Goal: Use online tool/utility: Utilize a website feature to perform a specific function

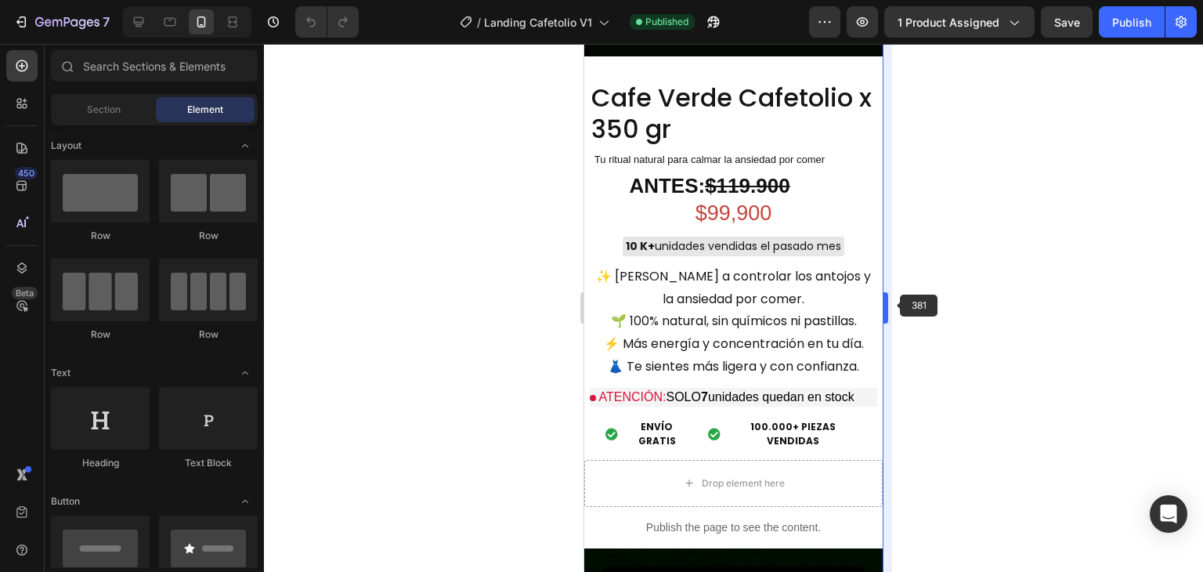
scroll to position [1335, 0]
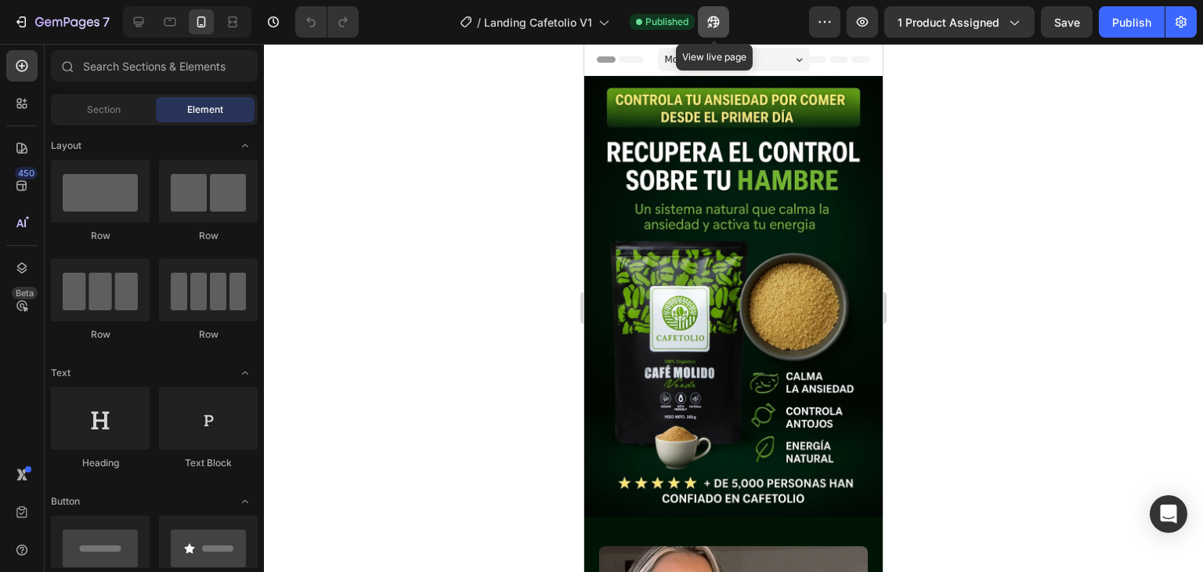
click at [713, 20] on icon "button" at bounding box center [714, 22] width 16 height 16
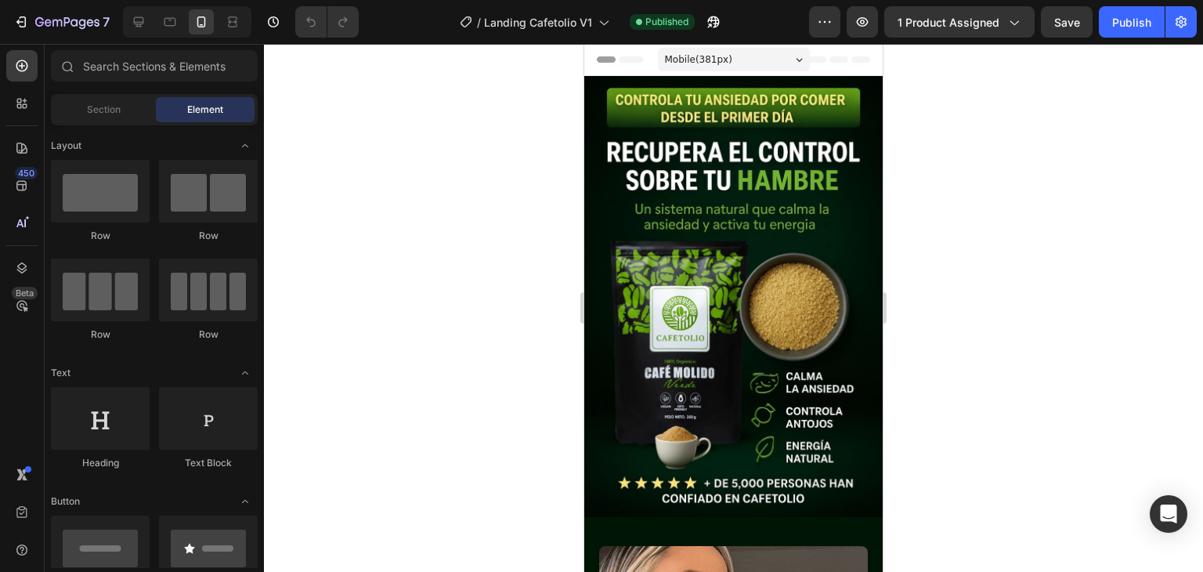
click at [1023, 217] on div at bounding box center [733, 308] width 939 height 528
click at [413, 240] on div at bounding box center [733, 308] width 939 height 528
click at [1065, 175] on div at bounding box center [733, 308] width 939 height 528
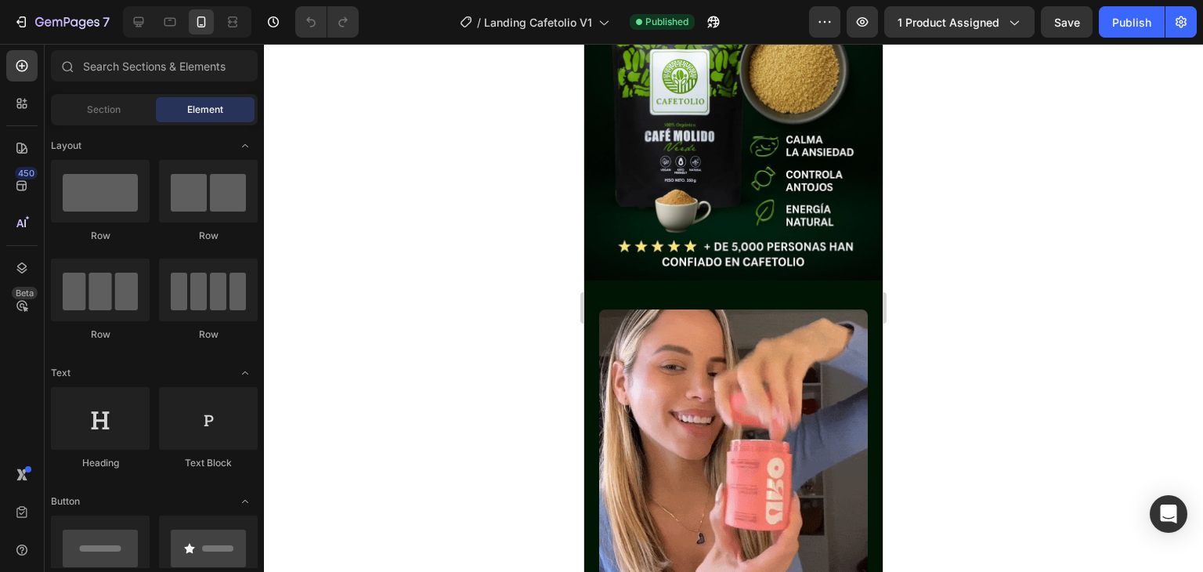
scroll to position [252, 0]
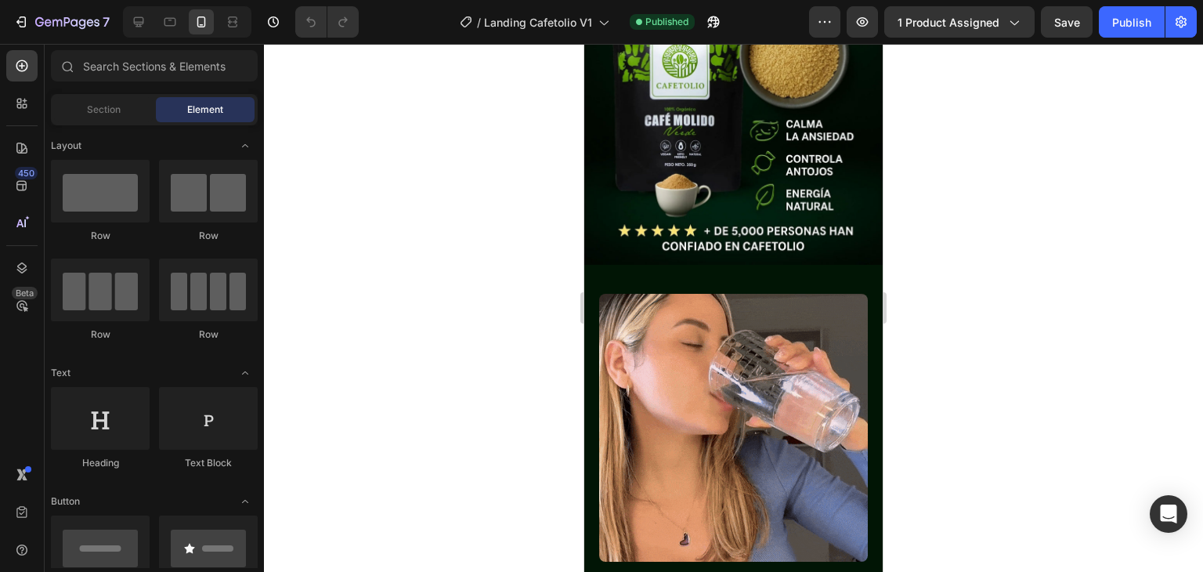
click at [951, 149] on div at bounding box center [733, 308] width 939 height 528
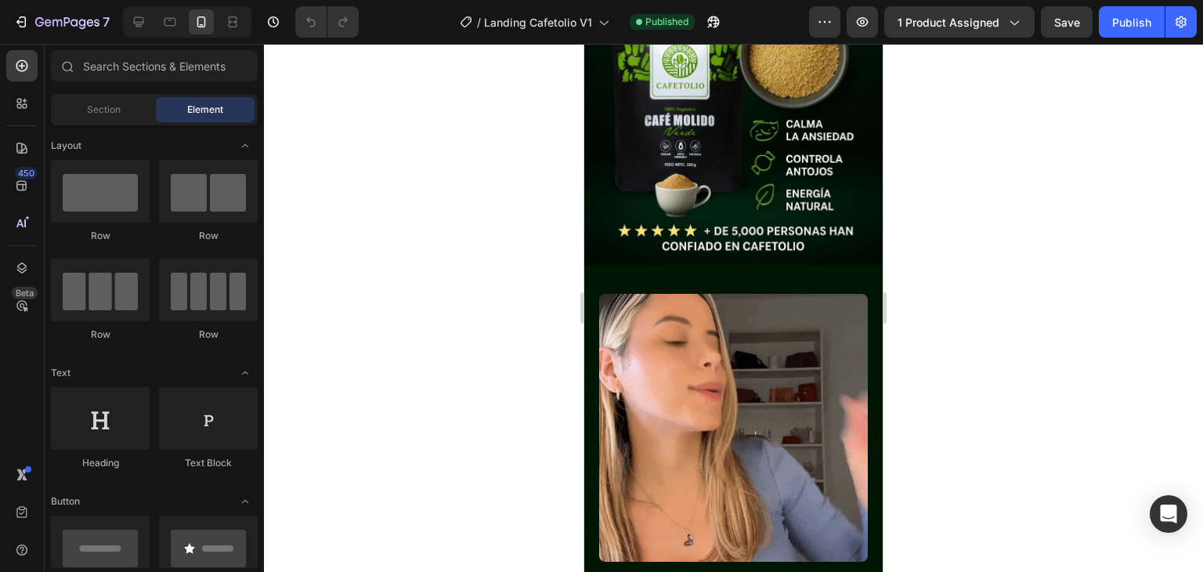
click at [941, 263] on div at bounding box center [733, 308] width 939 height 528
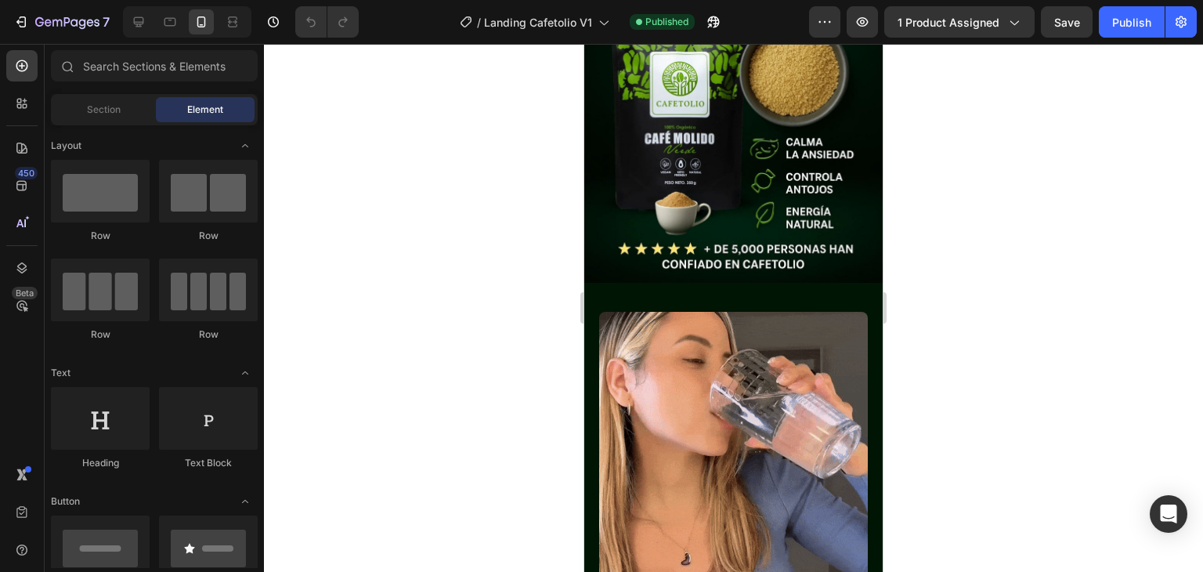
scroll to position [266, 0]
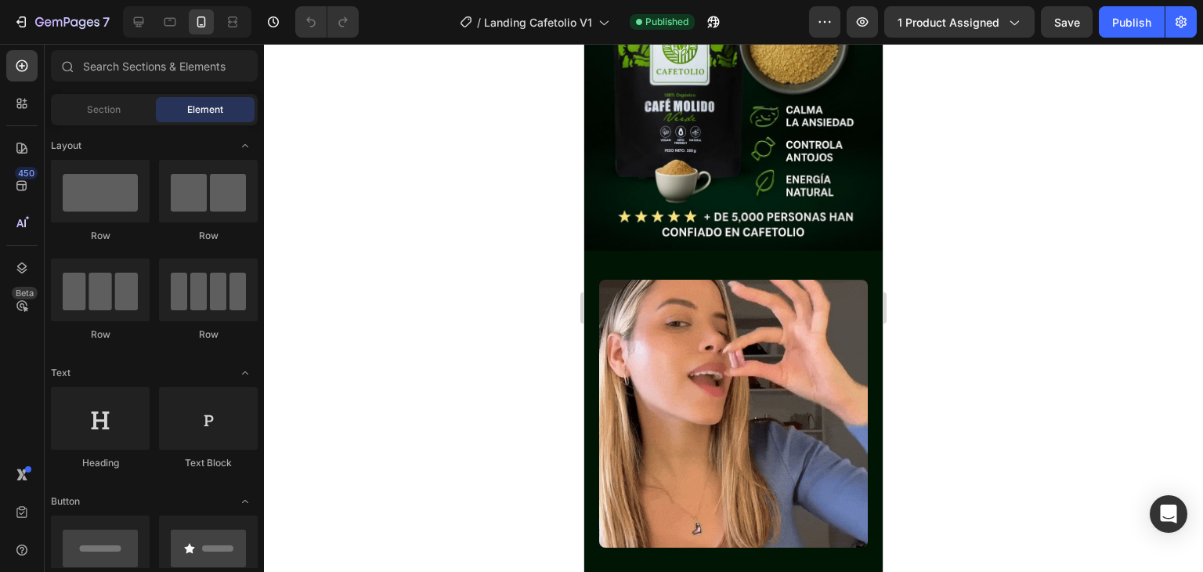
click at [960, 138] on div at bounding box center [733, 308] width 939 height 528
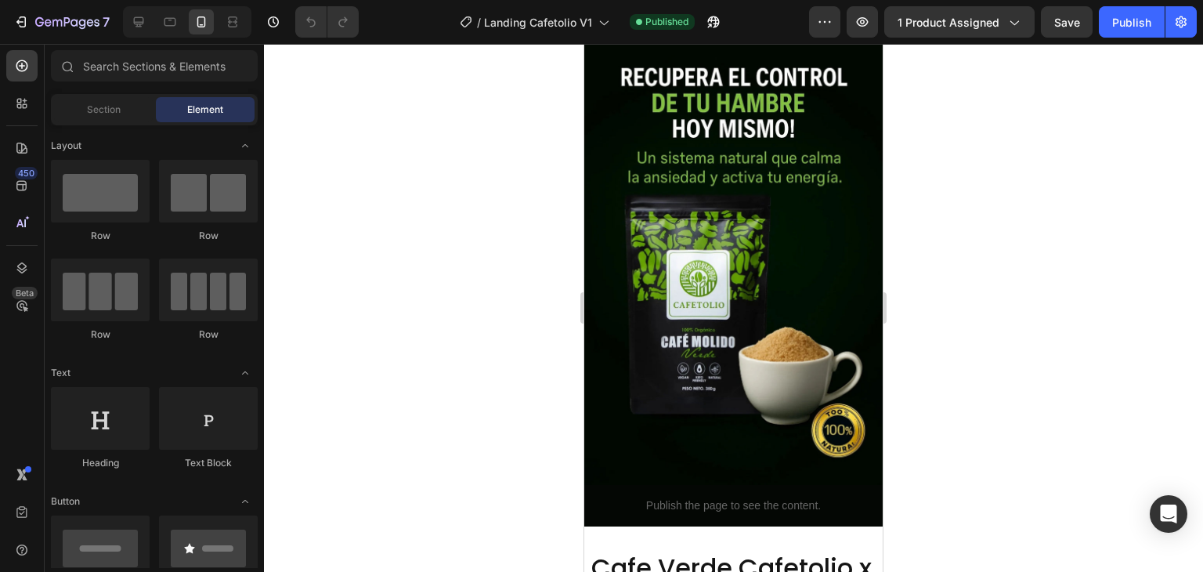
scroll to position [797, 0]
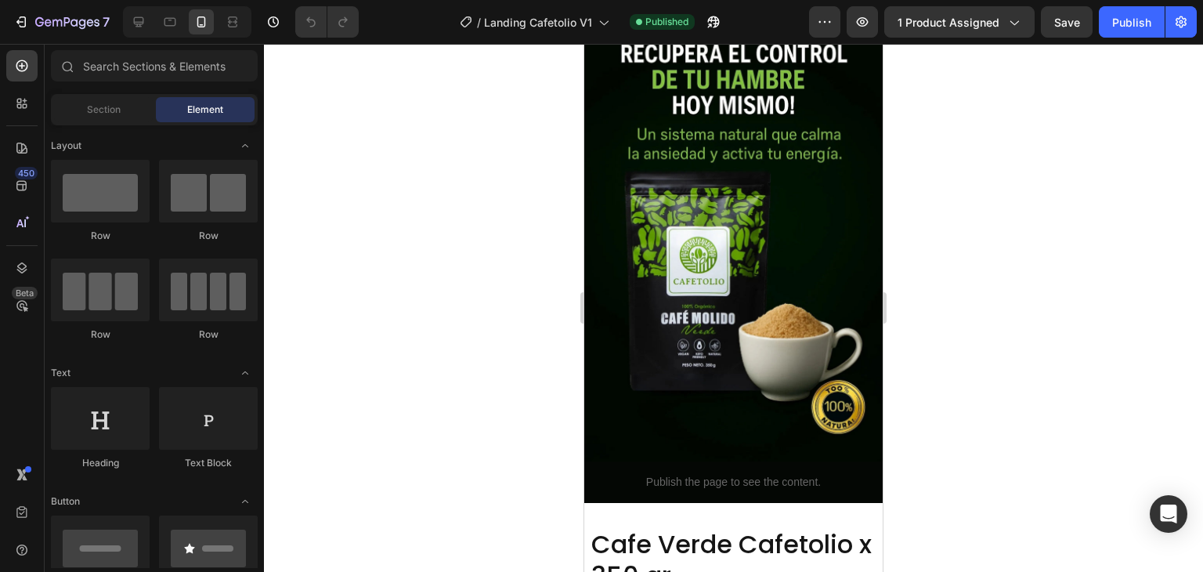
drag, startPoint x: 877, startPoint y: 100, endPoint x: 1471, endPoint y: 186, distance: 599.7
click at [908, 139] on div at bounding box center [733, 308] width 939 height 528
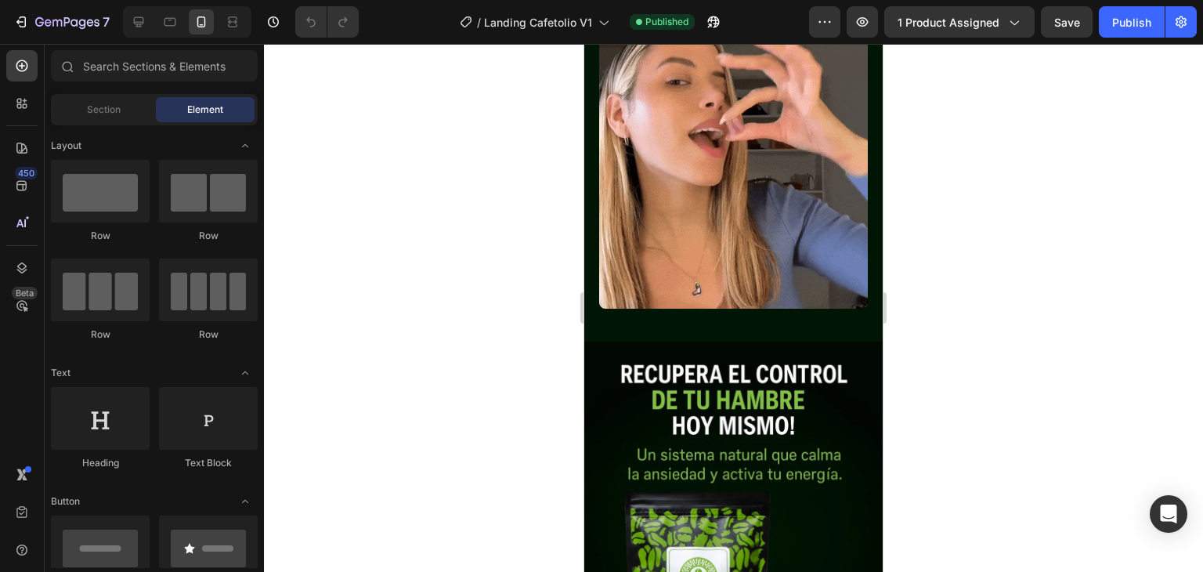
scroll to position [0, 0]
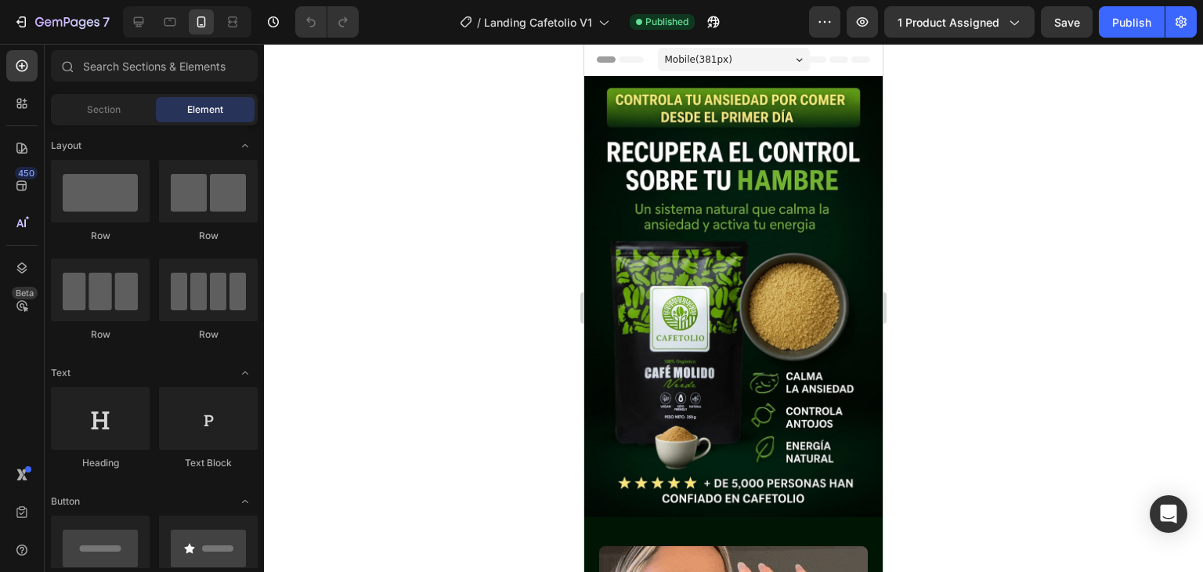
click at [912, 106] on div at bounding box center [733, 308] width 939 height 528
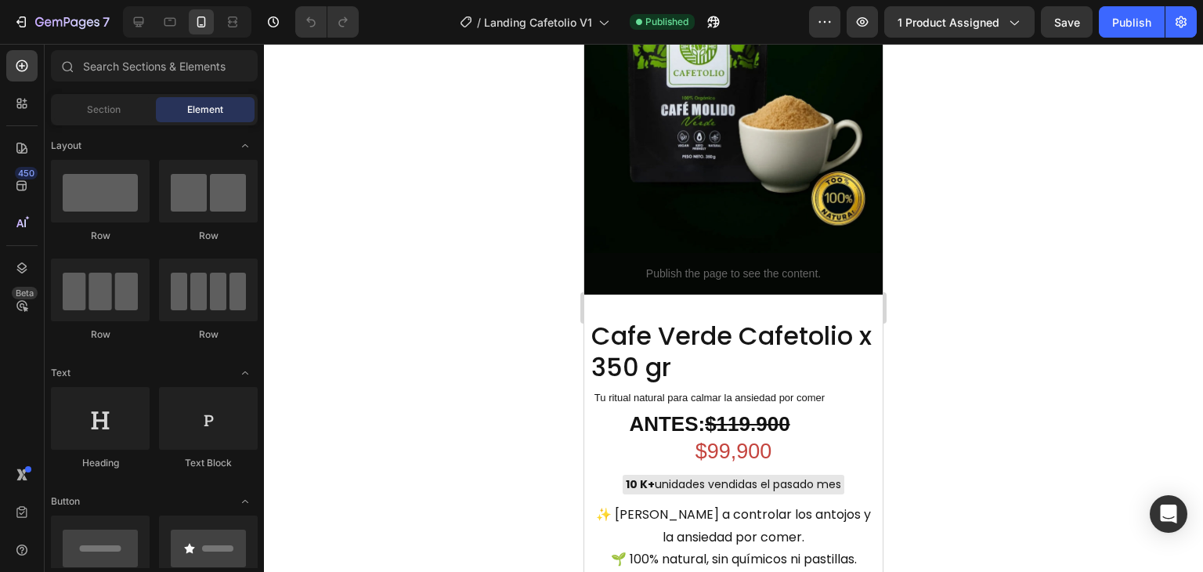
scroll to position [1014, 0]
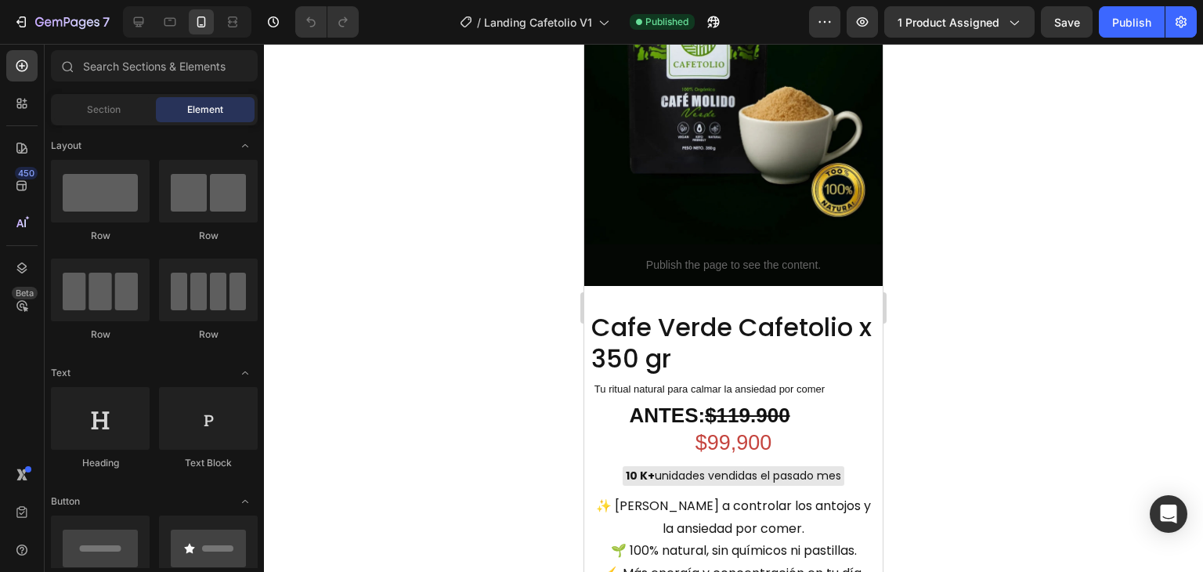
click at [919, 173] on div at bounding box center [733, 308] width 939 height 528
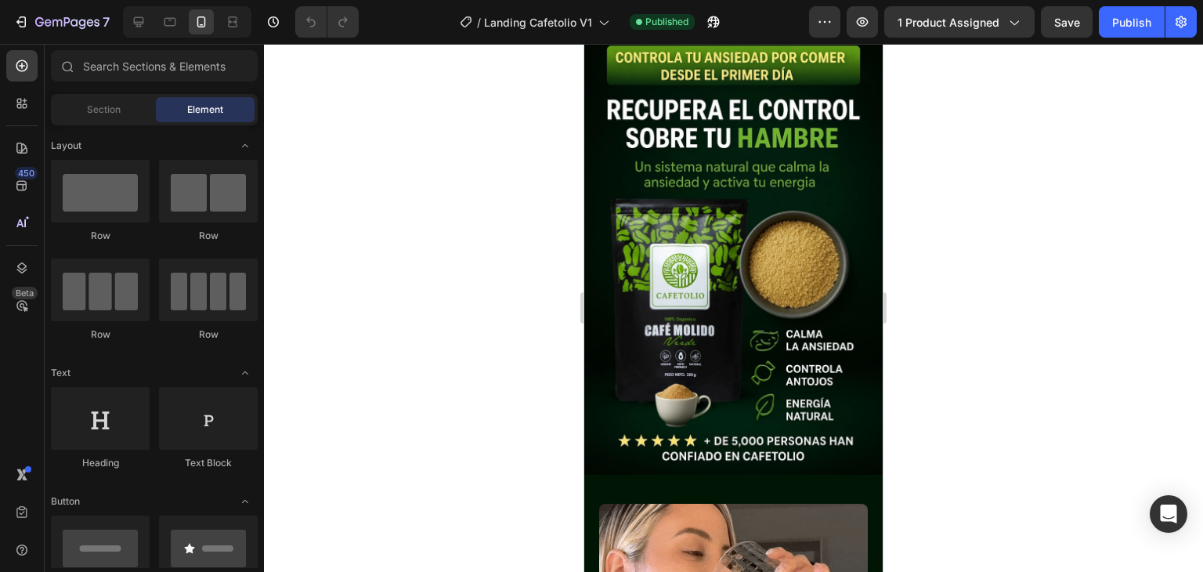
scroll to position [0, 0]
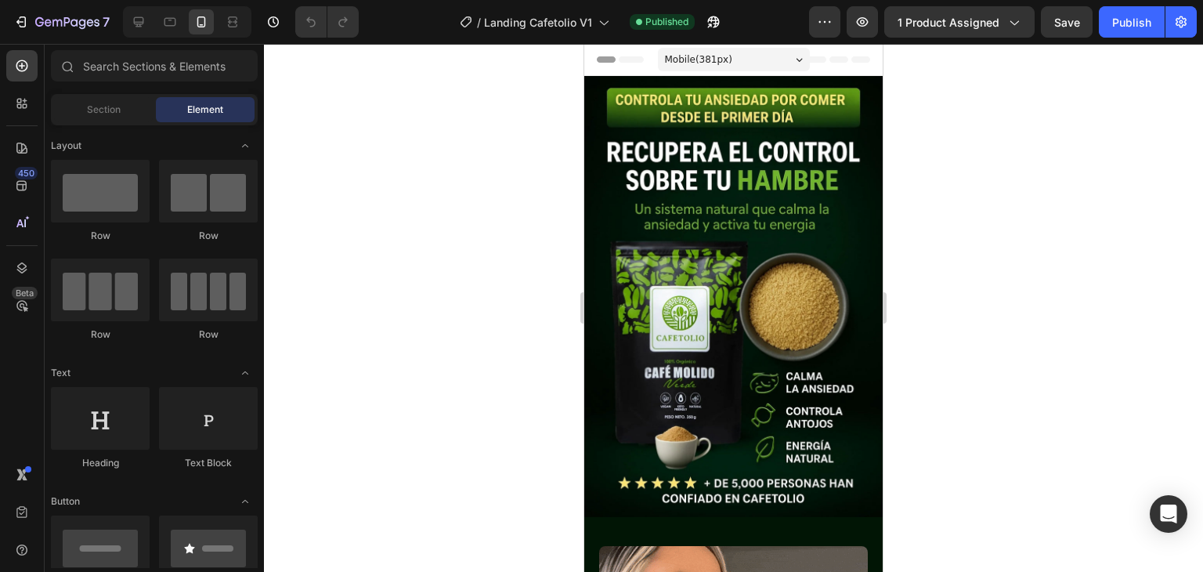
click at [937, 142] on div at bounding box center [733, 308] width 939 height 528
click at [910, 131] on div at bounding box center [733, 308] width 939 height 528
click at [952, 116] on div at bounding box center [733, 308] width 939 height 528
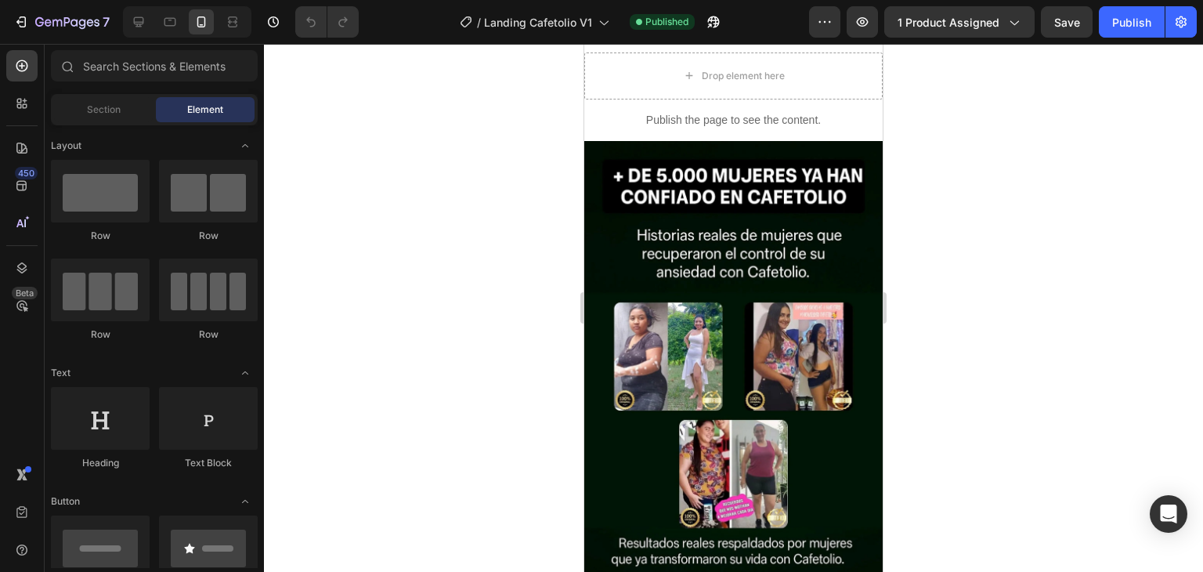
scroll to position [1666, 0]
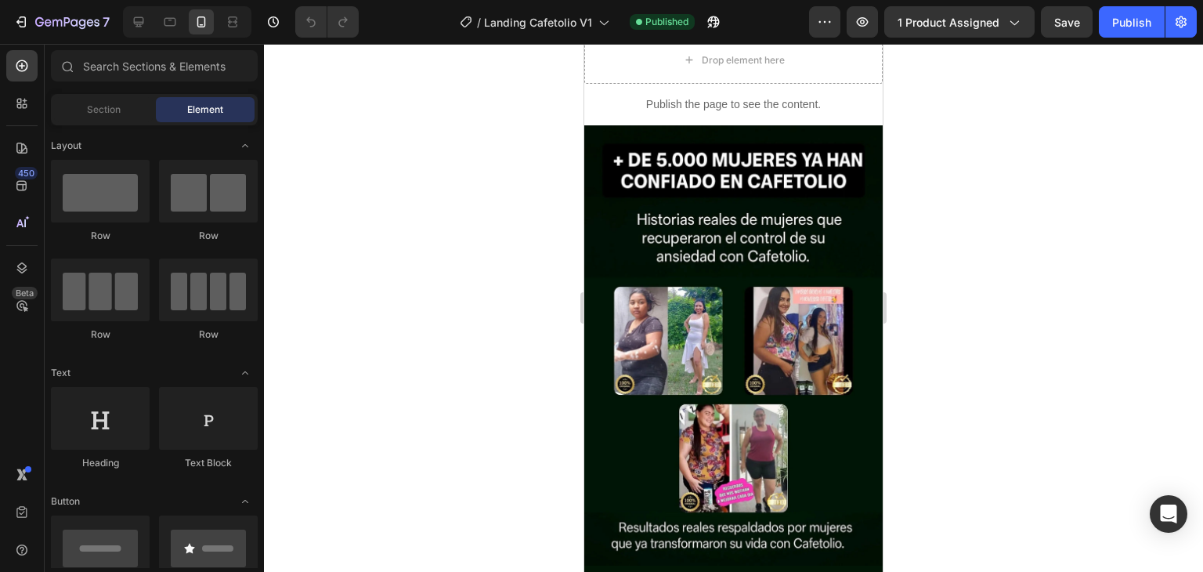
click at [955, 255] on div at bounding box center [733, 308] width 939 height 528
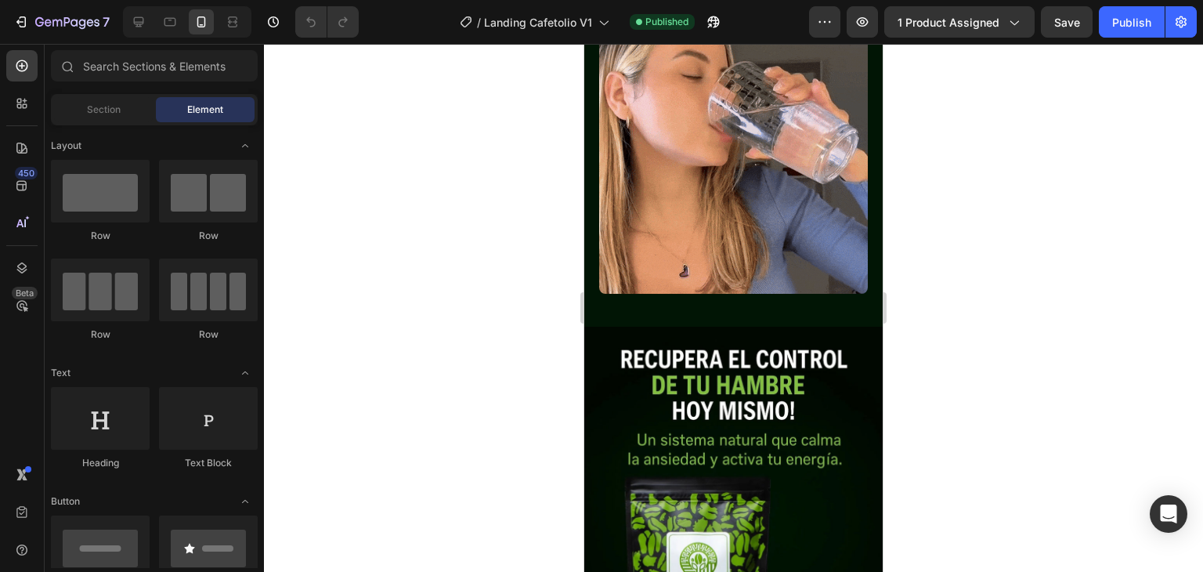
scroll to position [0, 0]
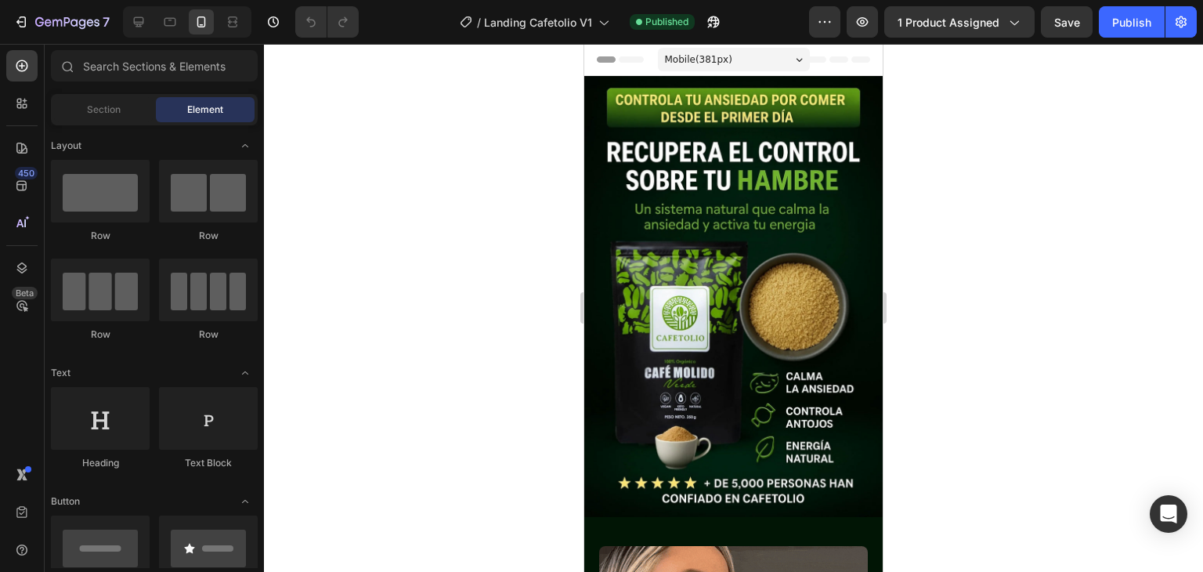
click at [926, 179] on div at bounding box center [733, 308] width 939 height 528
click at [959, 166] on div at bounding box center [733, 308] width 939 height 528
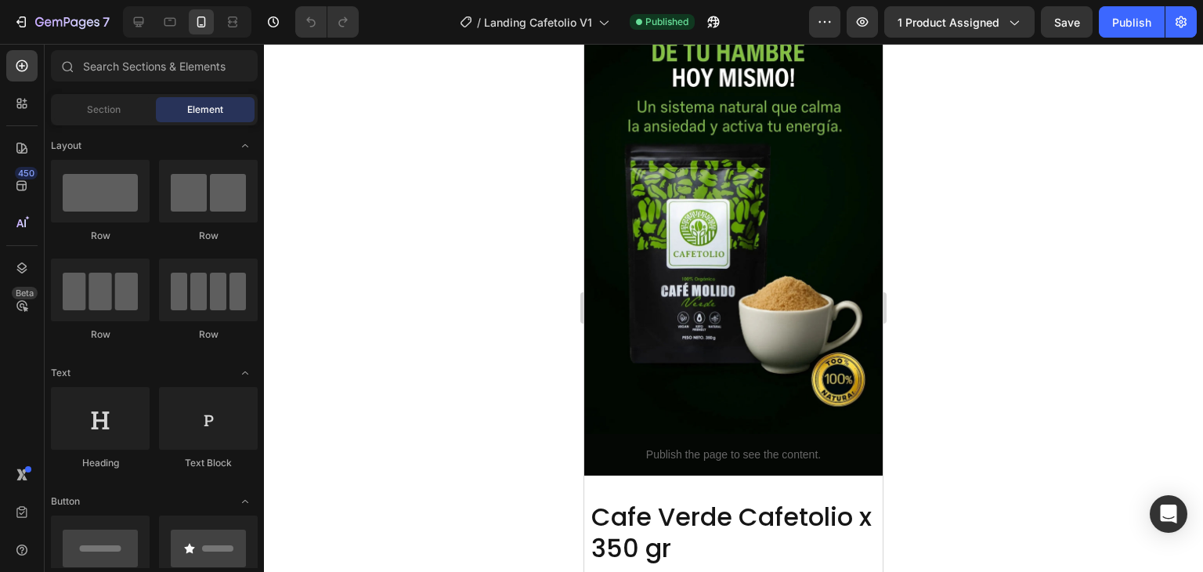
scroll to position [849, 0]
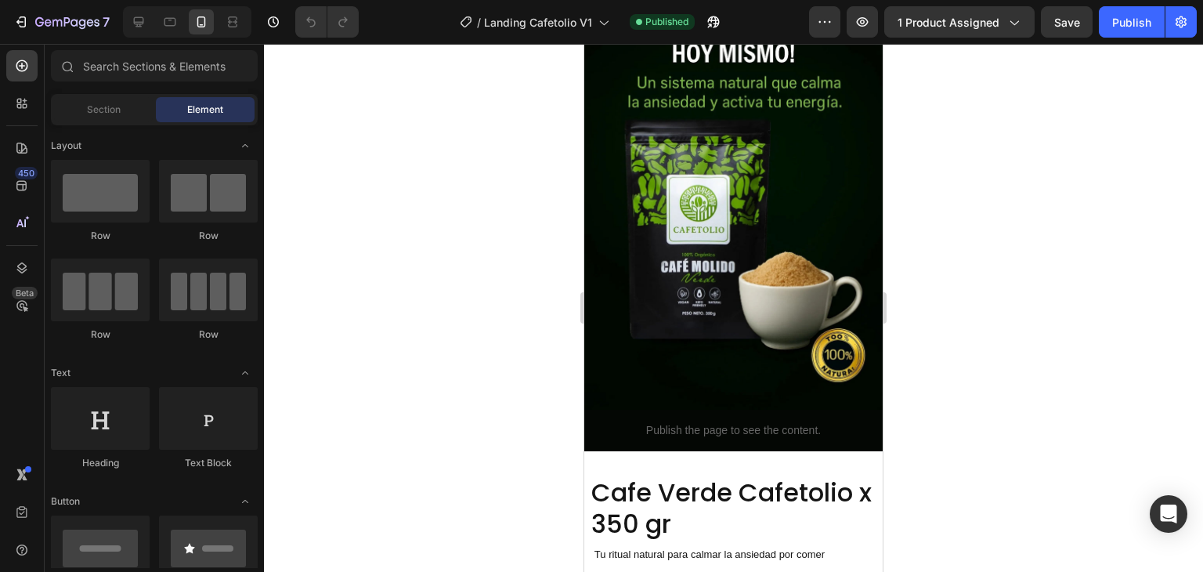
click at [912, 180] on div at bounding box center [733, 308] width 939 height 528
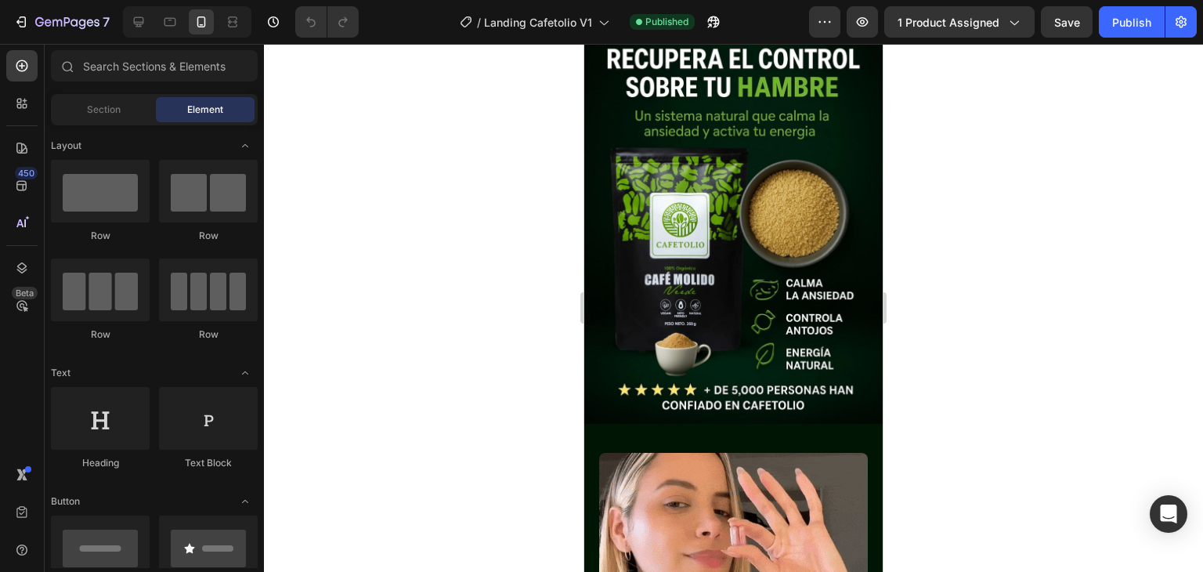
scroll to position [0, 0]
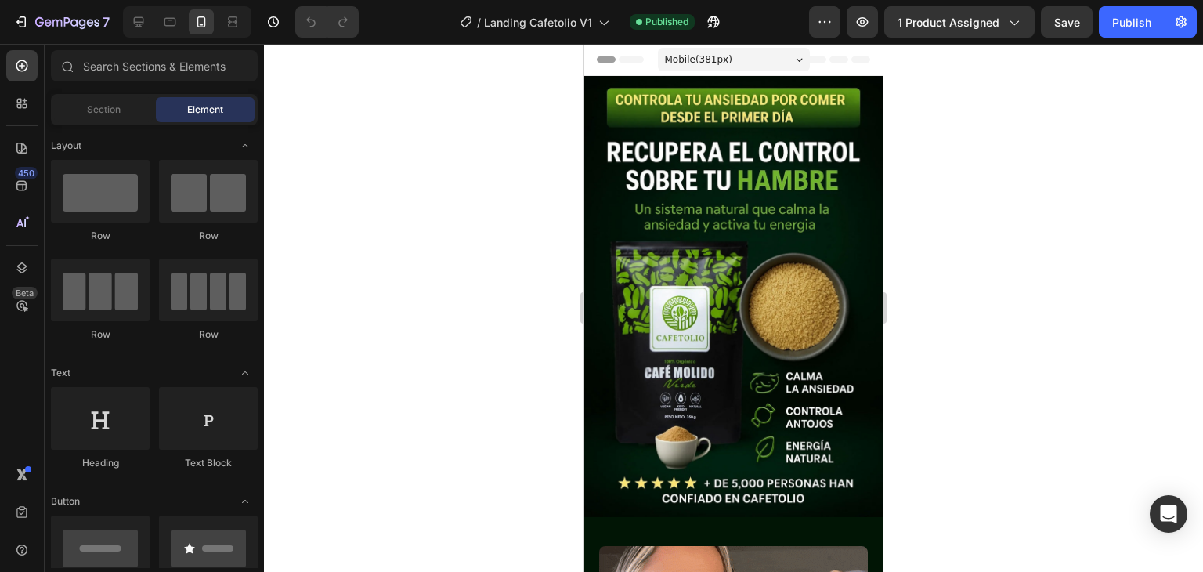
click at [942, 120] on div at bounding box center [733, 308] width 939 height 528
click at [955, 150] on div at bounding box center [733, 308] width 939 height 528
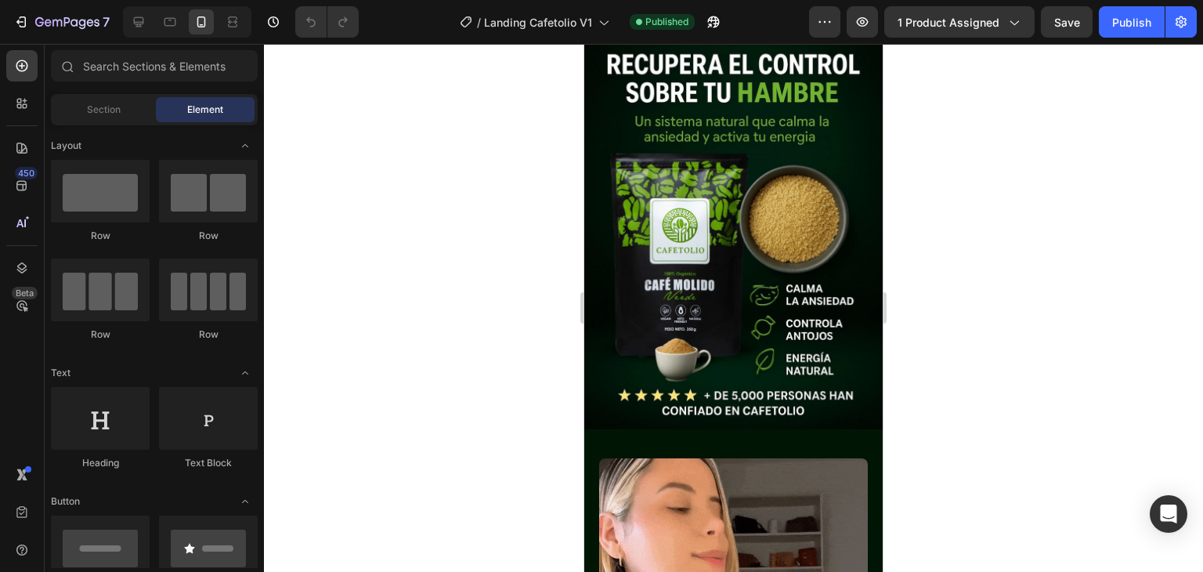
scroll to position [94, 0]
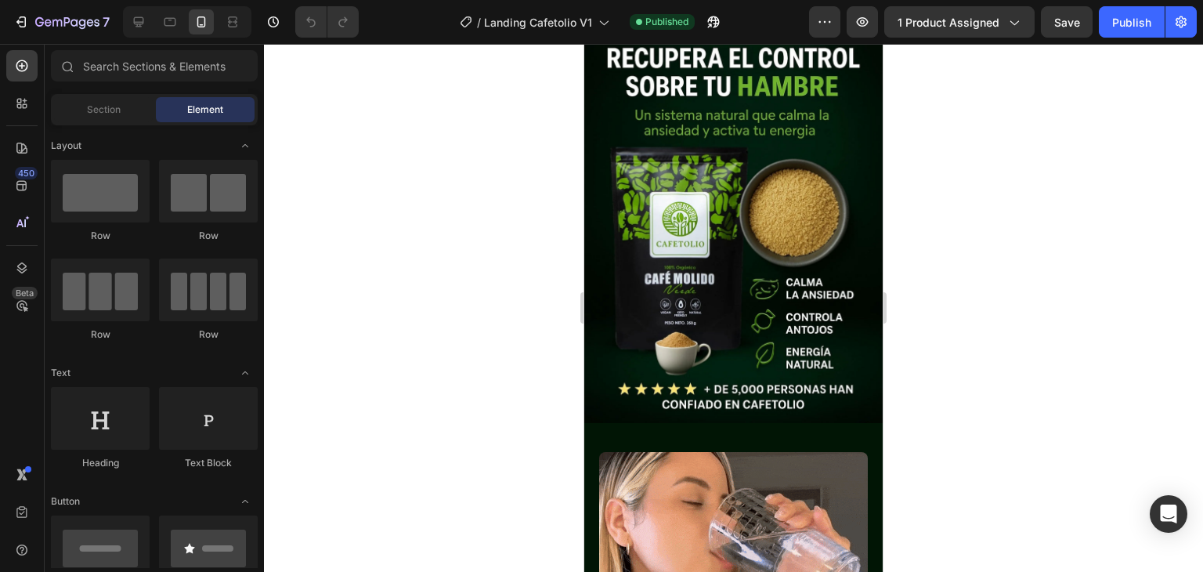
click at [979, 305] on div at bounding box center [733, 308] width 939 height 528
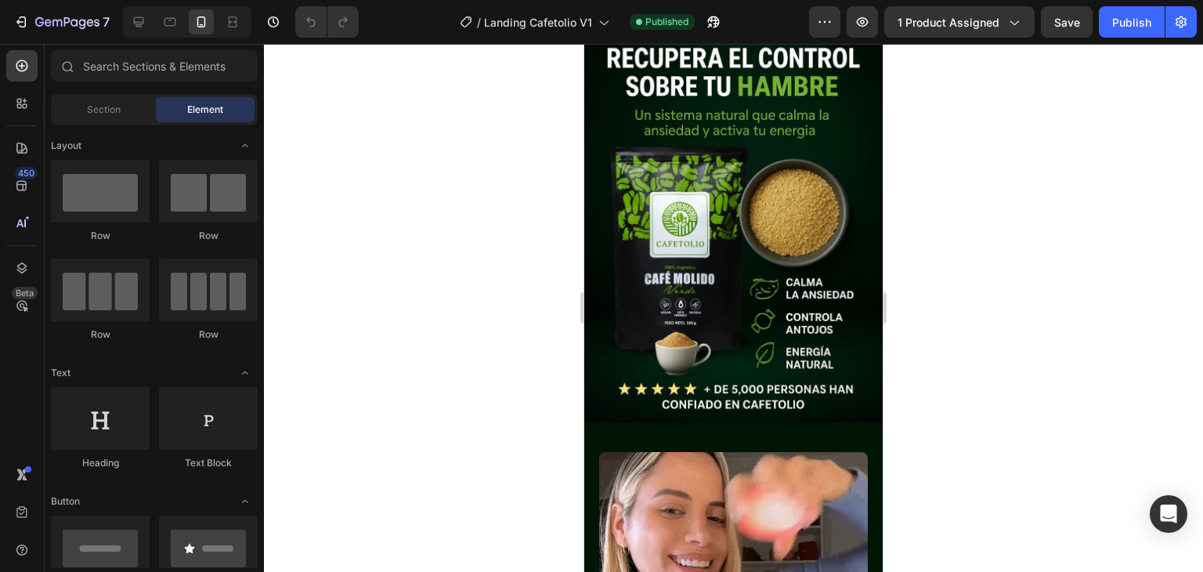
click at [948, 155] on div at bounding box center [733, 308] width 939 height 528
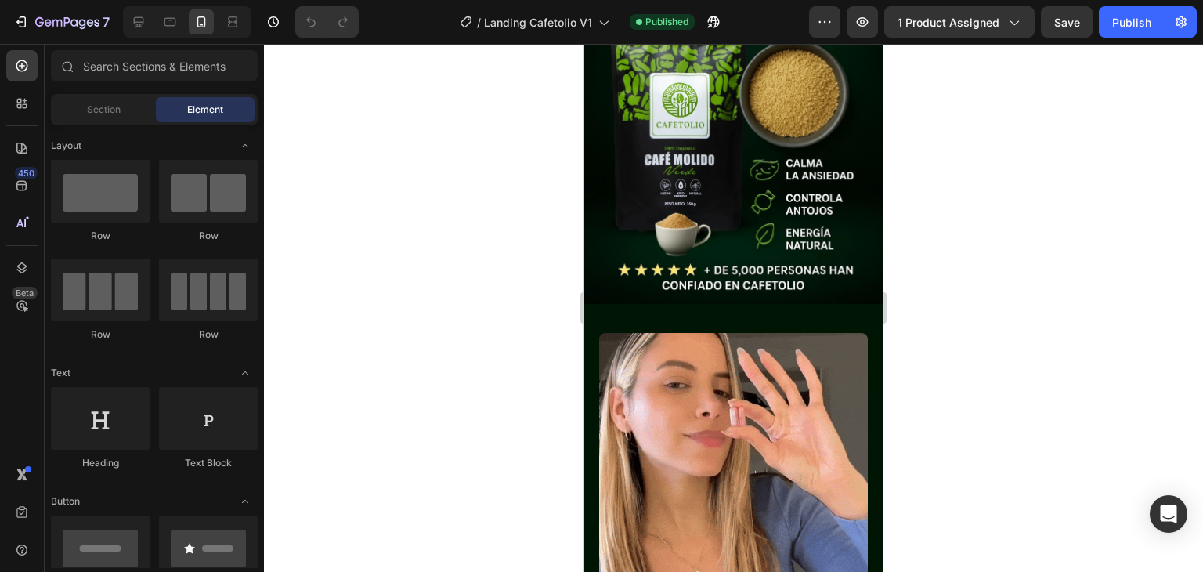
scroll to position [0, 0]
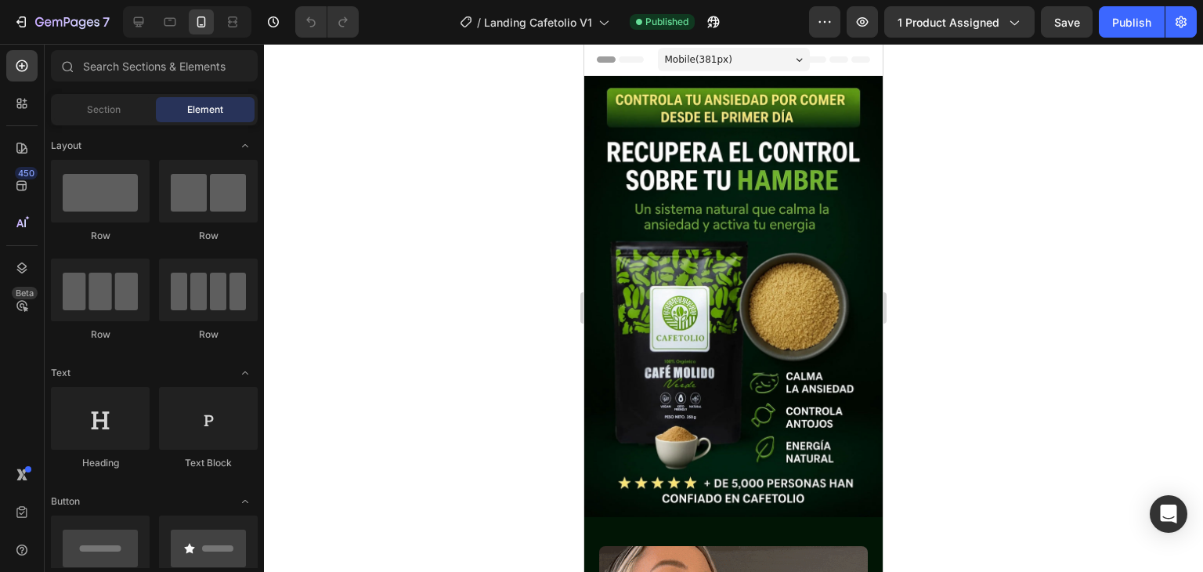
click at [919, 132] on div at bounding box center [733, 308] width 939 height 528
click at [895, 81] on div at bounding box center [733, 308] width 939 height 528
click at [928, 100] on div at bounding box center [733, 308] width 939 height 528
click at [930, 98] on div at bounding box center [733, 308] width 939 height 528
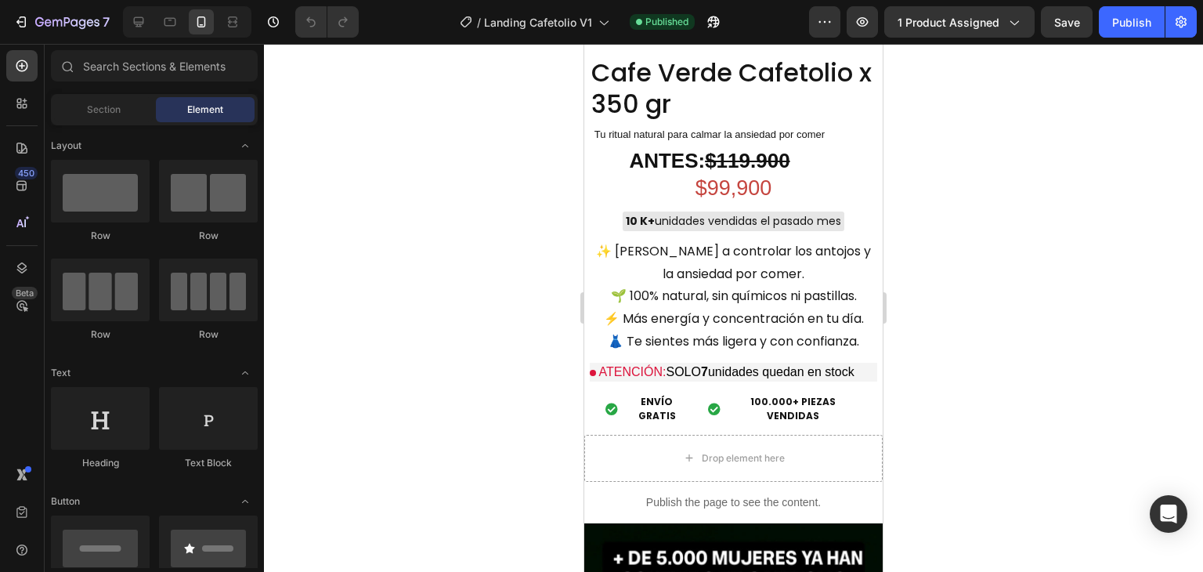
drag, startPoint x: 879, startPoint y: 91, endPoint x: 1469, endPoint y: 239, distance: 608.7
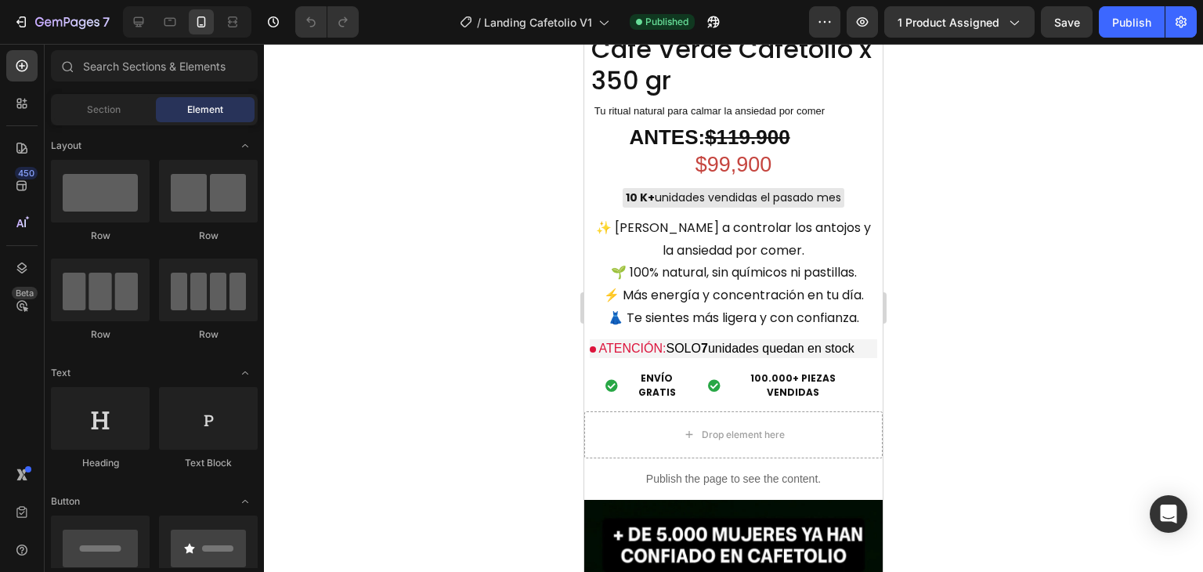
click at [927, 206] on div at bounding box center [733, 308] width 939 height 528
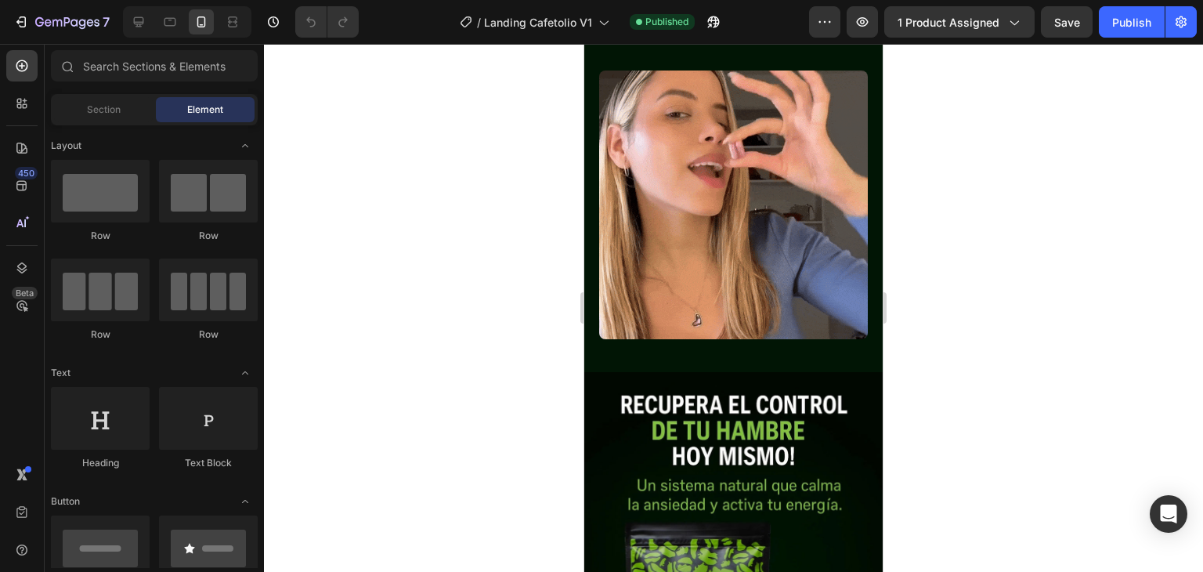
scroll to position [0, 0]
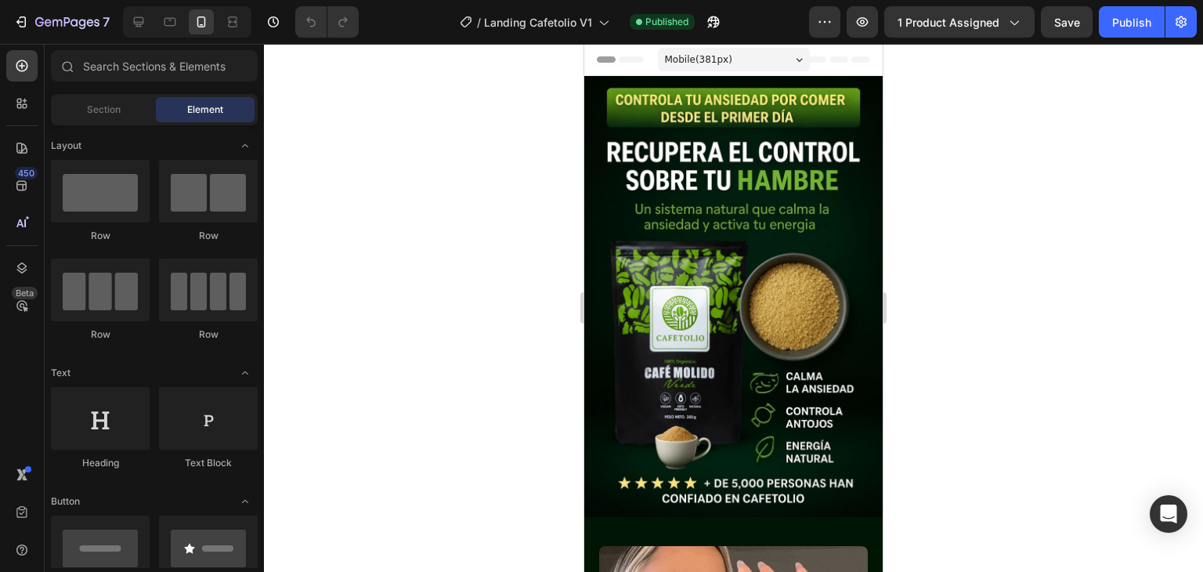
click at [940, 132] on div at bounding box center [733, 308] width 939 height 528
click at [915, 122] on div at bounding box center [733, 308] width 939 height 528
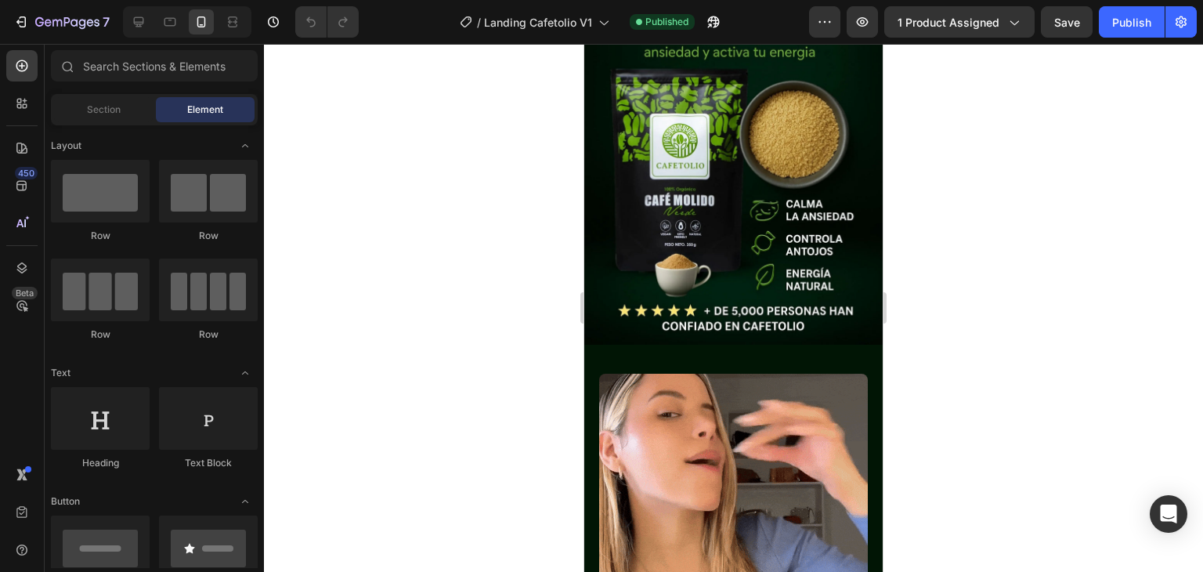
scroll to position [197, 0]
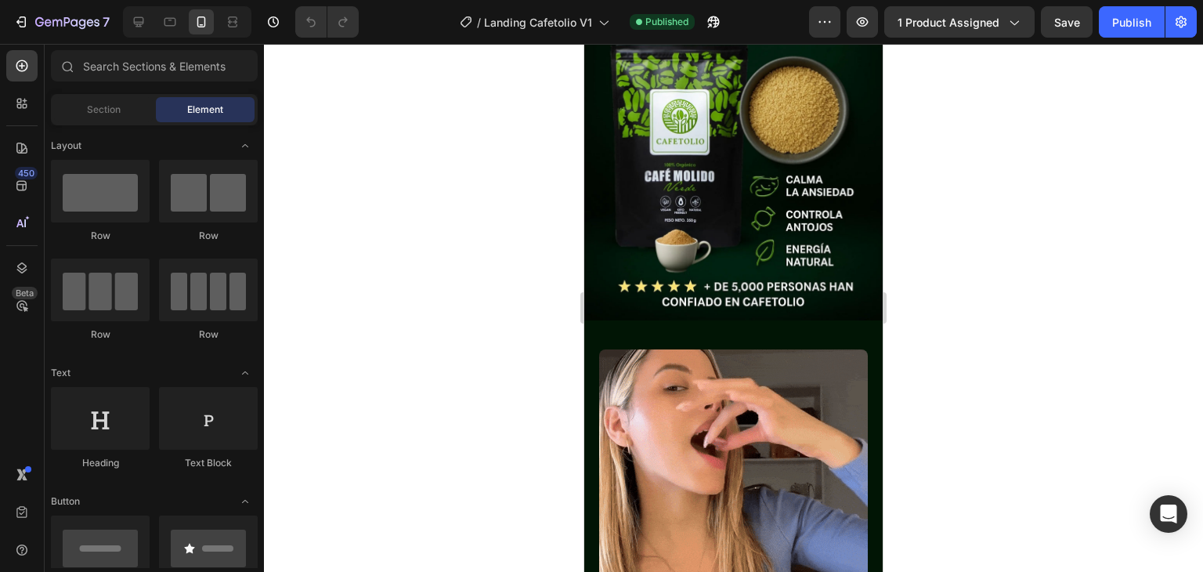
click at [940, 117] on div at bounding box center [733, 308] width 939 height 528
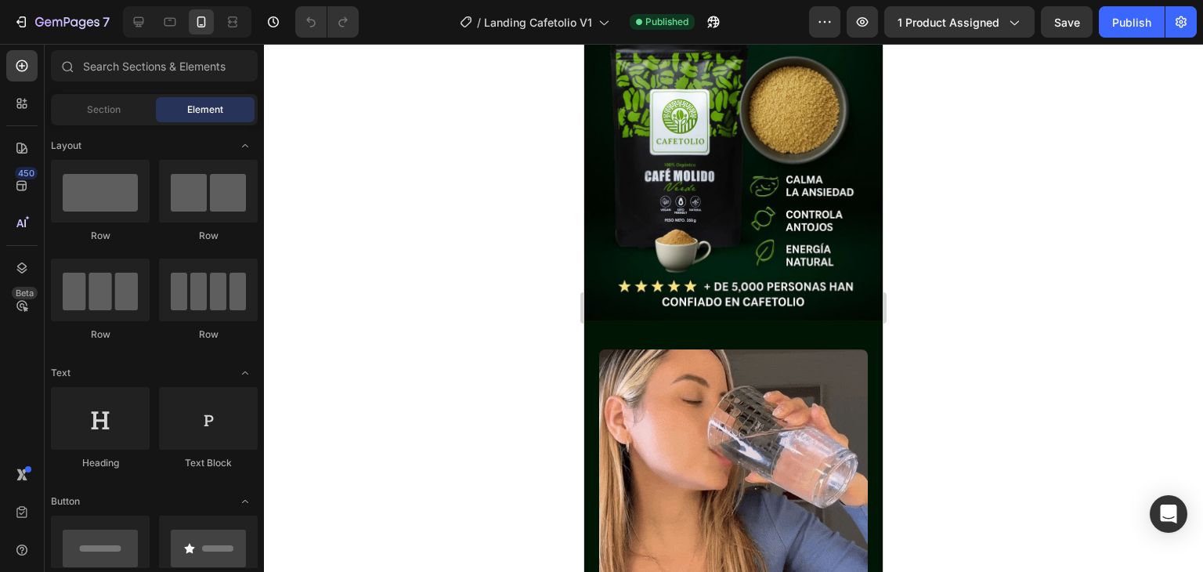
scroll to position [0, 0]
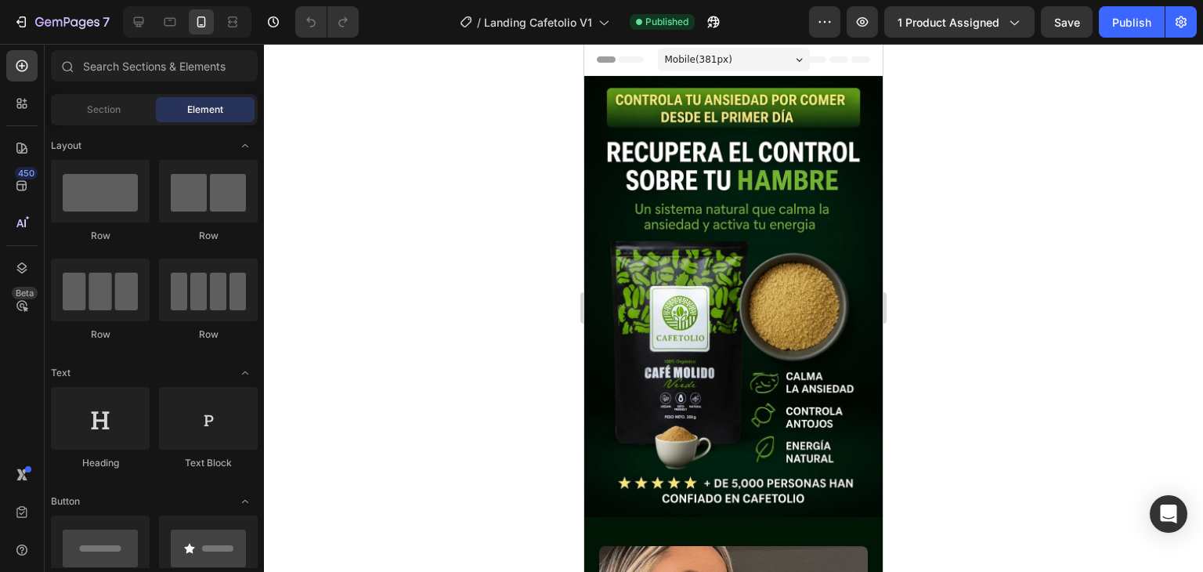
click at [921, 125] on div at bounding box center [733, 308] width 939 height 528
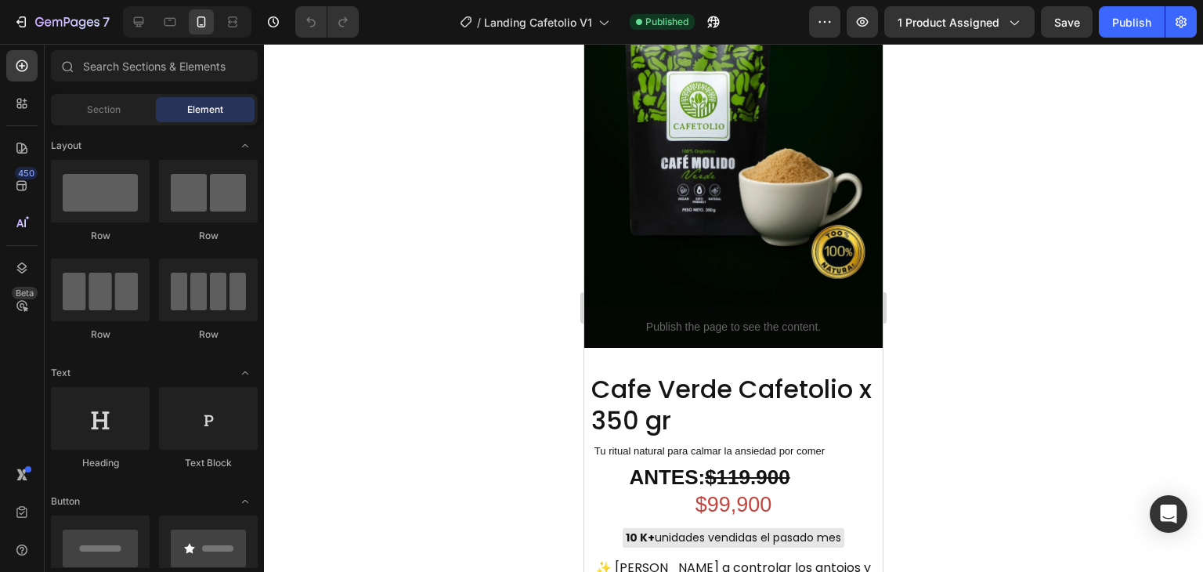
scroll to position [999, 0]
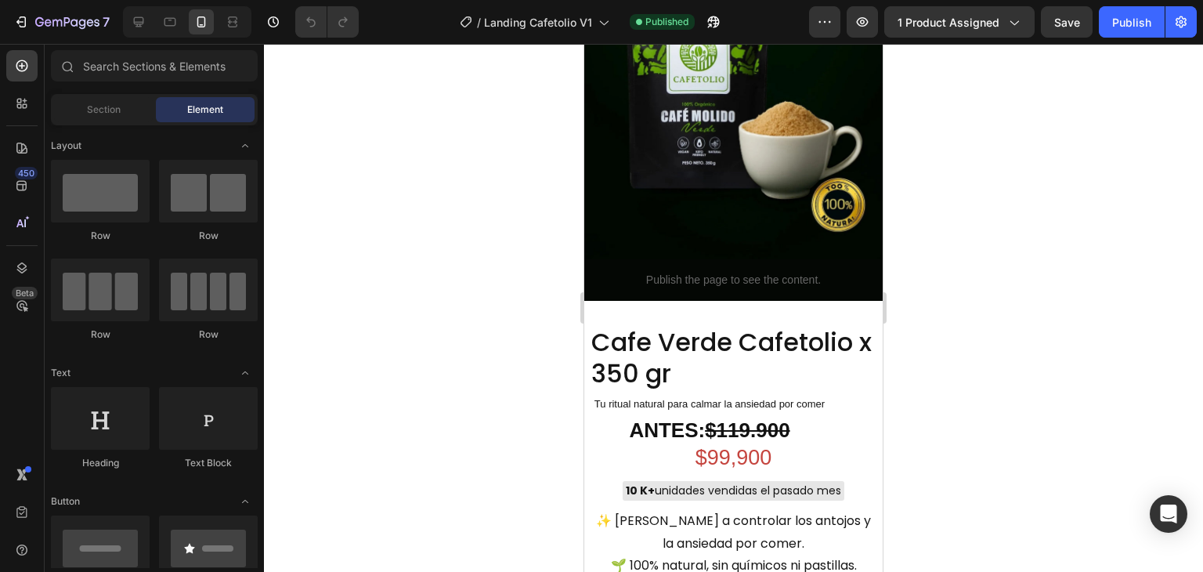
click at [917, 161] on div at bounding box center [733, 308] width 939 height 528
drag, startPoint x: 293, startPoint y: 121, endPoint x: 912, endPoint y: 81, distance: 619.9
click at [912, 81] on div at bounding box center [733, 308] width 939 height 528
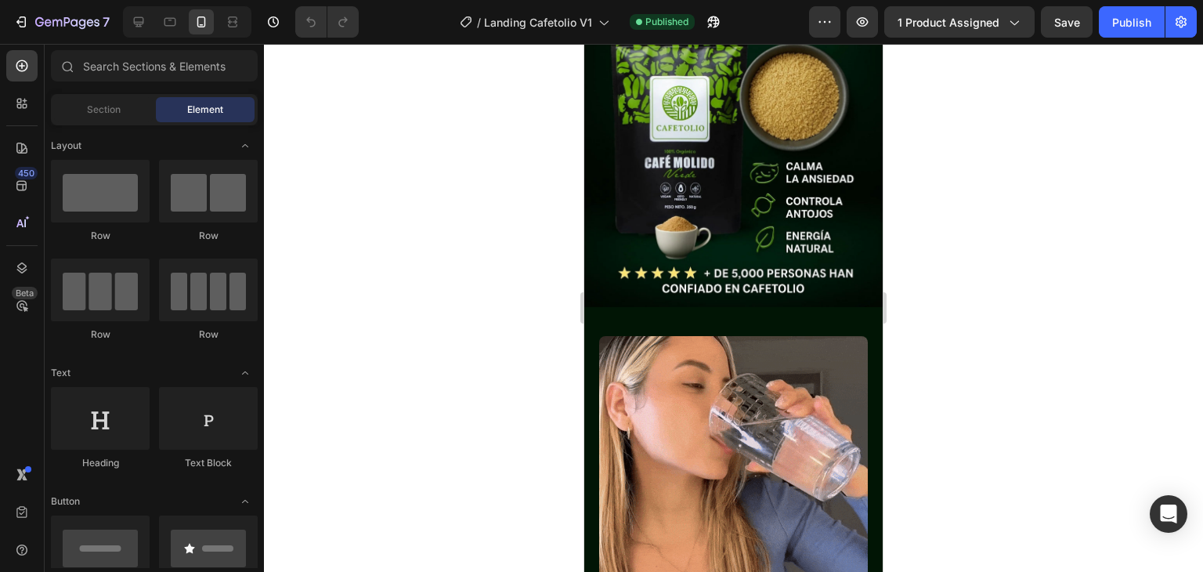
scroll to position [0, 0]
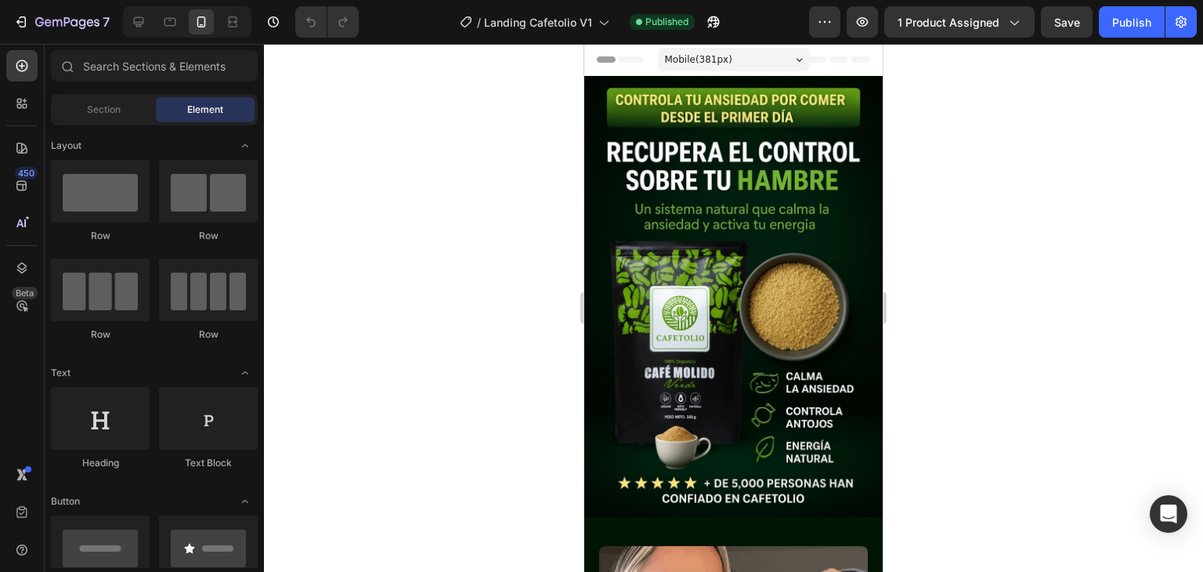
click at [948, 116] on div at bounding box center [733, 308] width 939 height 528
click at [937, 126] on div at bounding box center [733, 308] width 939 height 528
click at [915, 97] on div at bounding box center [733, 308] width 939 height 528
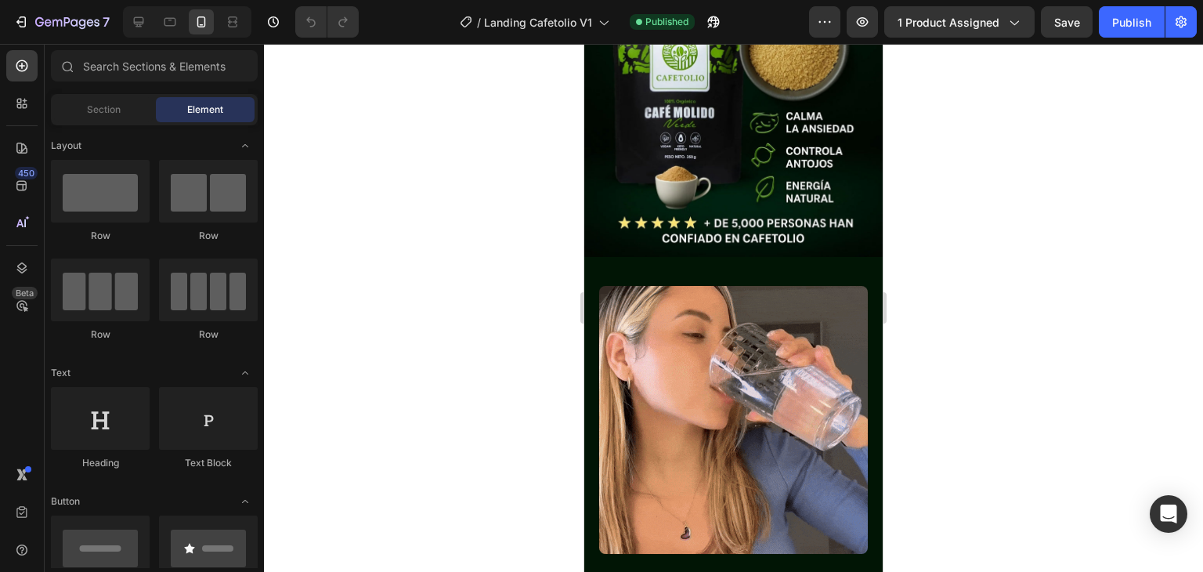
scroll to position [252, 0]
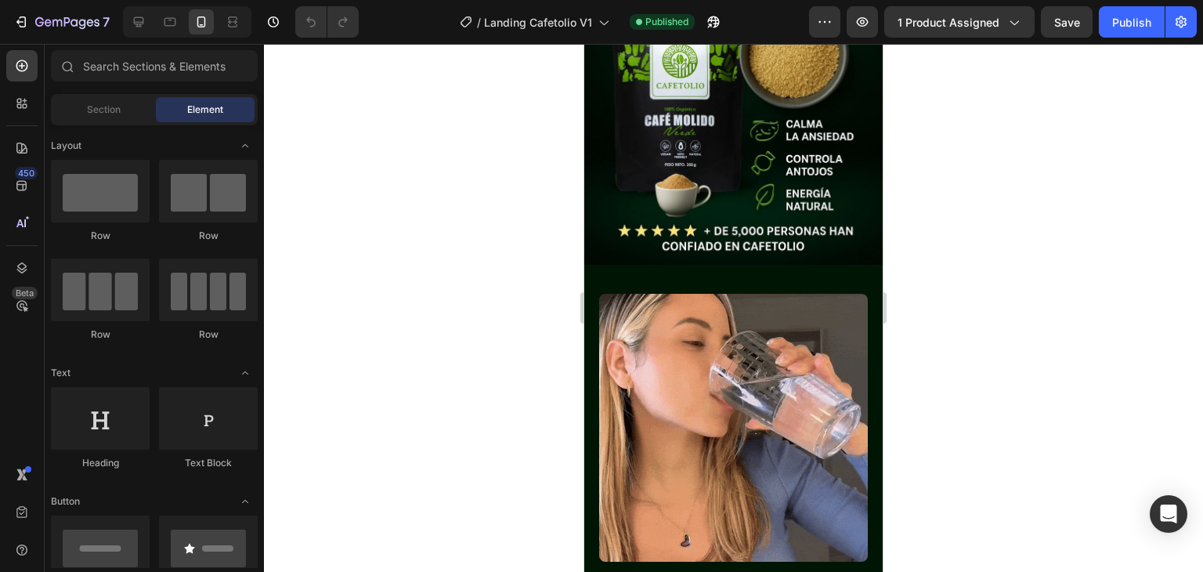
drag, startPoint x: 290, startPoint y: 59, endPoint x: 949, endPoint y: 61, distance: 659.4
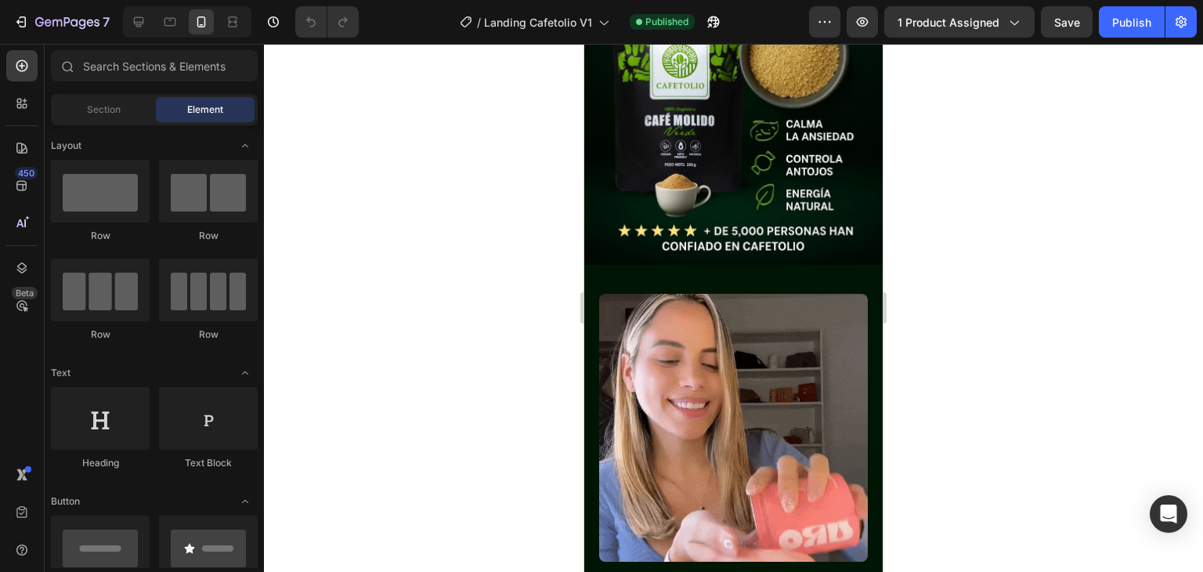
click at [949, 61] on div at bounding box center [733, 308] width 939 height 528
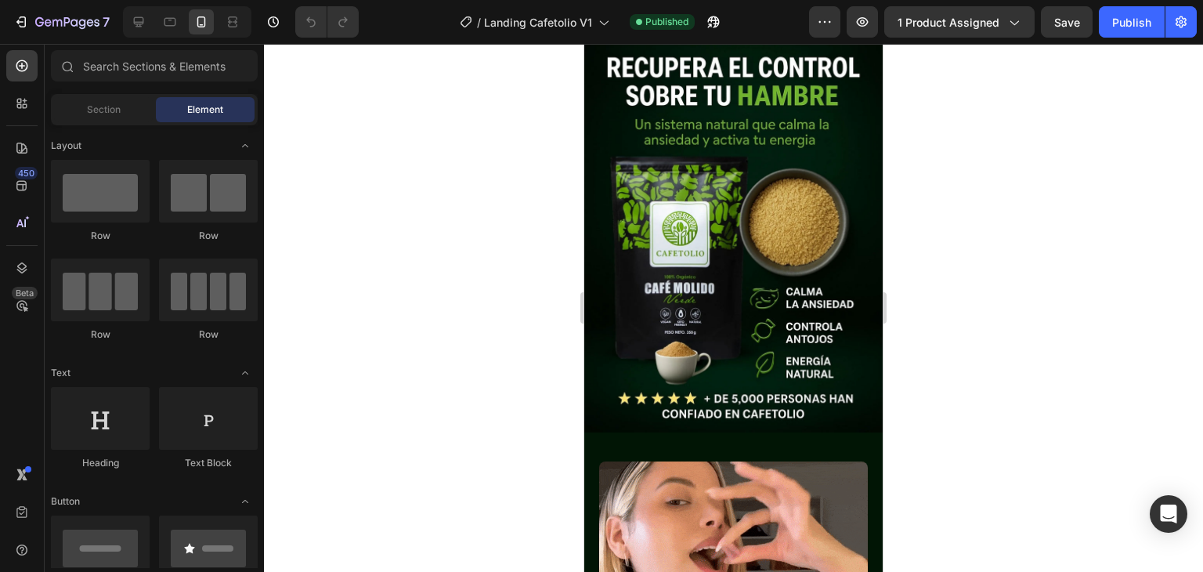
scroll to position [0, 0]
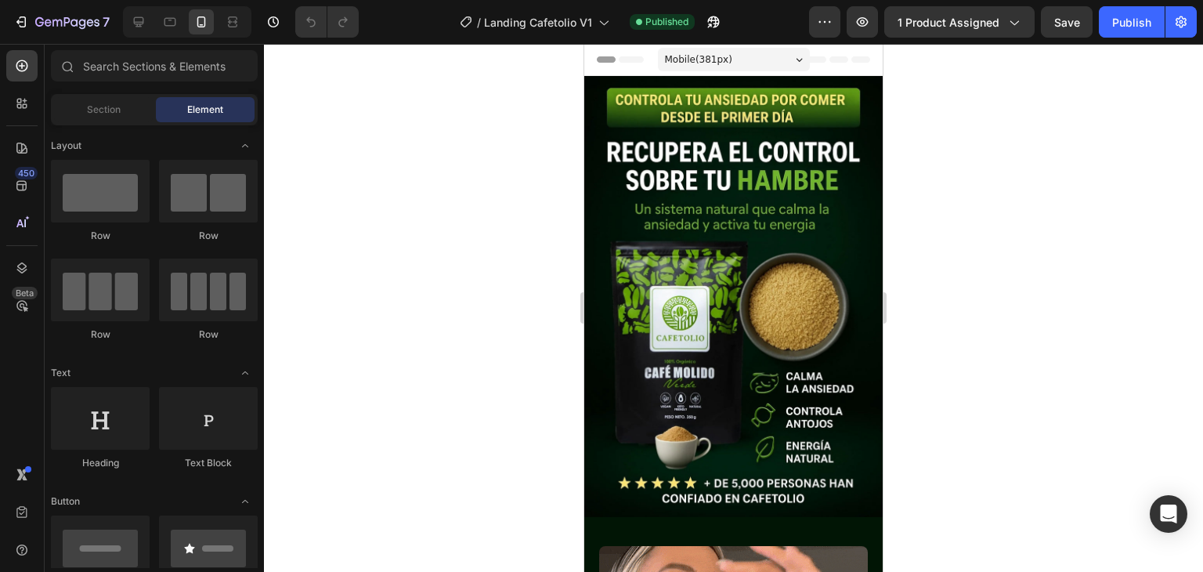
click at [474, 152] on div at bounding box center [733, 308] width 939 height 528
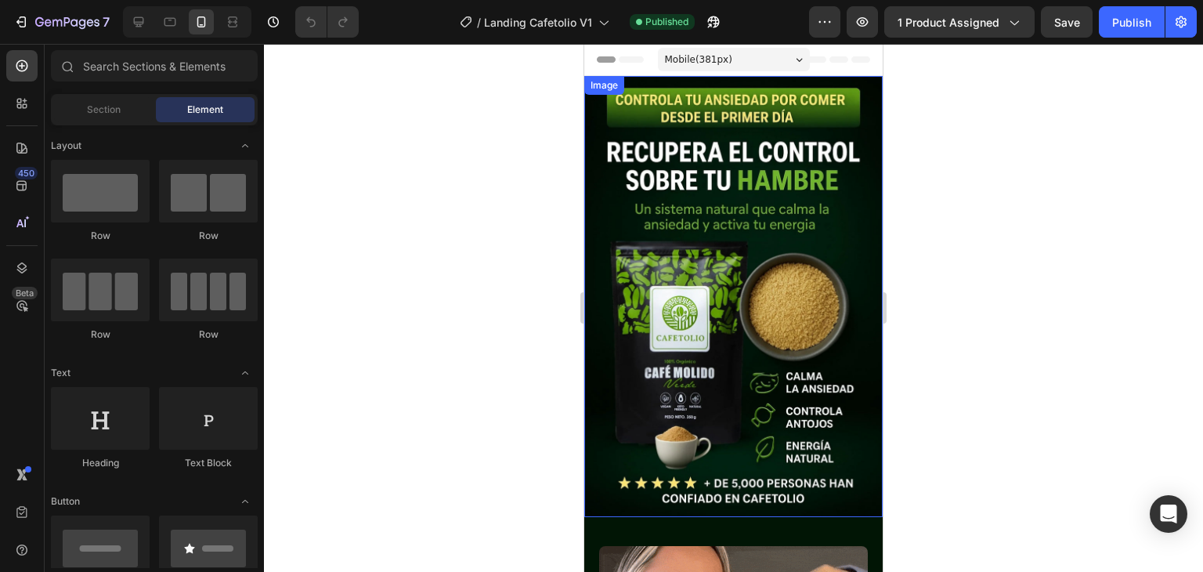
click at [919, 164] on div at bounding box center [733, 308] width 939 height 528
click at [949, 121] on div at bounding box center [733, 308] width 939 height 528
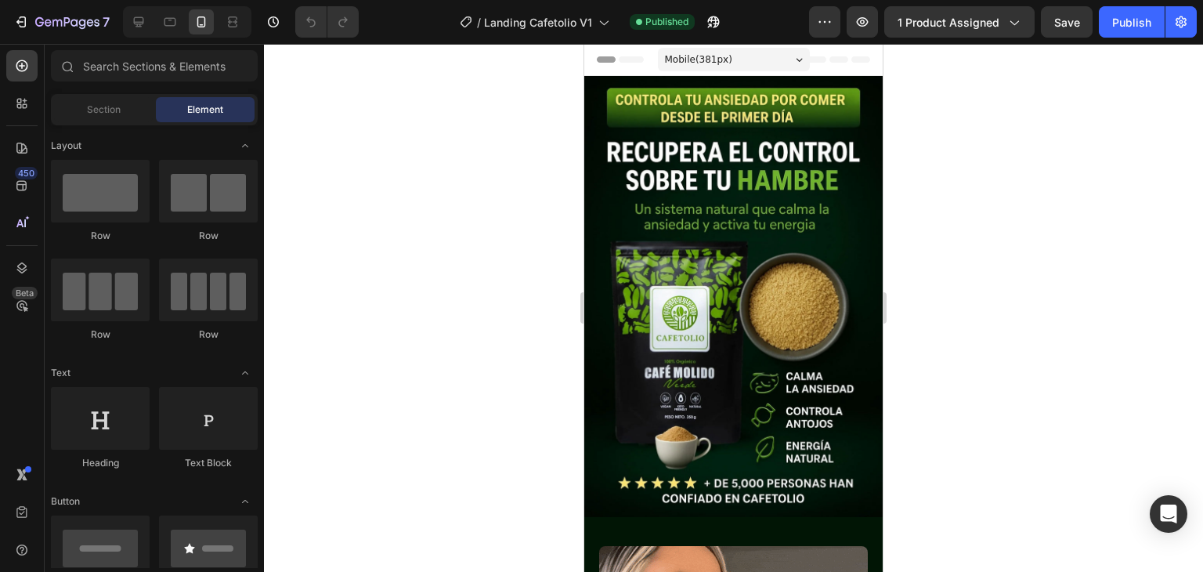
click at [927, 98] on div at bounding box center [733, 308] width 939 height 528
click at [922, 92] on div at bounding box center [733, 308] width 939 height 528
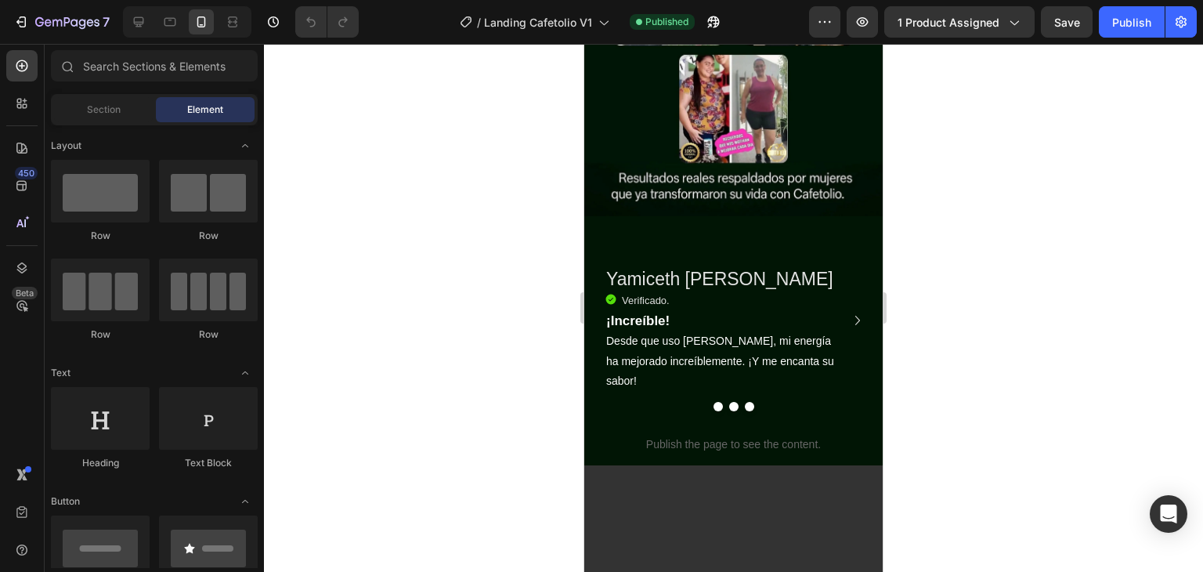
scroll to position [2000, 0]
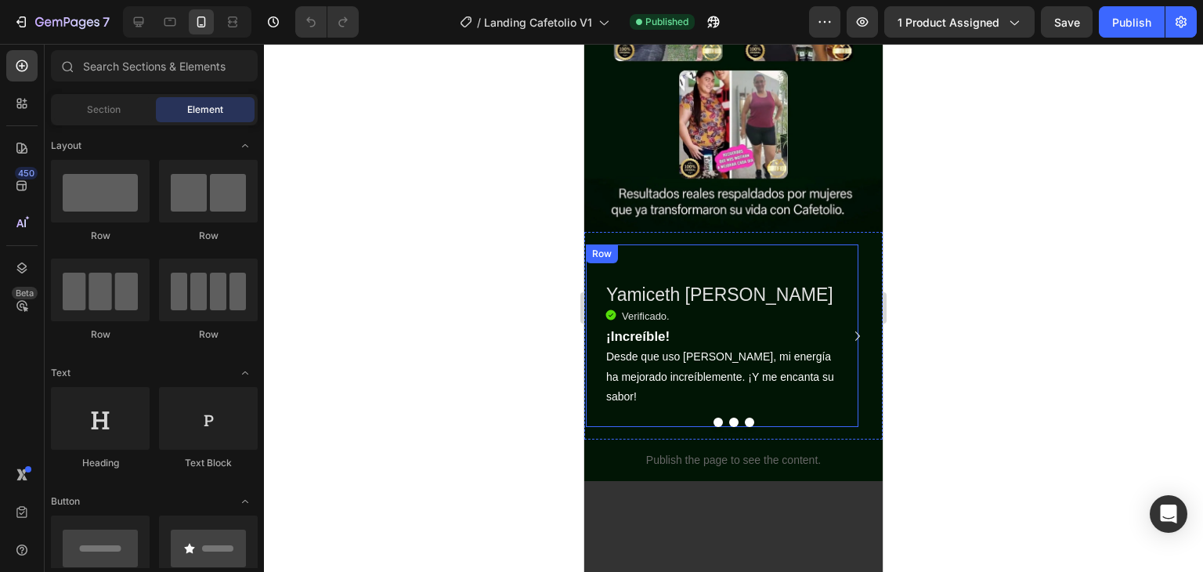
click at [845, 323] on button "Carousel Next Arrow" at bounding box center [857, 335] width 25 height 25
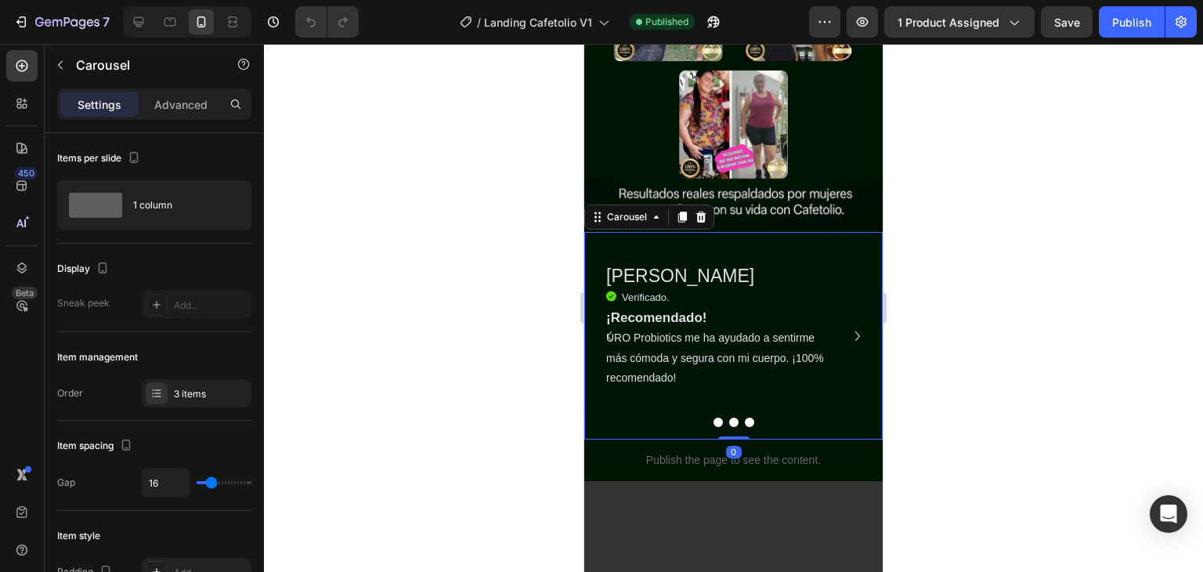
click at [926, 251] on div at bounding box center [733, 308] width 939 height 528
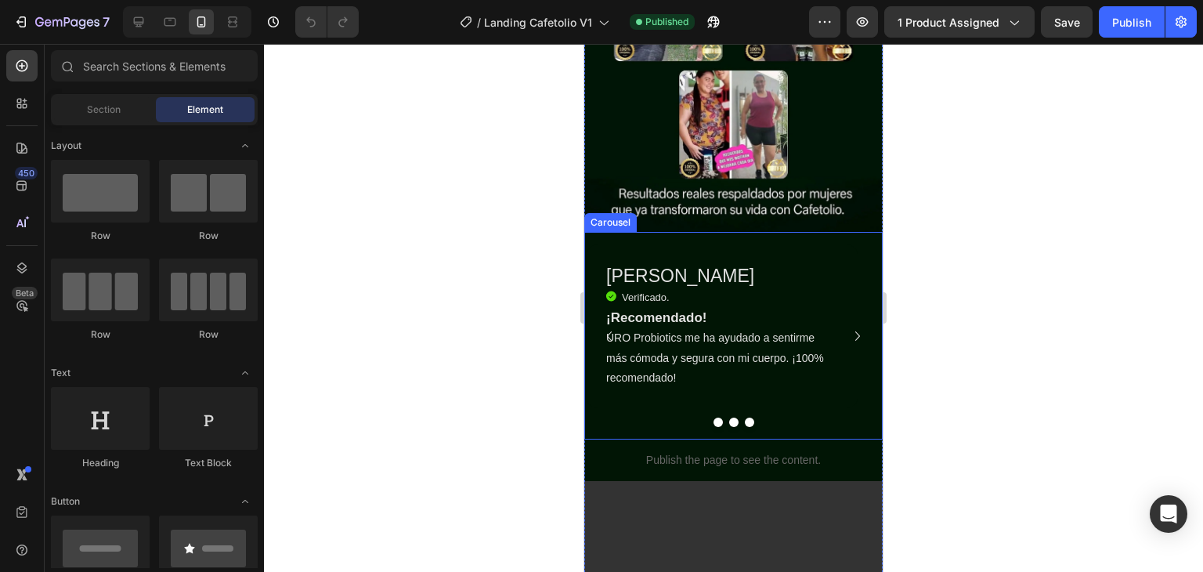
click at [610, 331] on icon "Carousel Back Arrow" at bounding box center [609, 335] width 5 height 9
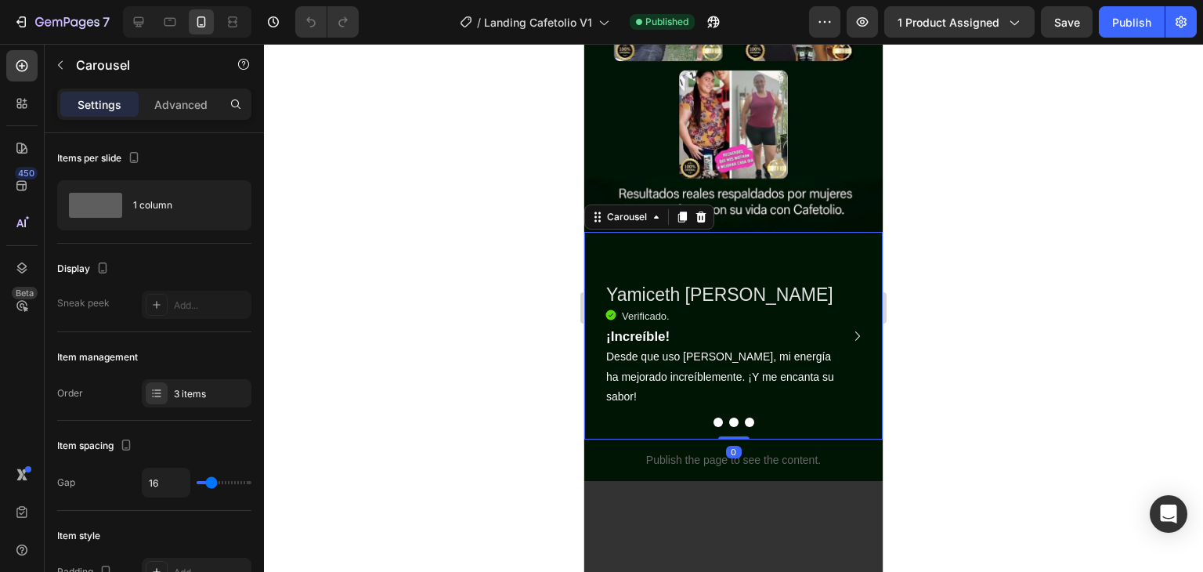
click at [959, 201] on div at bounding box center [733, 308] width 939 height 528
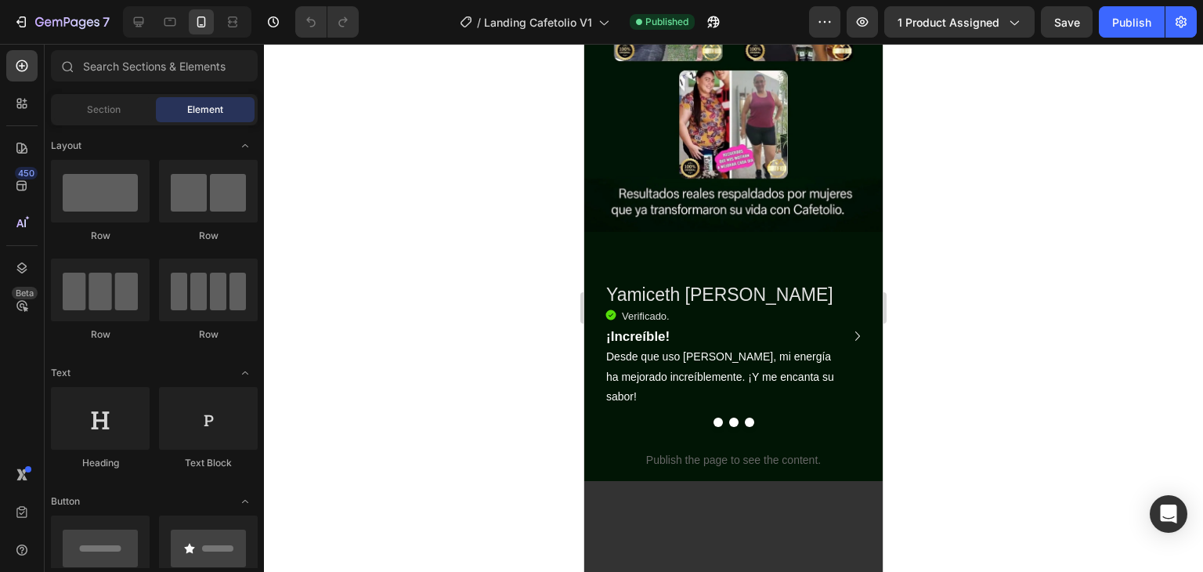
click at [909, 225] on div at bounding box center [733, 308] width 939 height 528
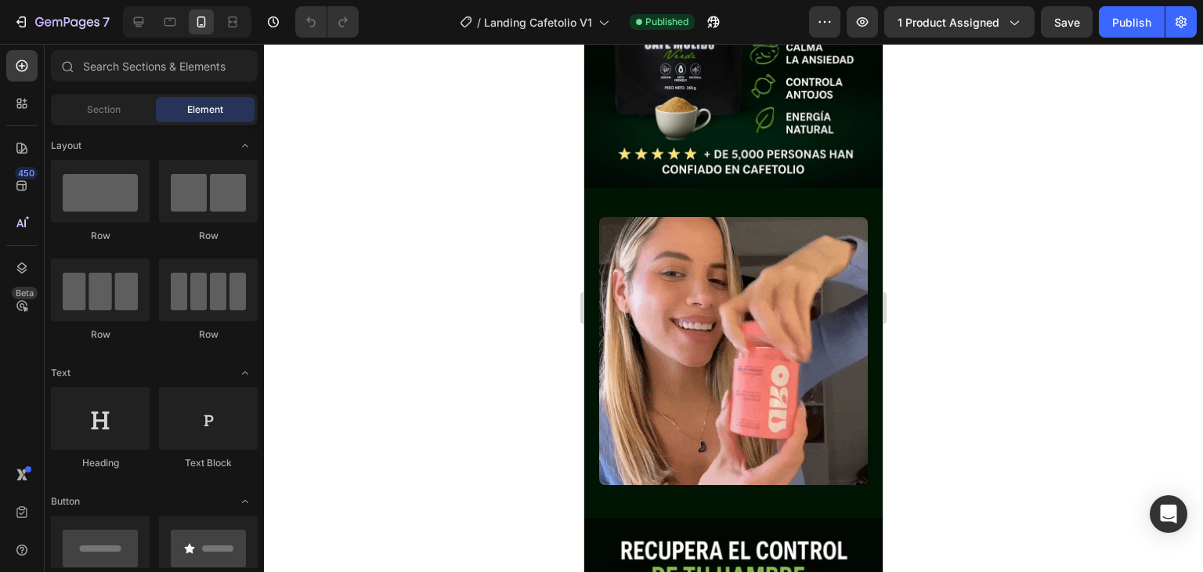
scroll to position [0, 0]
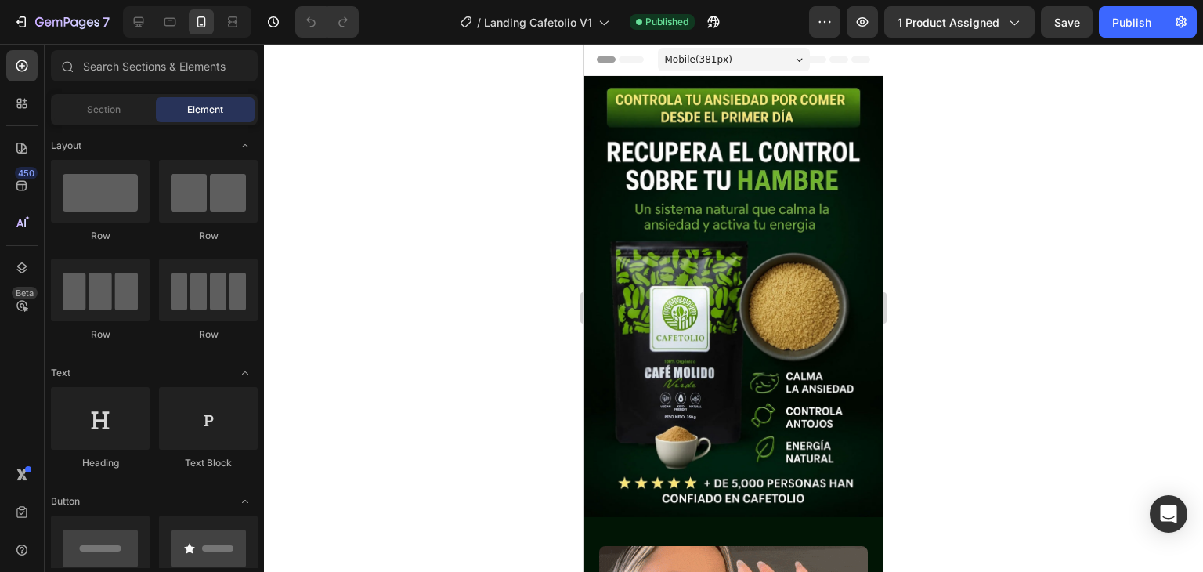
click at [977, 170] on div at bounding box center [733, 308] width 939 height 528
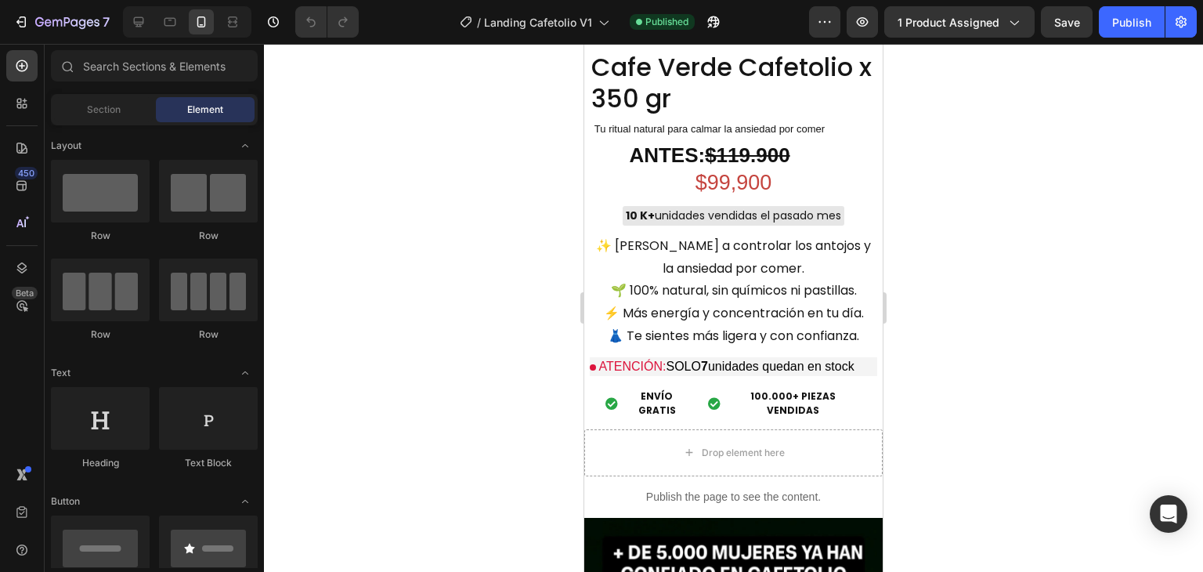
scroll to position [1369, 0]
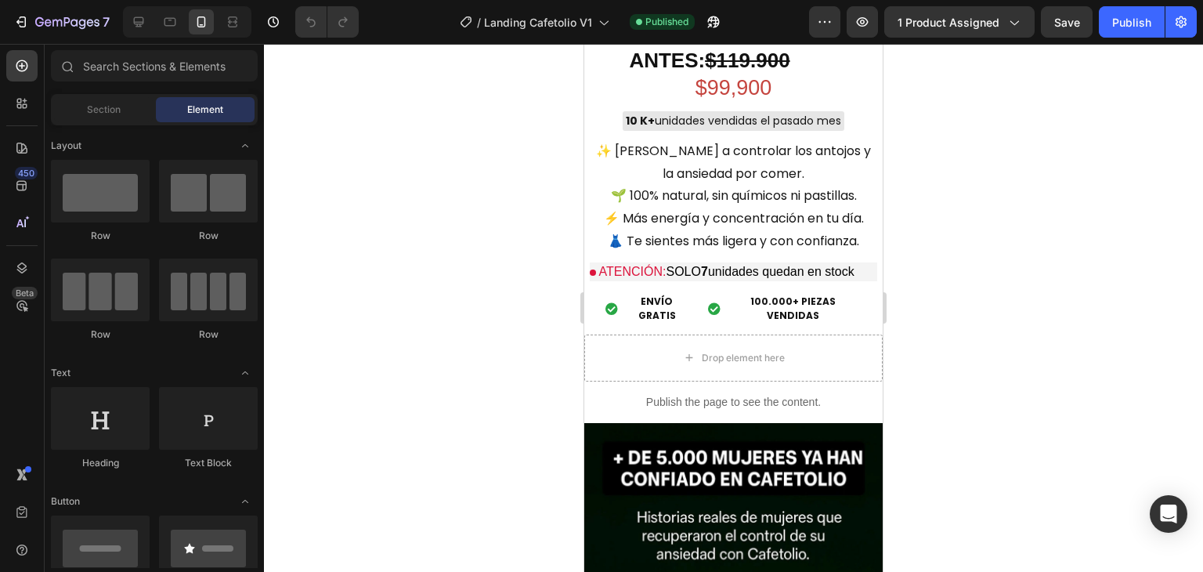
click at [914, 210] on div at bounding box center [733, 308] width 939 height 528
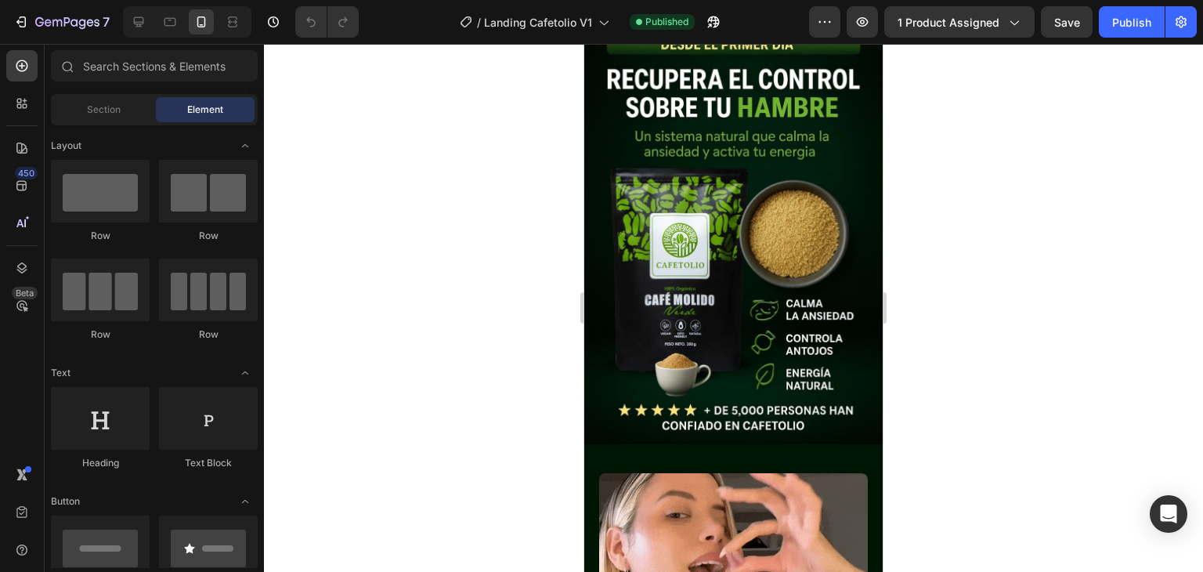
scroll to position [0, 0]
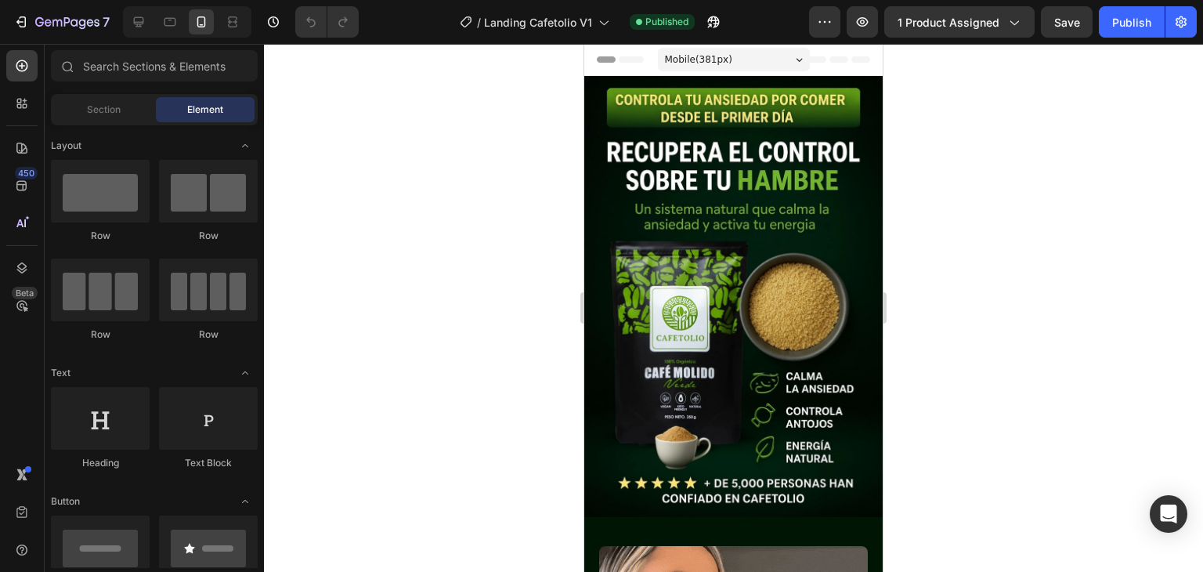
click at [905, 89] on div at bounding box center [733, 308] width 939 height 528
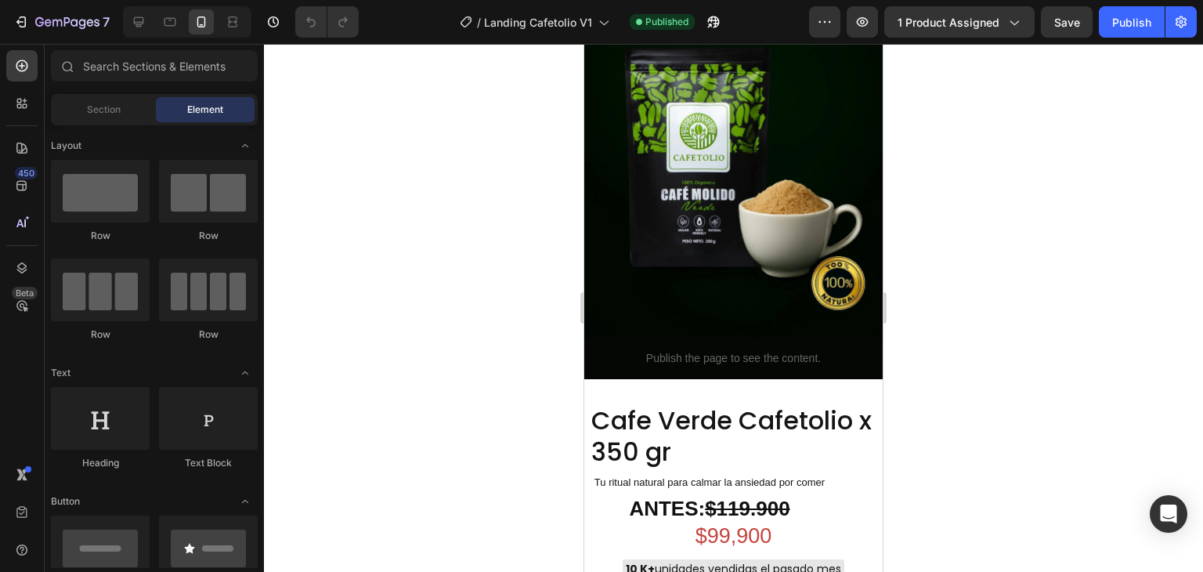
scroll to position [944, 0]
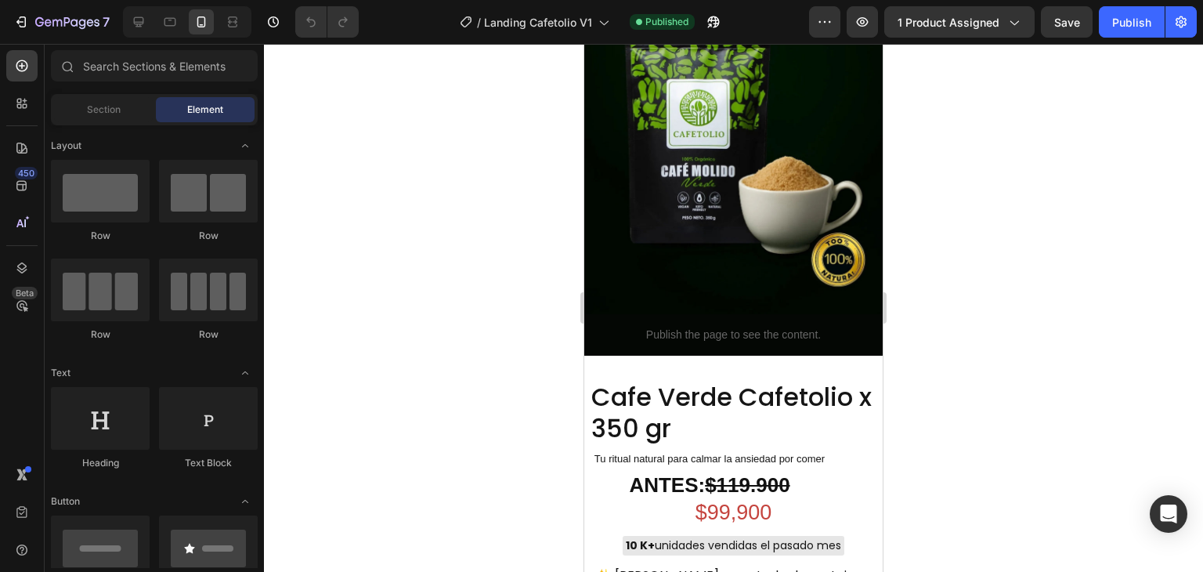
click at [896, 157] on div at bounding box center [733, 308] width 939 height 528
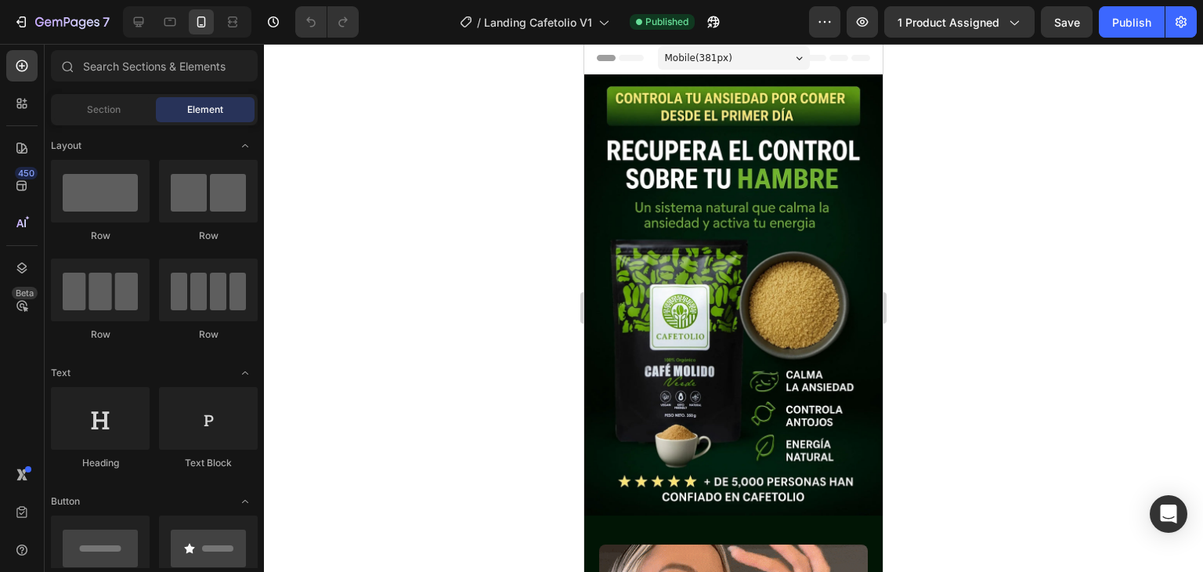
scroll to position [0, 0]
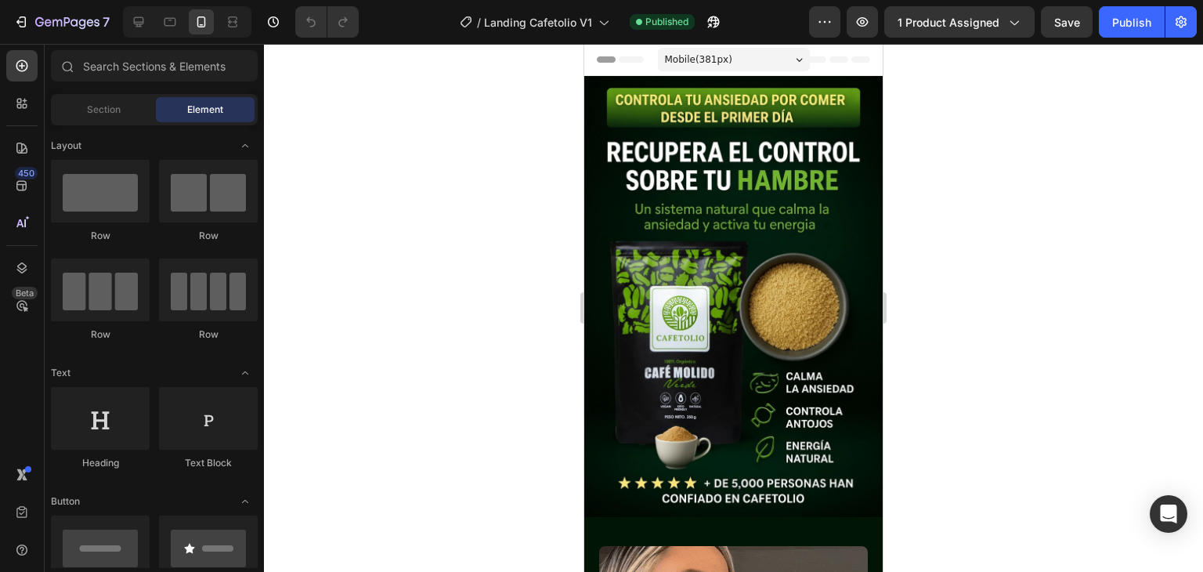
click at [933, 123] on div at bounding box center [733, 308] width 939 height 528
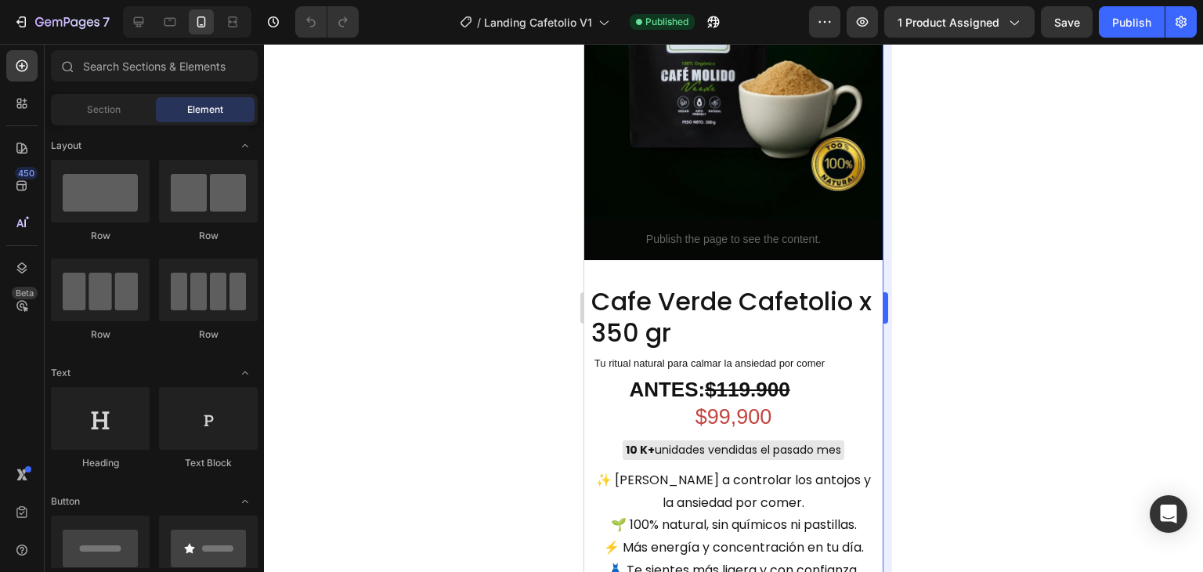
scroll to position [1127, 0]
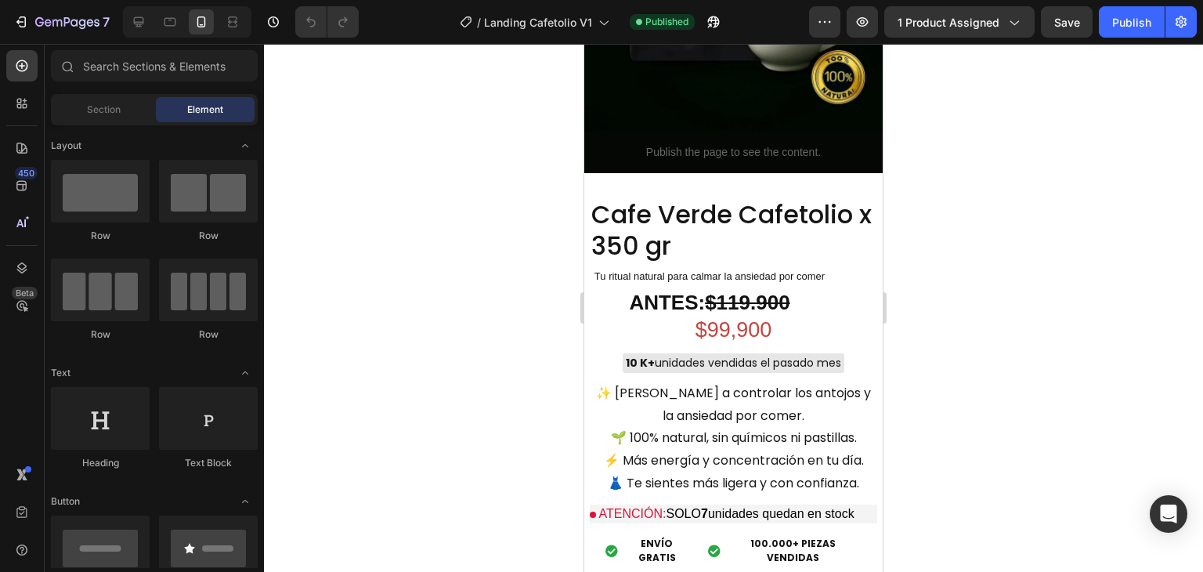
click at [902, 182] on div at bounding box center [733, 308] width 939 height 528
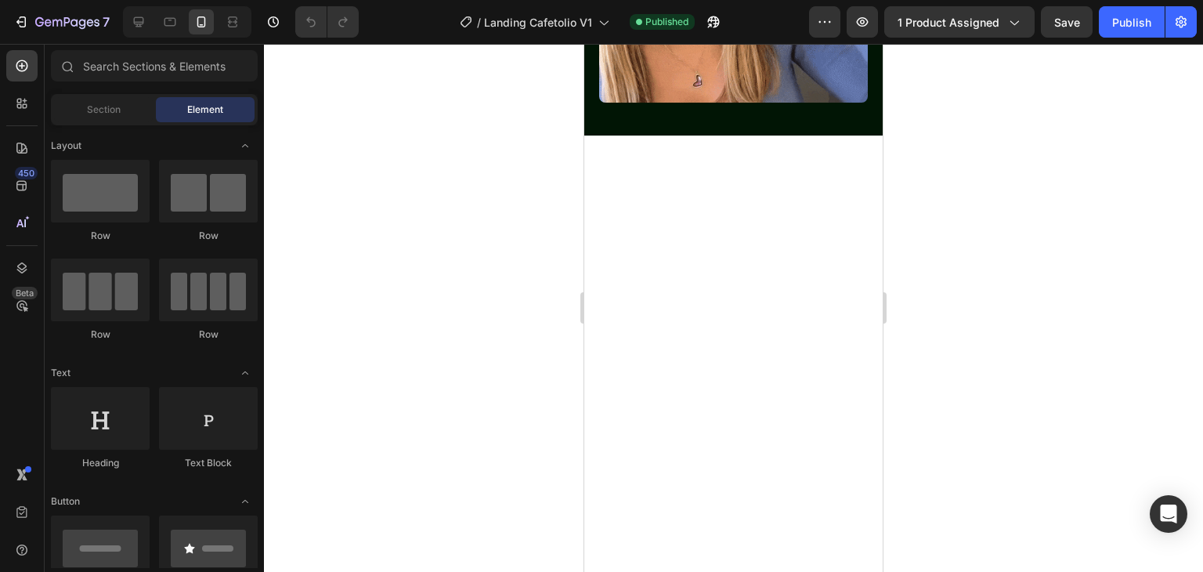
scroll to position [0, 0]
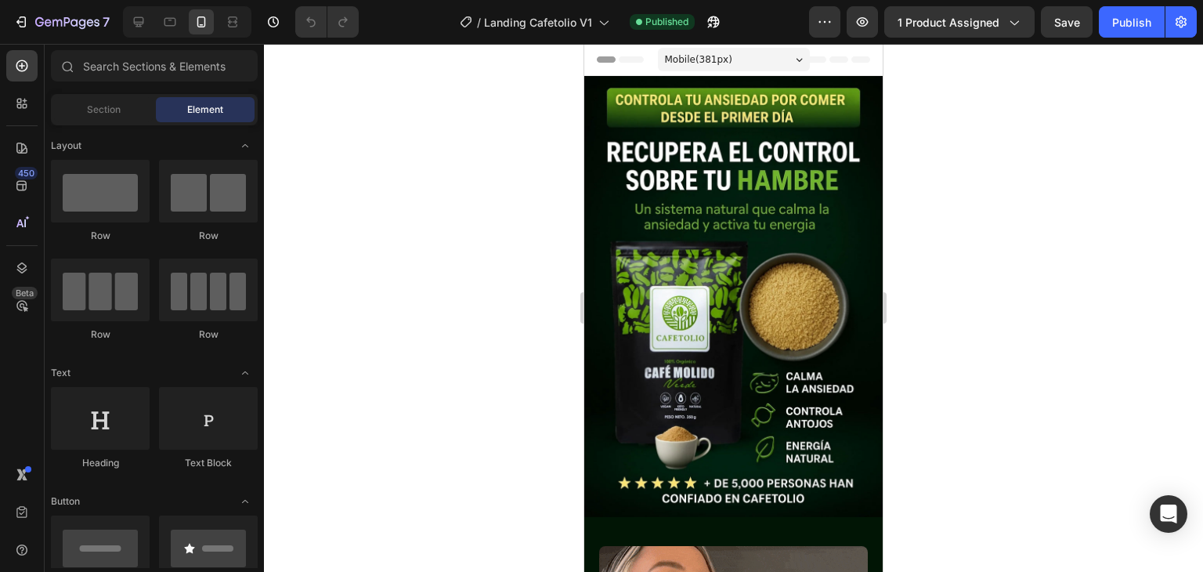
drag, startPoint x: 873, startPoint y: 173, endPoint x: 1468, endPoint y: 106, distance: 598.2
click at [907, 132] on div at bounding box center [733, 308] width 939 height 528
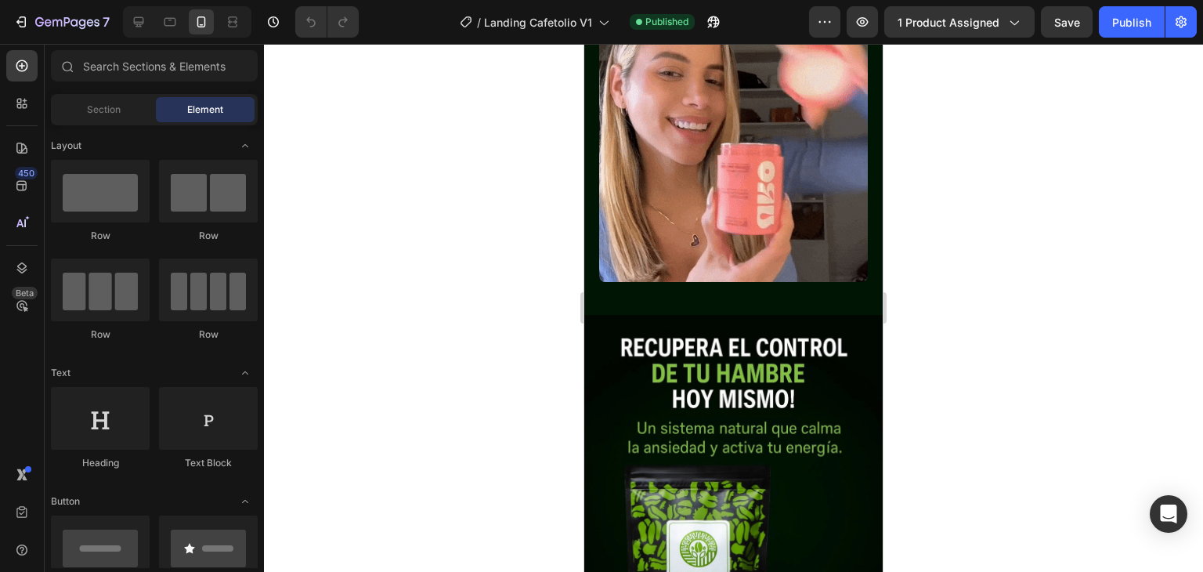
scroll to position [554, 0]
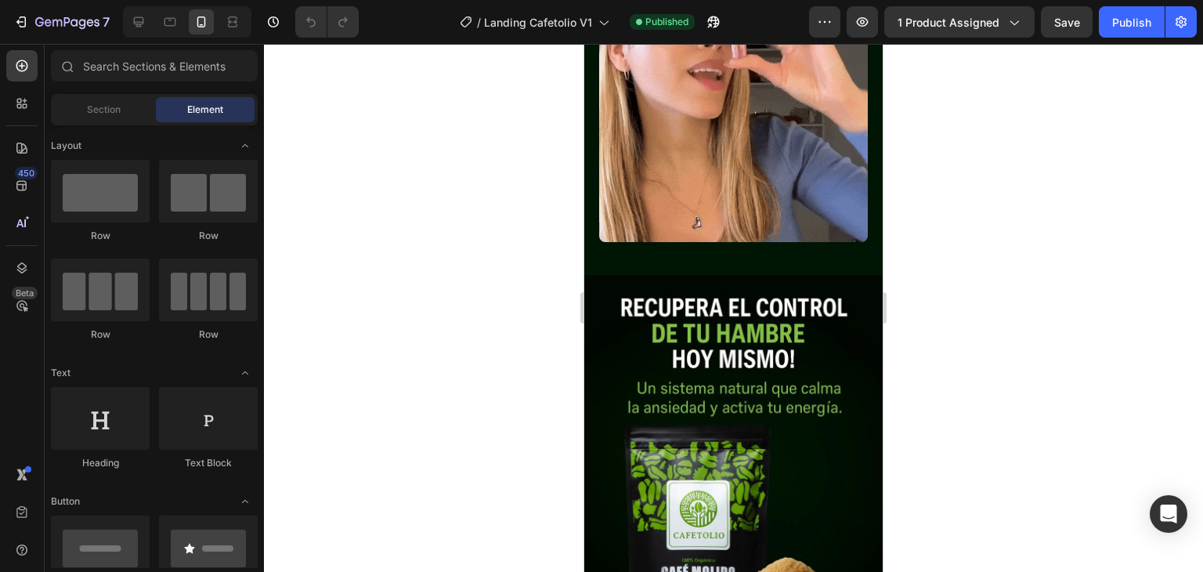
click at [928, 150] on div at bounding box center [733, 308] width 939 height 528
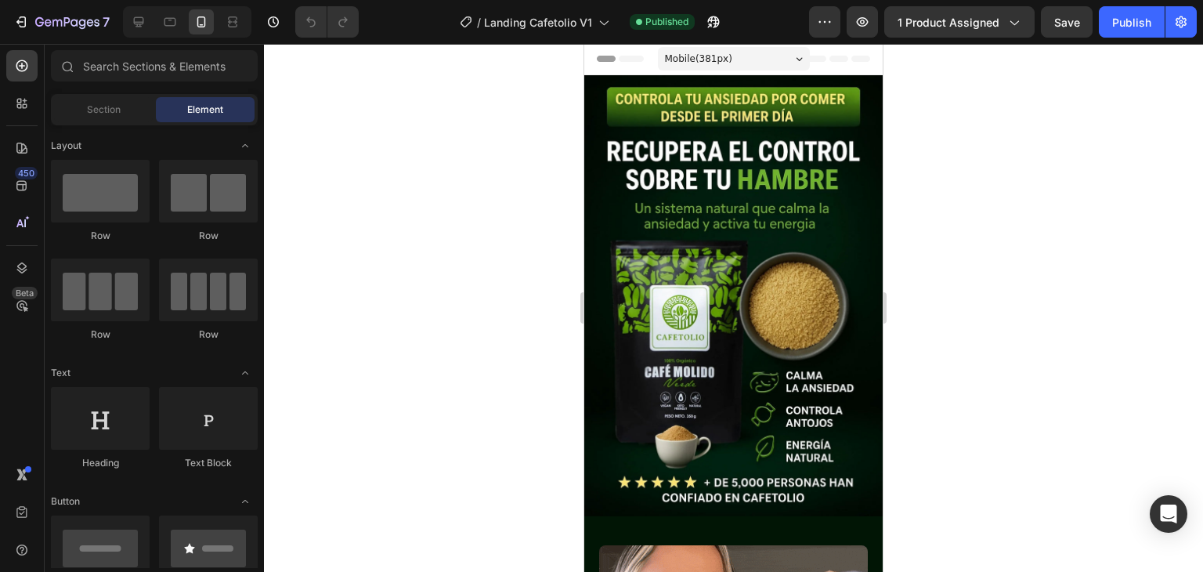
scroll to position [0, 0]
click at [940, 143] on div at bounding box center [733, 308] width 939 height 528
click at [928, 116] on div at bounding box center [733, 308] width 939 height 528
click at [939, 164] on div at bounding box center [733, 308] width 939 height 528
click at [946, 166] on div at bounding box center [733, 308] width 939 height 528
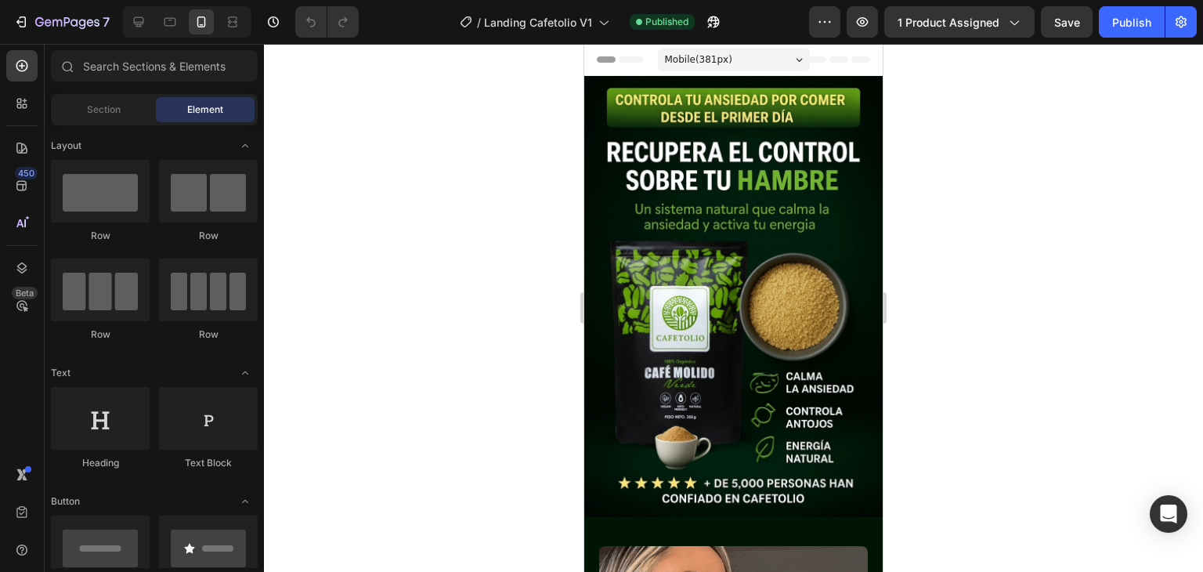
click at [969, 186] on div at bounding box center [733, 308] width 939 height 528
click at [912, 177] on div at bounding box center [733, 308] width 939 height 528
click at [926, 103] on div at bounding box center [733, 308] width 939 height 528
click at [925, 125] on div at bounding box center [733, 308] width 939 height 528
click at [968, 154] on div at bounding box center [733, 308] width 939 height 528
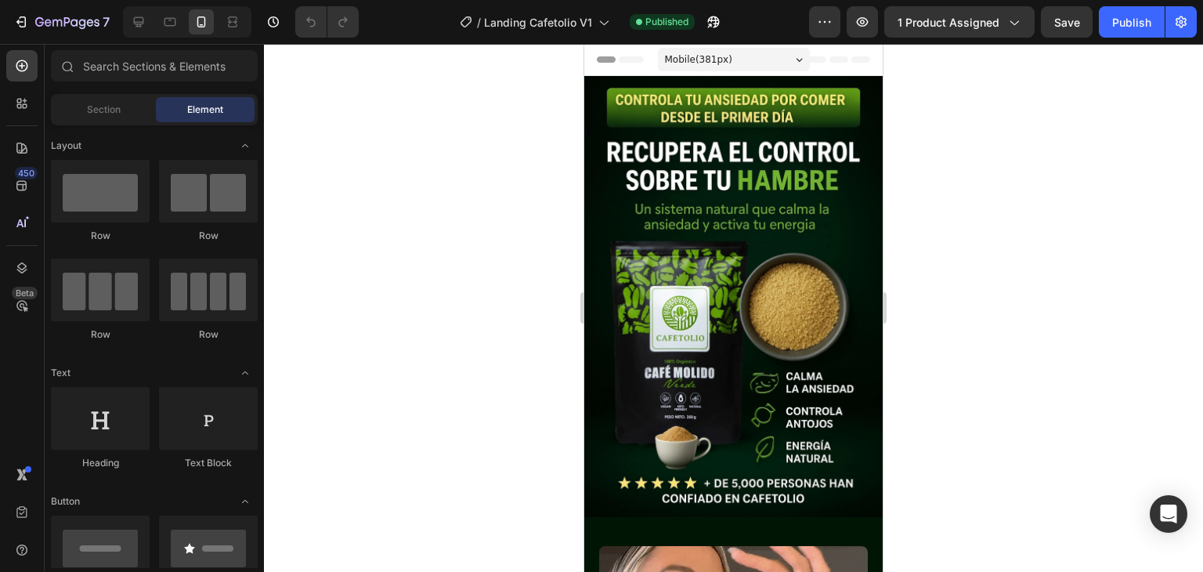
click at [951, 110] on div at bounding box center [733, 308] width 939 height 528
click at [925, 176] on div at bounding box center [733, 308] width 939 height 528
click at [917, 98] on div at bounding box center [733, 308] width 939 height 528
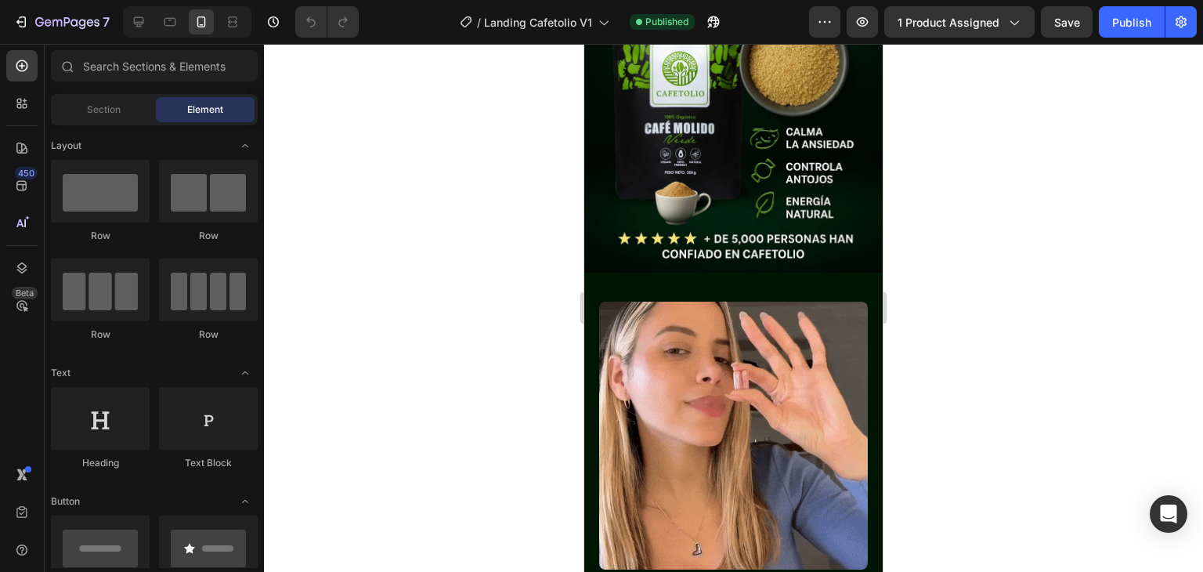
scroll to position [284, 0]
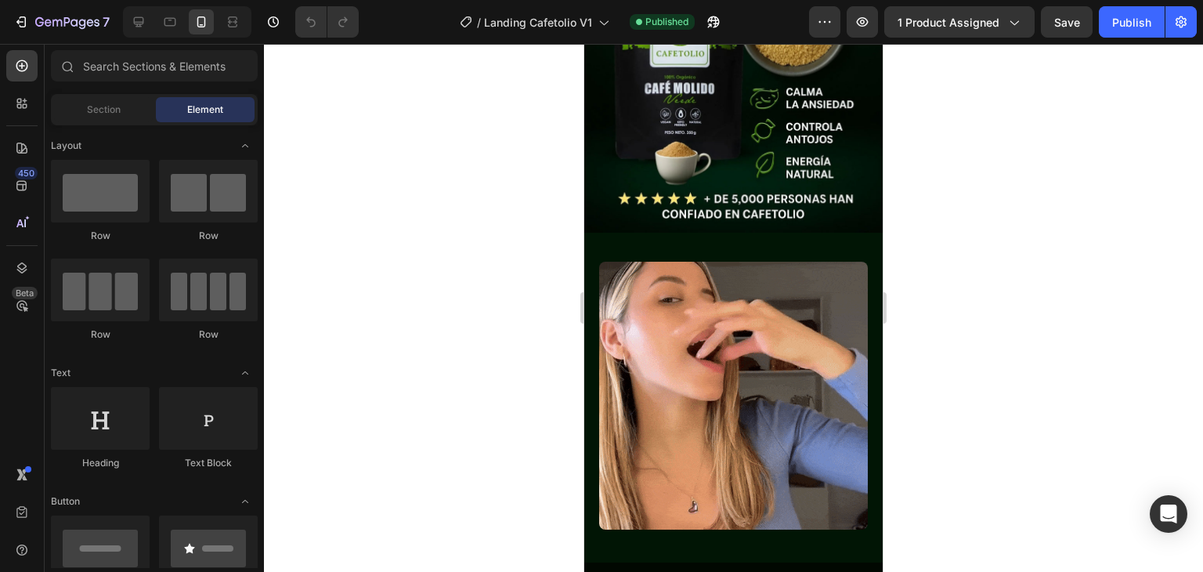
drag, startPoint x: 296, startPoint y: 63, endPoint x: 905, endPoint y: 51, distance: 609.4
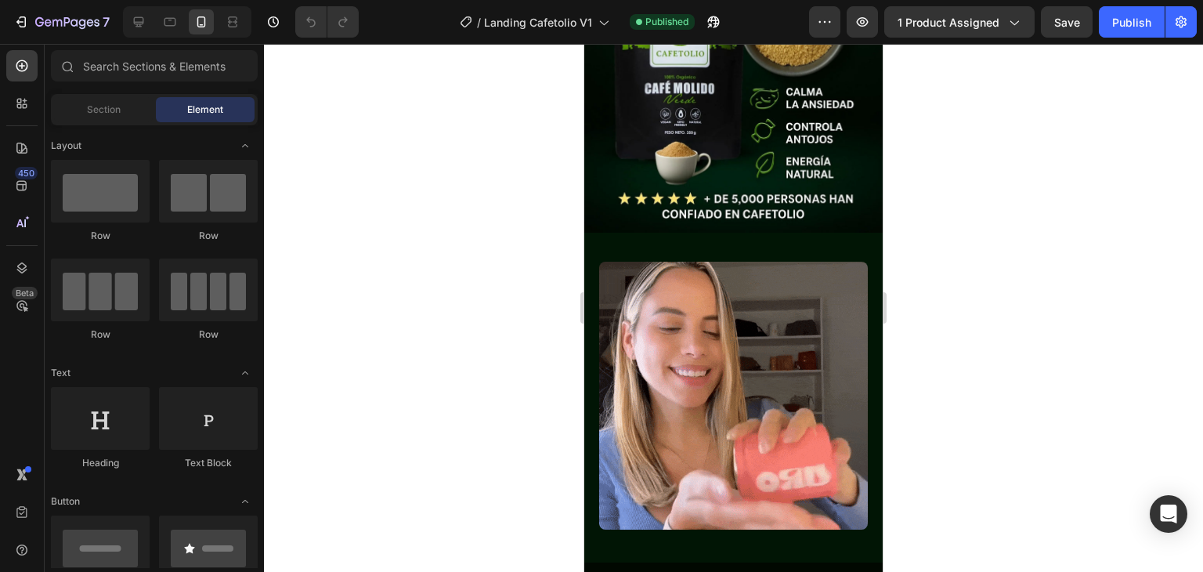
click at [905, 51] on div at bounding box center [733, 308] width 939 height 528
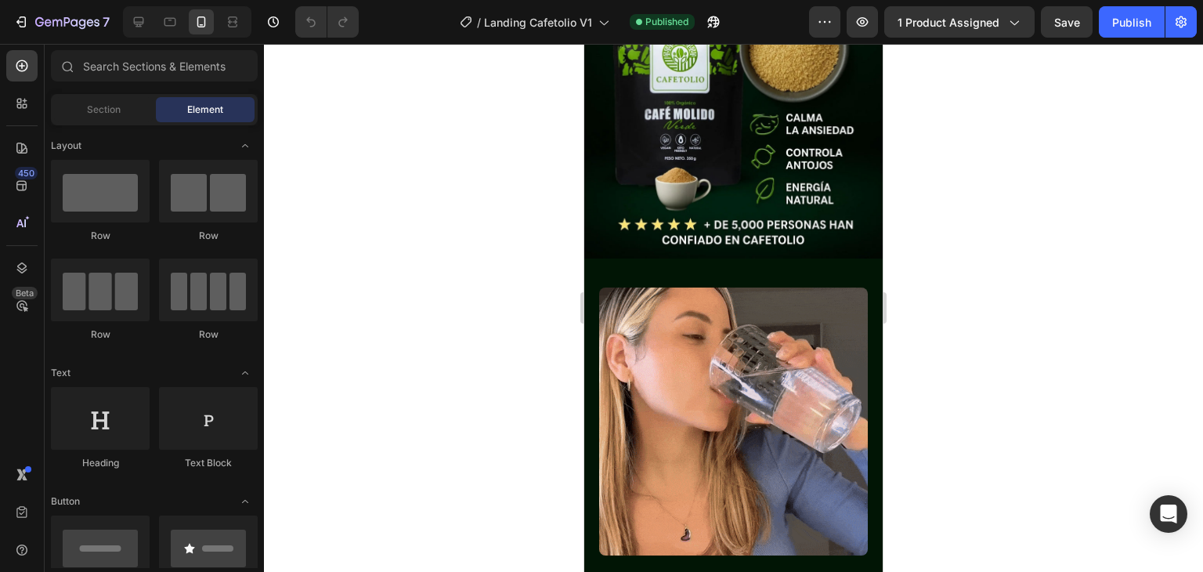
scroll to position [0, 0]
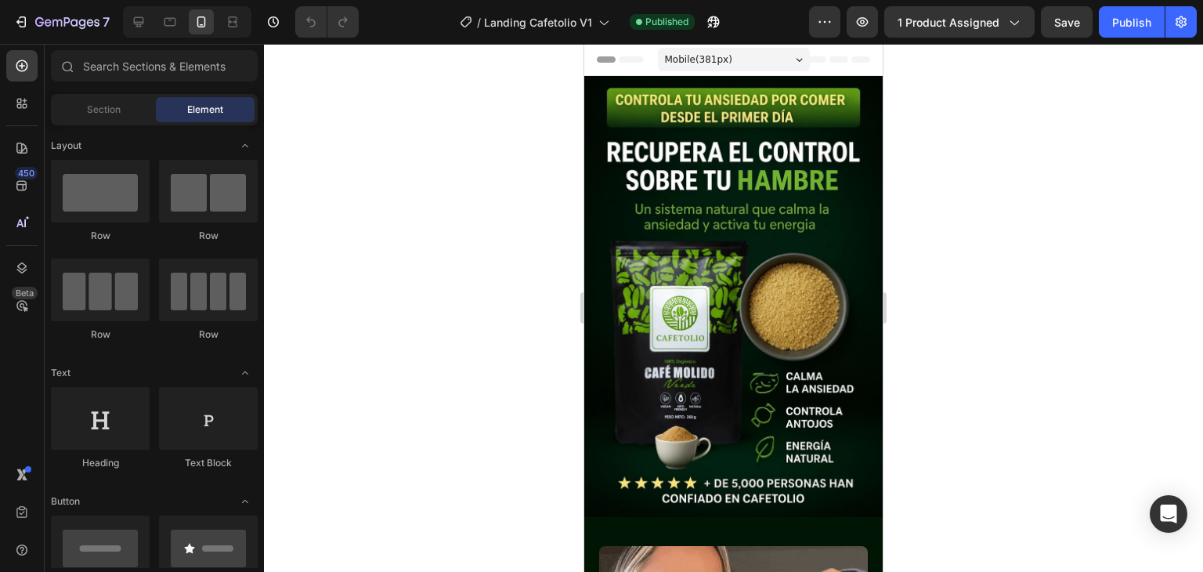
drag, startPoint x: 872, startPoint y: 95, endPoint x: 1446, endPoint y: 81, distance: 573.4
click at [959, 120] on div at bounding box center [733, 308] width 939 height 528
click at [966, 150] on div at bounding box center [733, 308] width 939 height 528
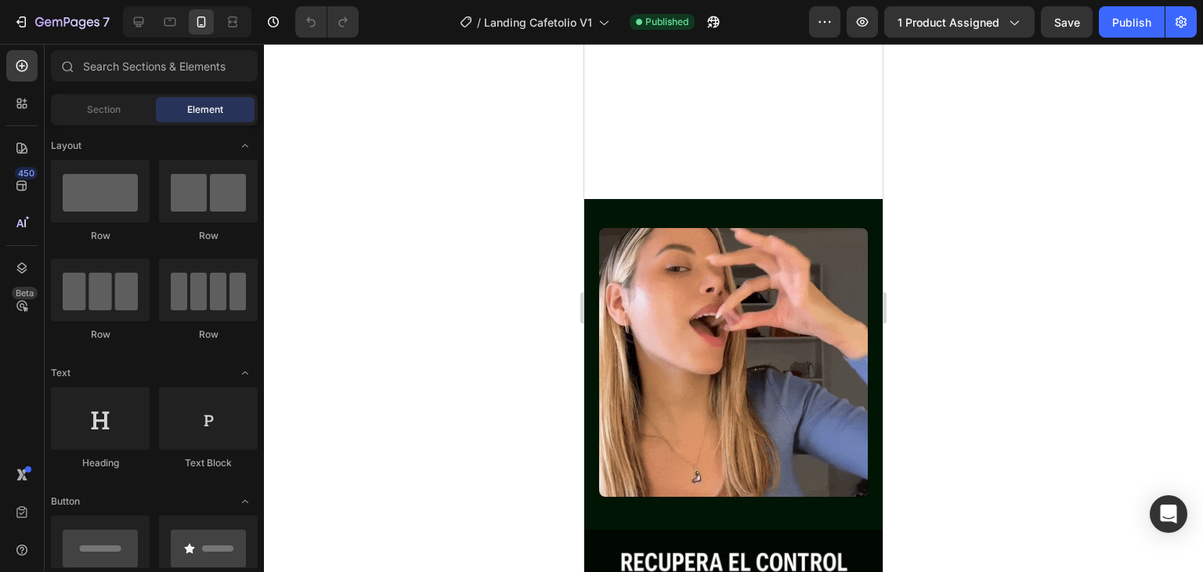
scroll to position [801, 0]
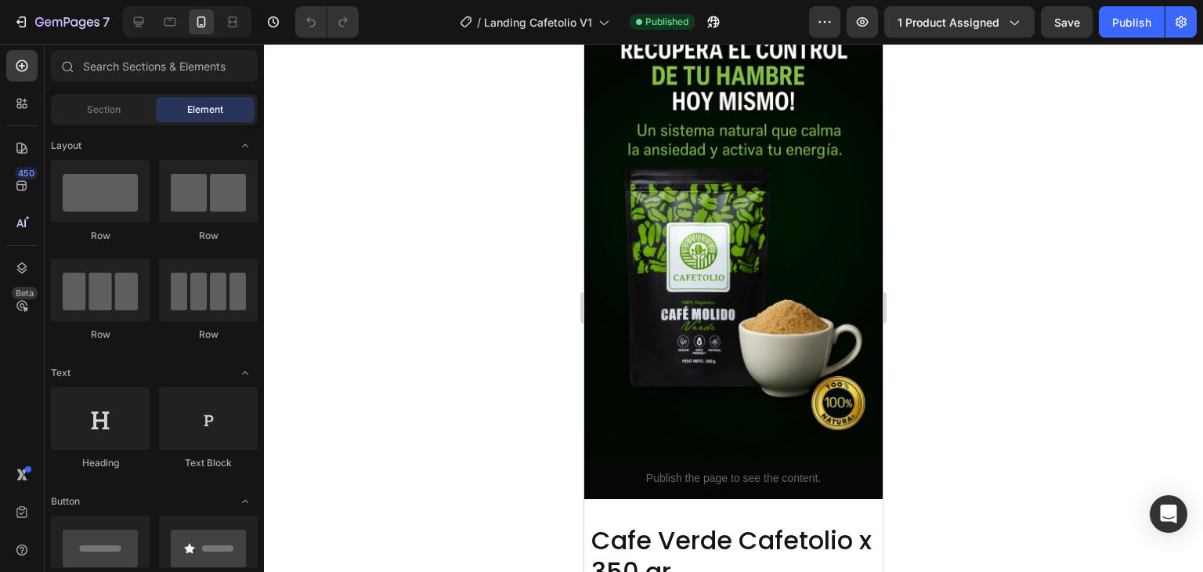
click at [926, 155] on div at bounding box center [733, 308] width 939 height 528
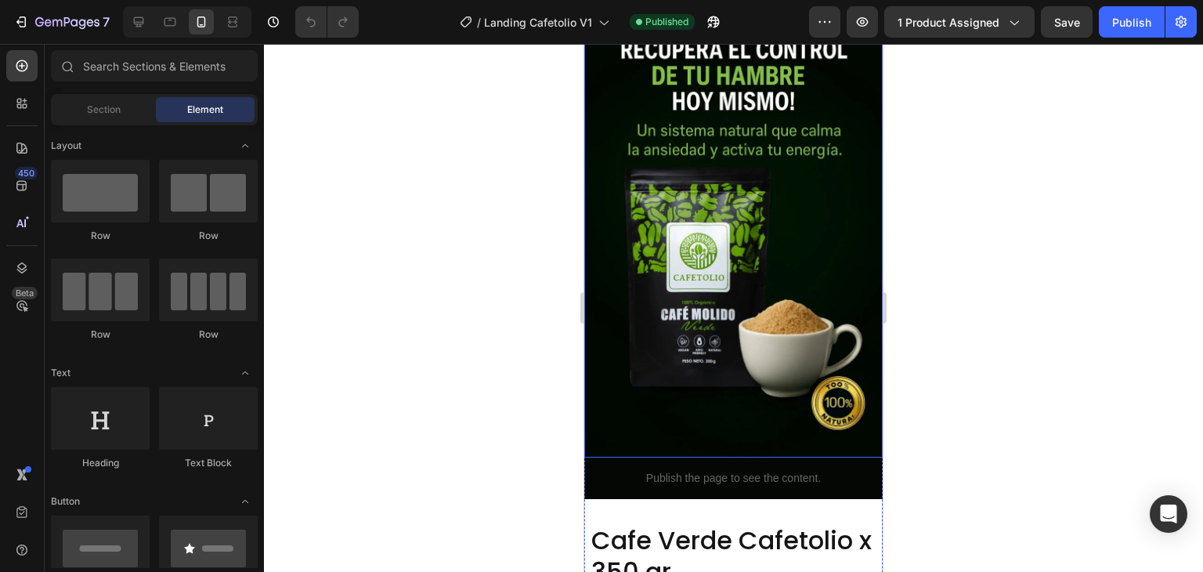
click at [930, 151] on div at bounding box center [733, 308] width 939 height 528
click at [977, 107] on div at bounding box center [733, 308] width 939 height 528
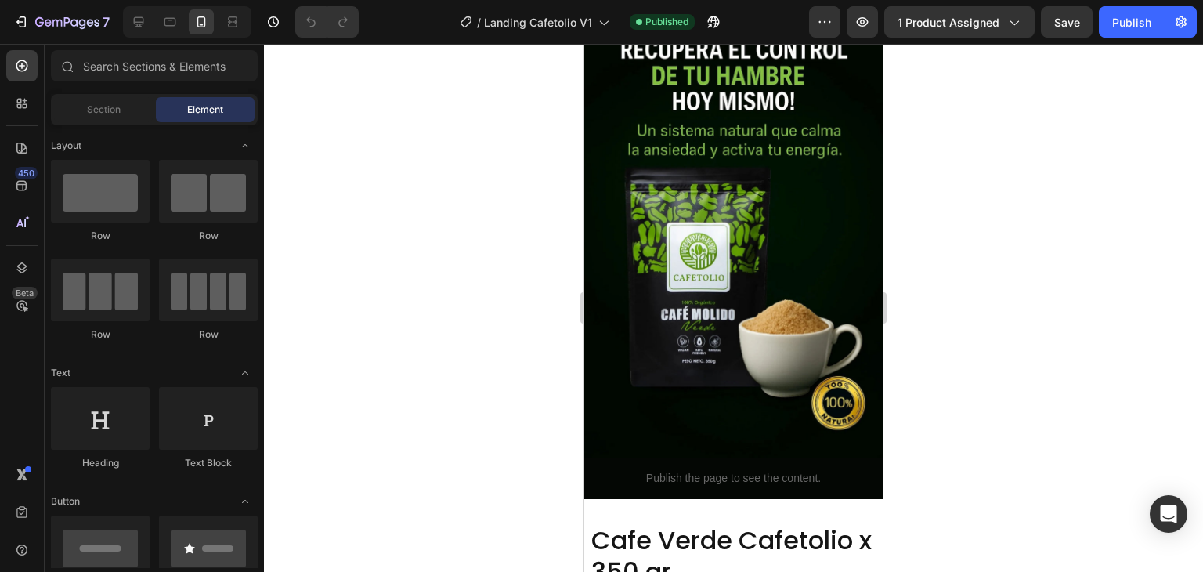
click at [457, 283] on div at bounding box center [733, 308] width 939 height 528
click at [908, 150] on div at bounding box center [733, 308] width 939 height 528
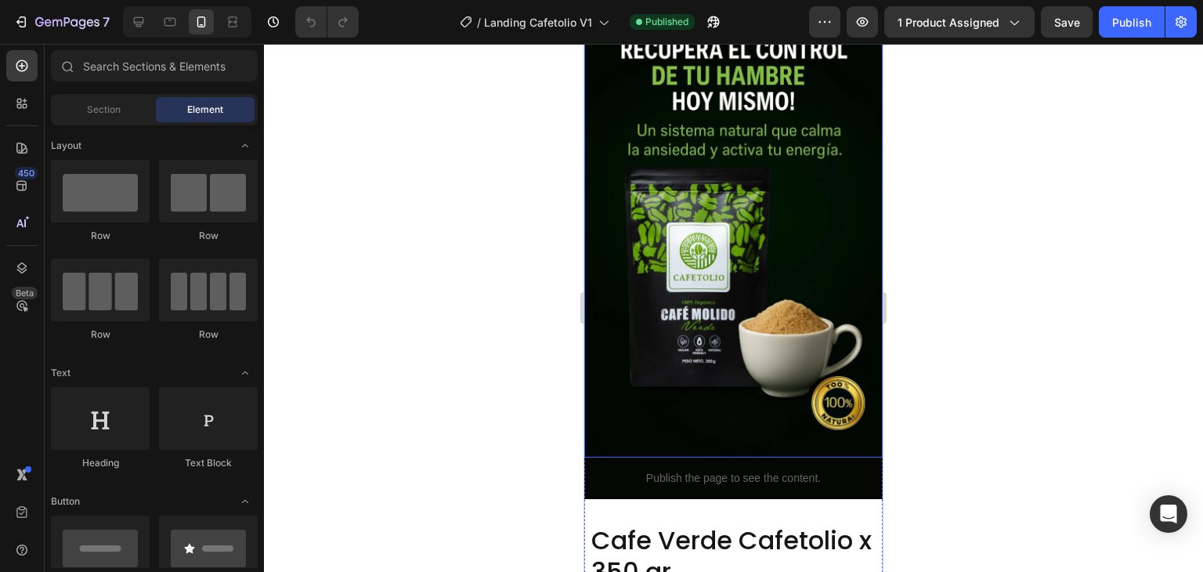
click at [927, 199] on div at bounding box center [733, 308] width 939 height 528
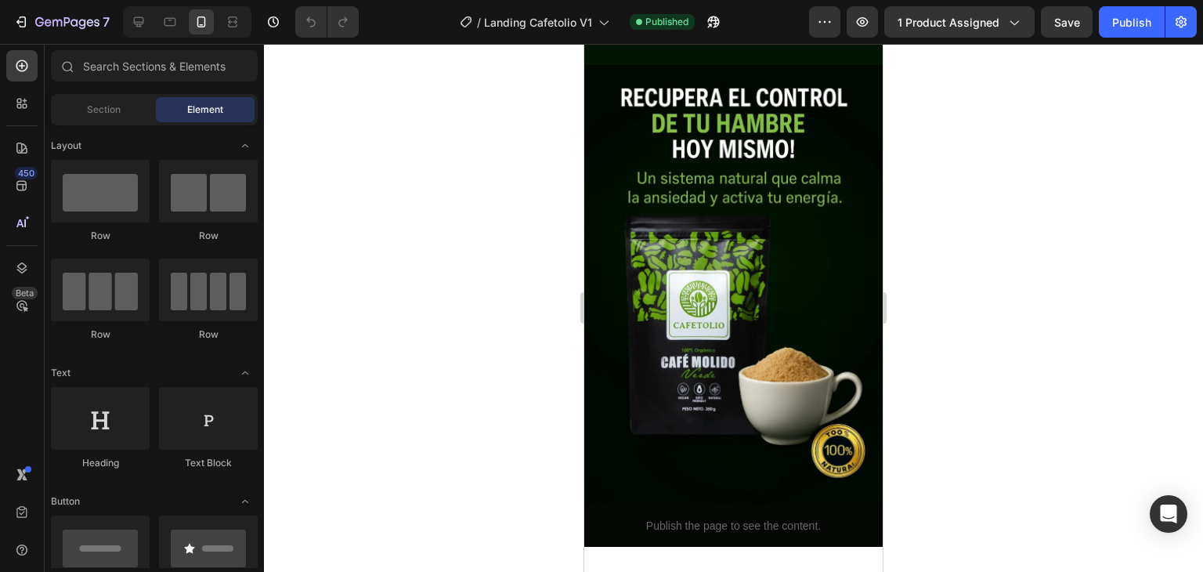
scroll to position [870, 0]
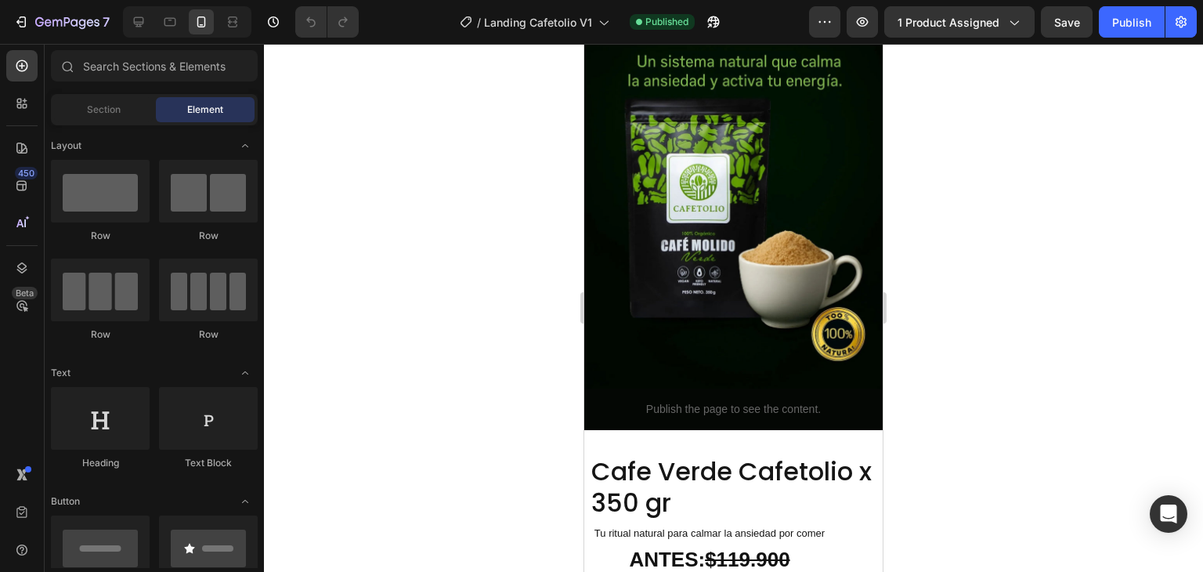
click at [961, 179] on div at bounding box center [733, 308] width 939 height 528
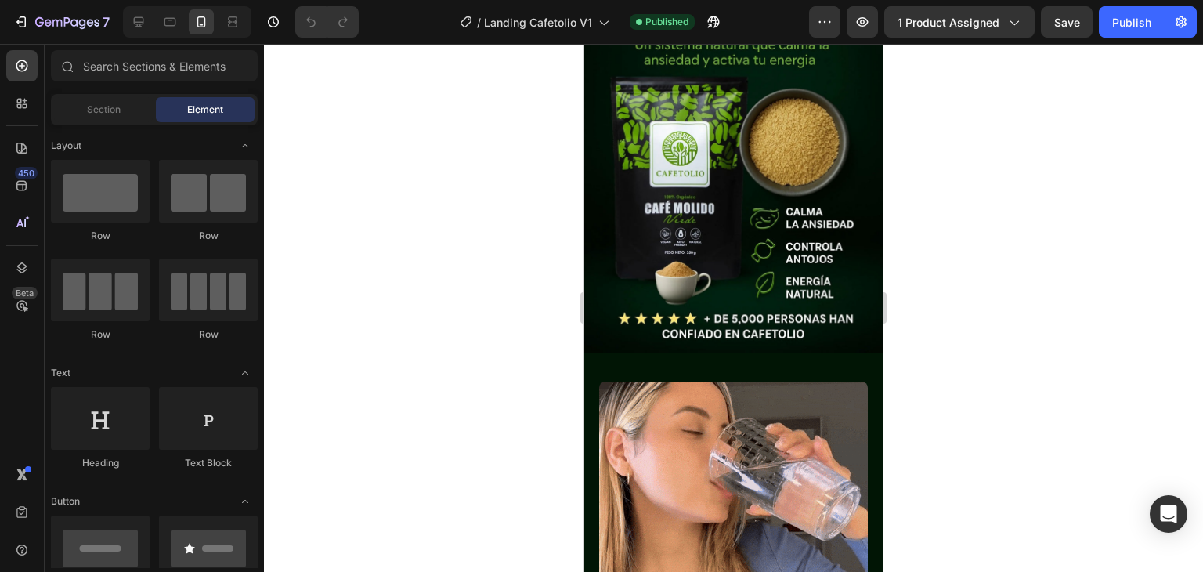
scroll to position [0, 0]
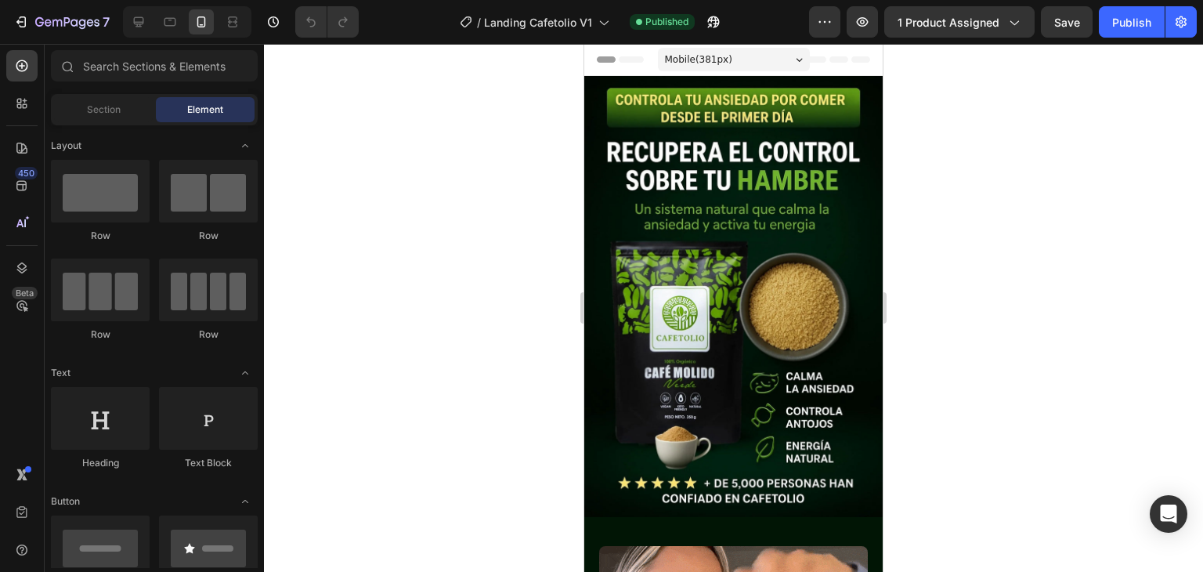
click at [955, 142] on div at bounding box center [733, 308] width 939 height 528
click at [900, 113] on div at bounding box center [733, 308] width 939 height 528
click at [965, 142] on div at bounding box center [733, 308] width 939 height 528
click at [943, 120] on div at bounding box center [733, 308] width 939 height 528
click at [965, 106] on div at bounding box center [733, 308] width 939 height 528
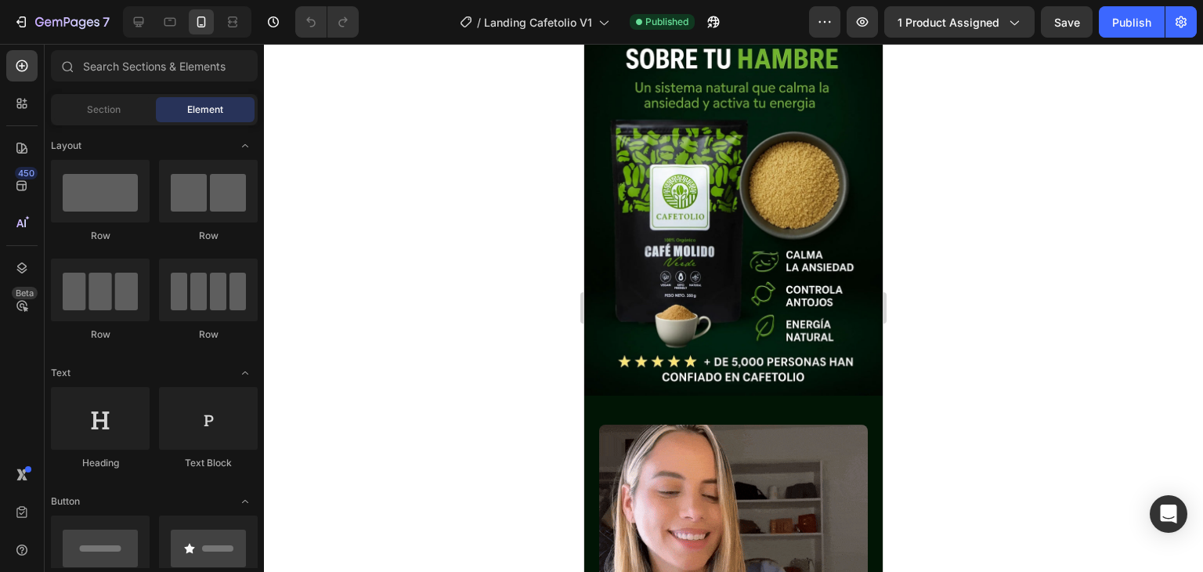
scroll to position [157, 0]
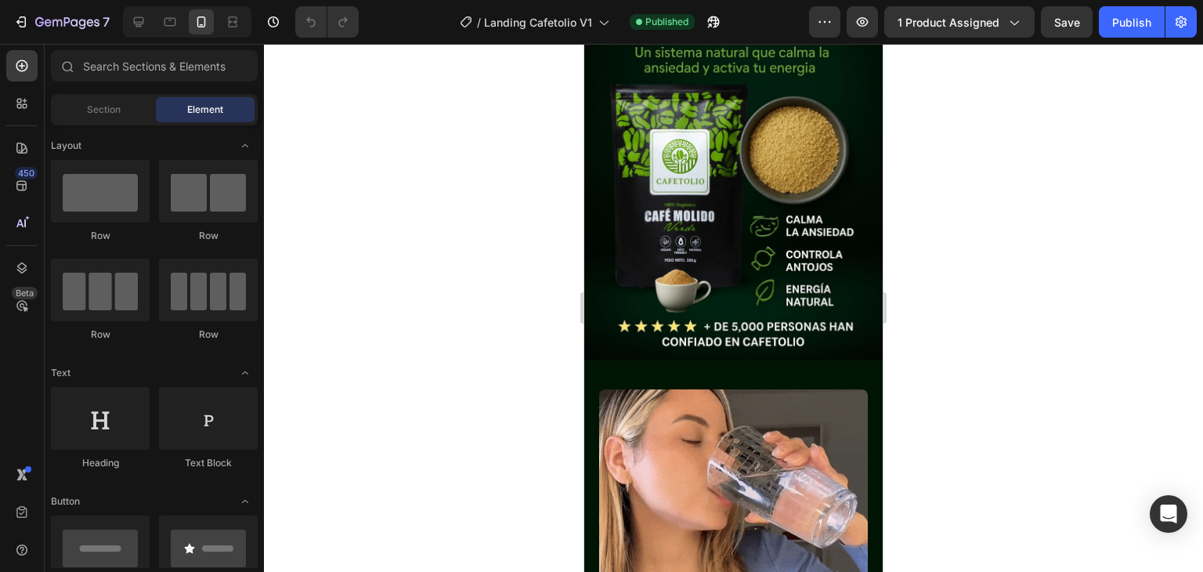
click at [933, 129] on div at bounding box center [733, 308] width 939 height 528
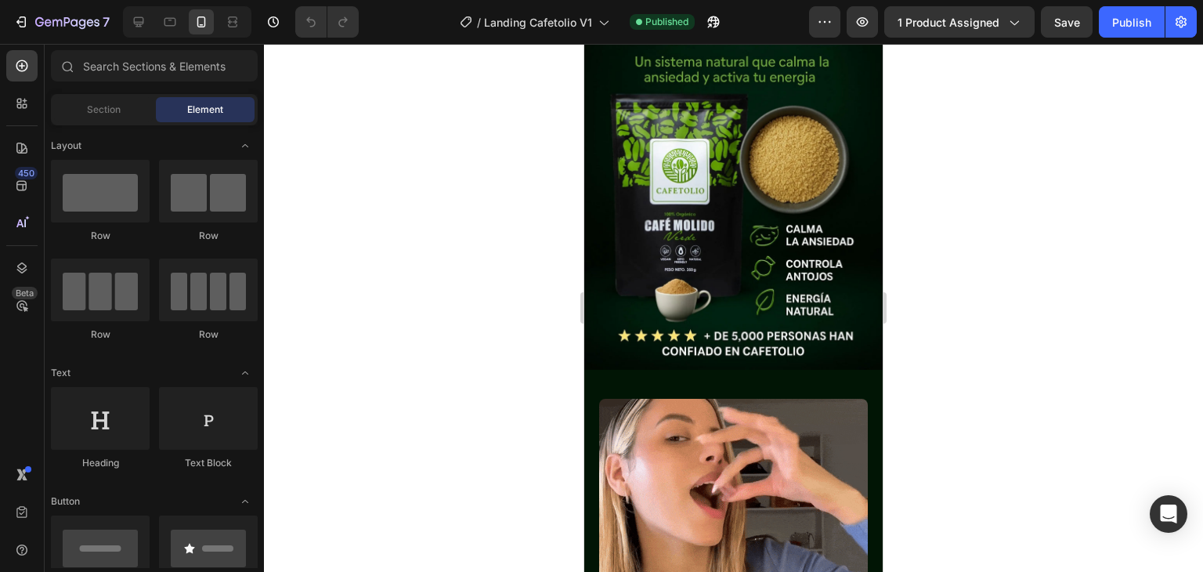
scroll to position [0, 0]
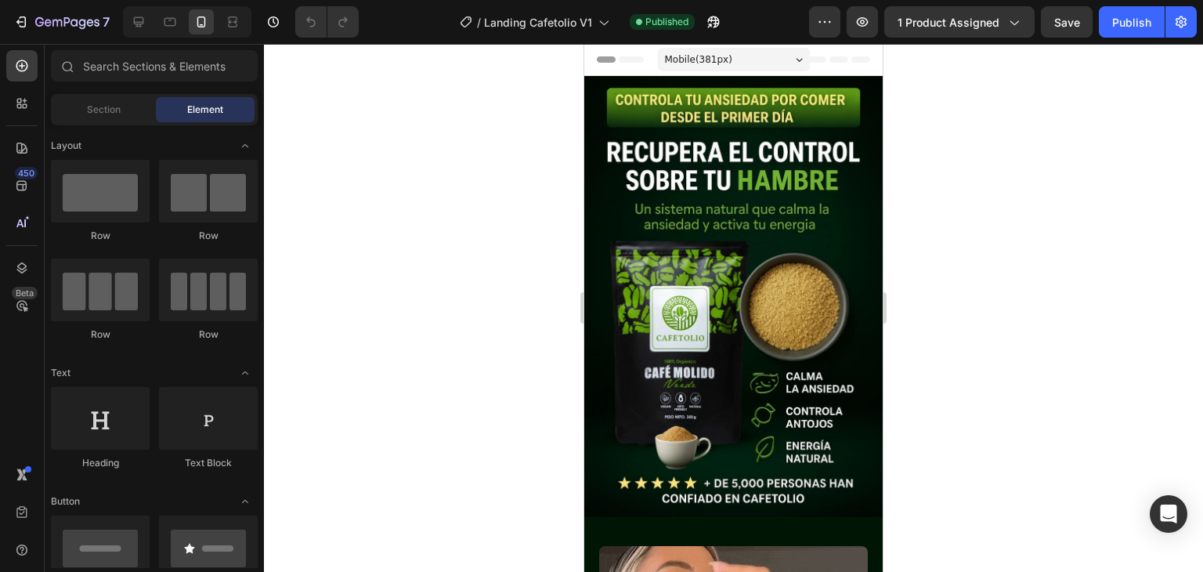
click at [914, 110] on div at bounding box center [733, 308] width 939 height 528
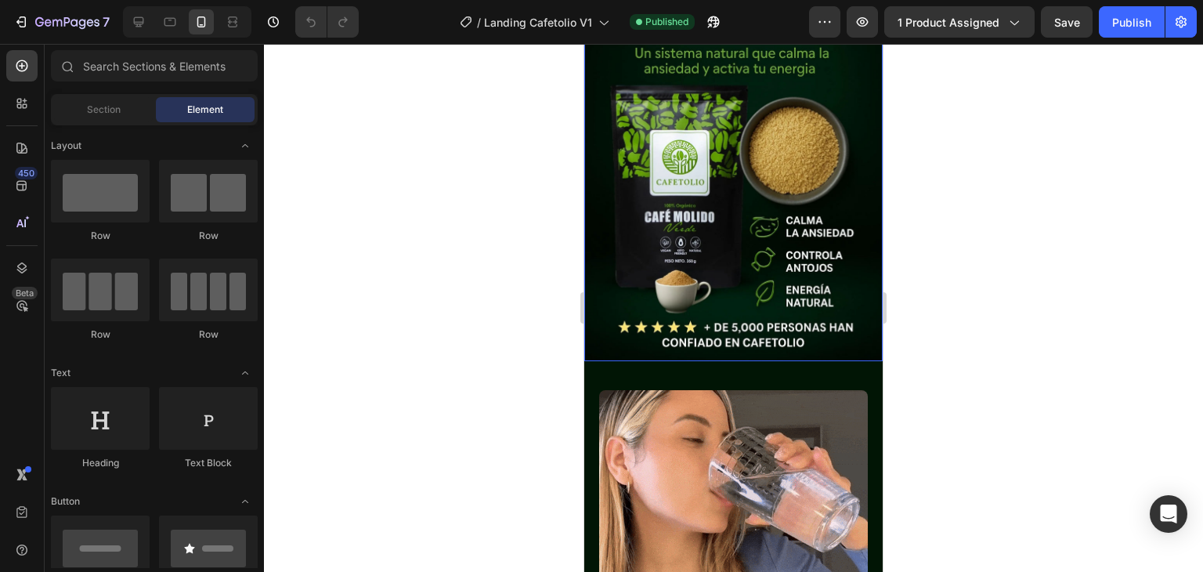
scroll to position [157, 0]
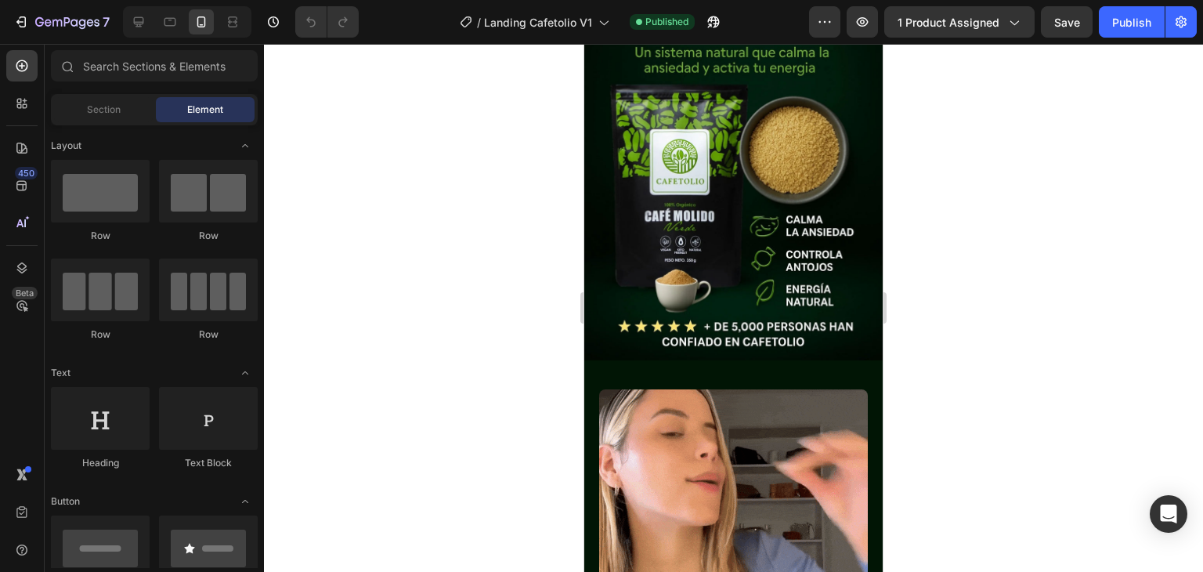
click at [924, 133] on div at bounding box center [733, 308] width 939 height 528
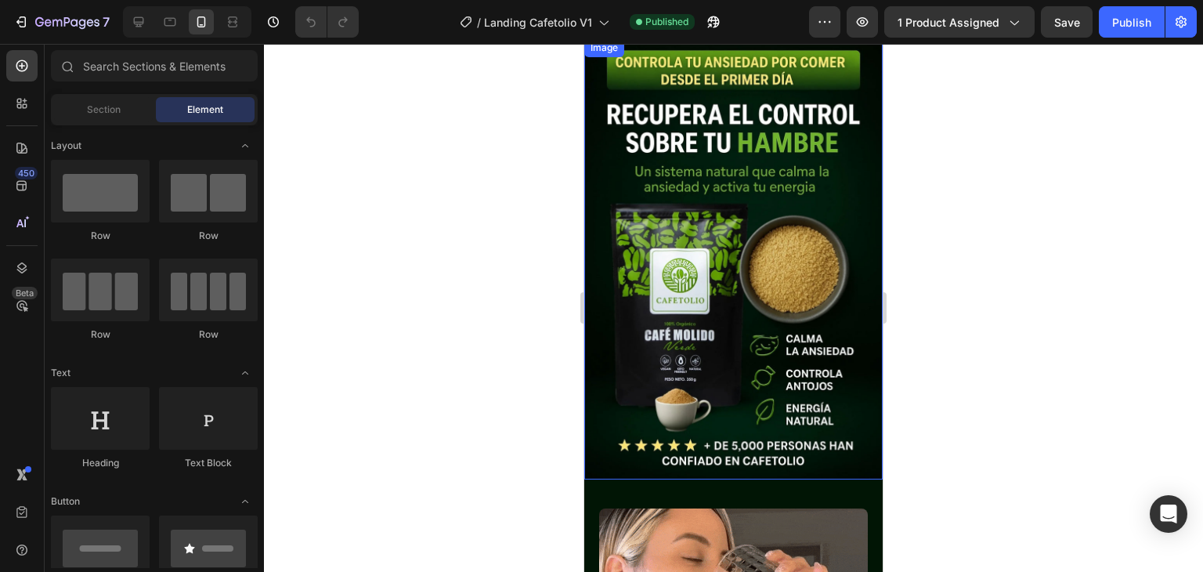
scroll to position [0, 0]
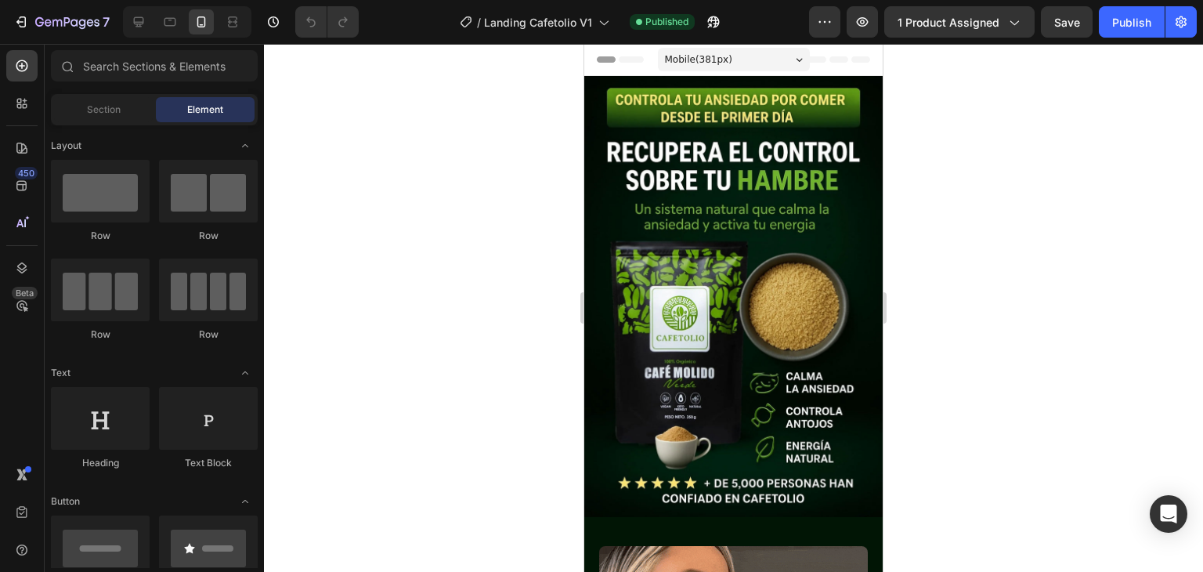
click at [958, 193] on div at bounding box center [733, 308] width 939 height 528
click at [935, 161] on div at bounding box center [733, 308] width 939 height 528
click at [1004, 119] on div at bounding box center [733, 308] width 939 height 528
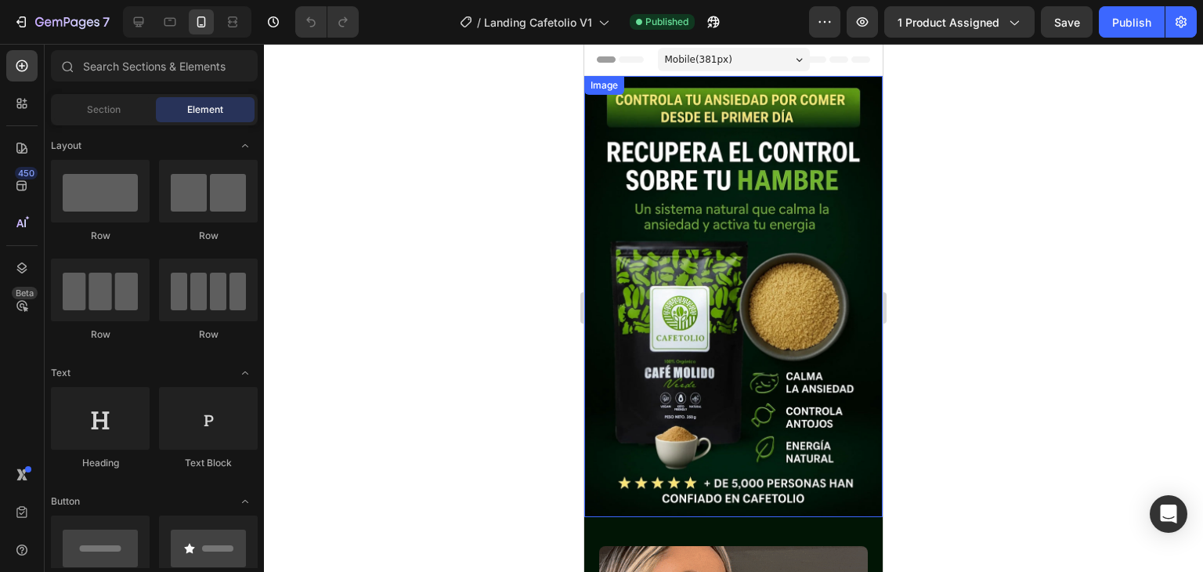
click at [1011, 304] on div at bounding box center [733, 308] width 939 height 528
click at [967, 117] on div at bounding box center [733, 308] width 939 height 528
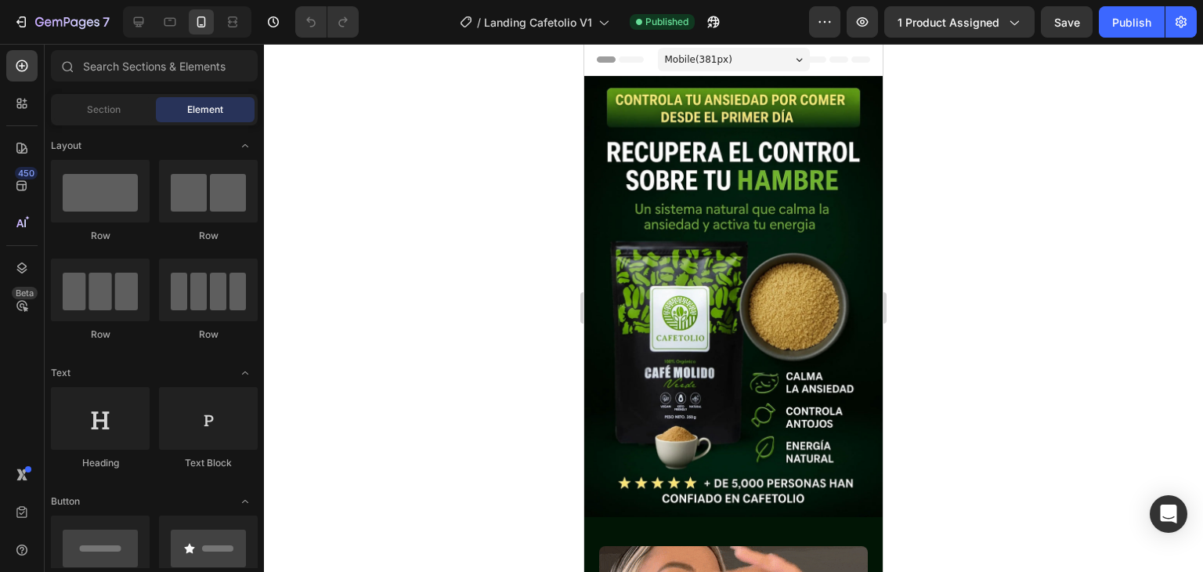
click at [910, 114] on div at bounding box center [733, 308] width 939 height 528
click at [964, 124] on div at bounding box center [733, 308] width 939 height 528
drag, startPoint x: 874, startPoint y: 95, endPoint x: 1496, endPoint y: 131, distance: 622.8
click at [927, 97] on div at bounding box center [733, 308] width 939 height 528
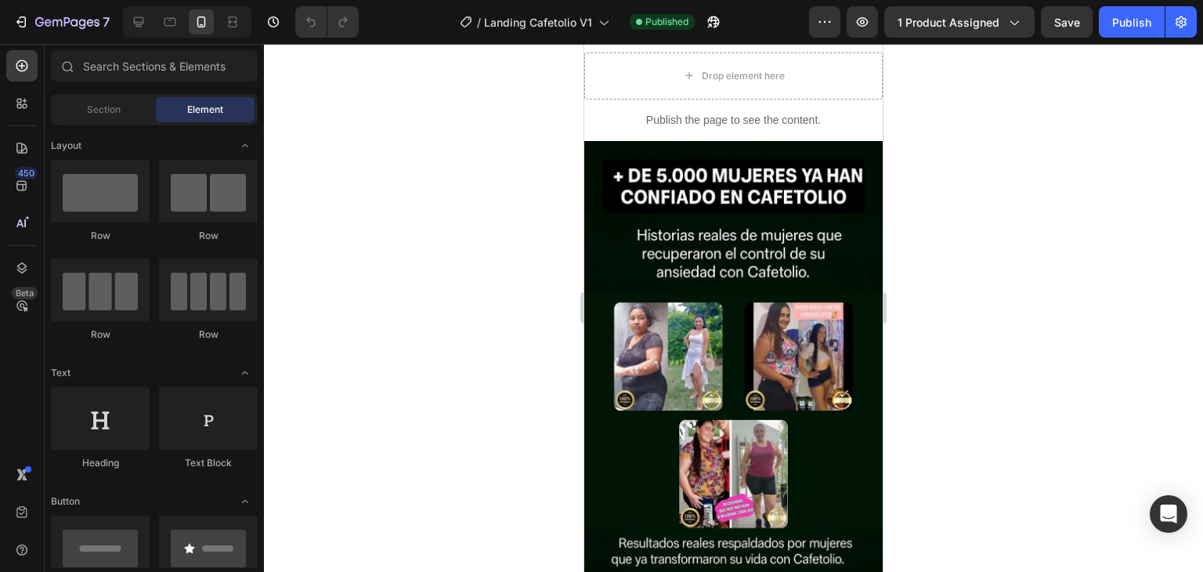
scroll to position [1658, 0]
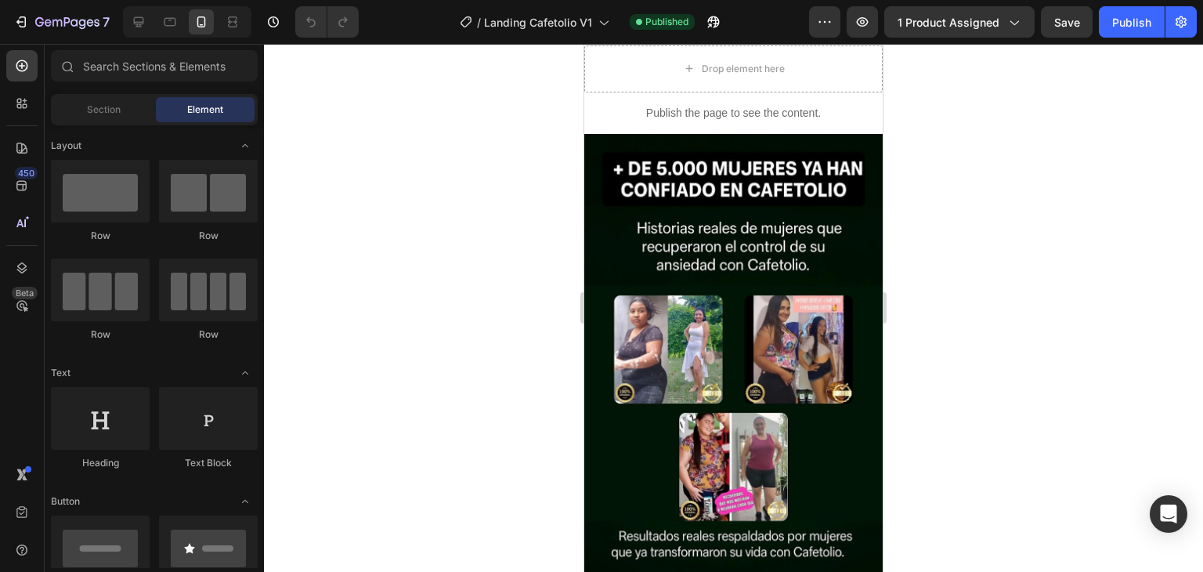
click at [905, 215] on div at bounding box center [733, 308] width 939 height 528
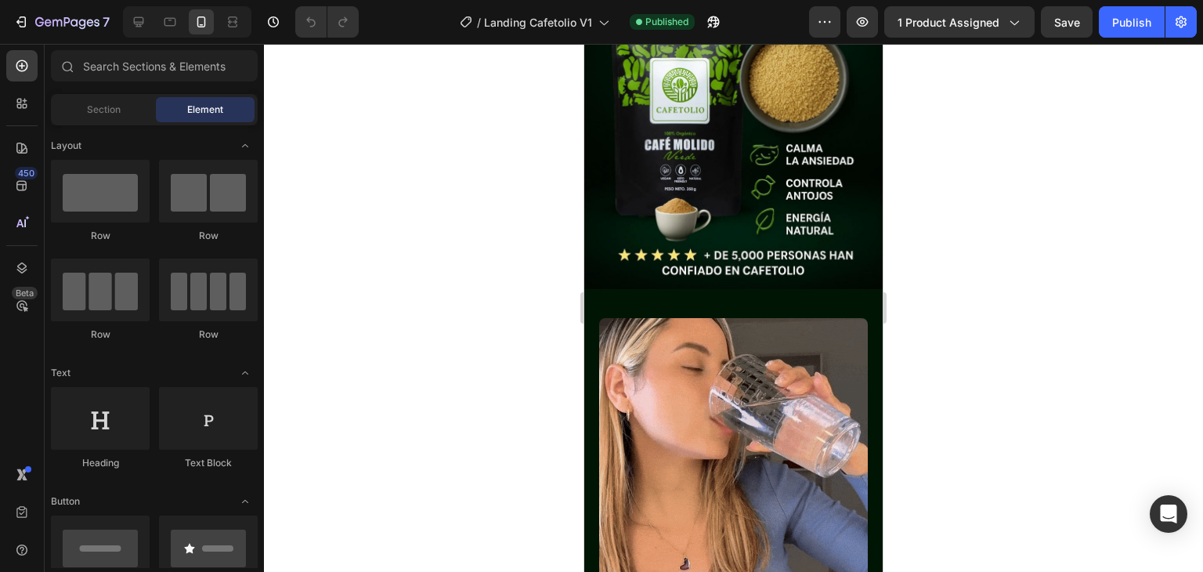
scroll to position [0, 0]
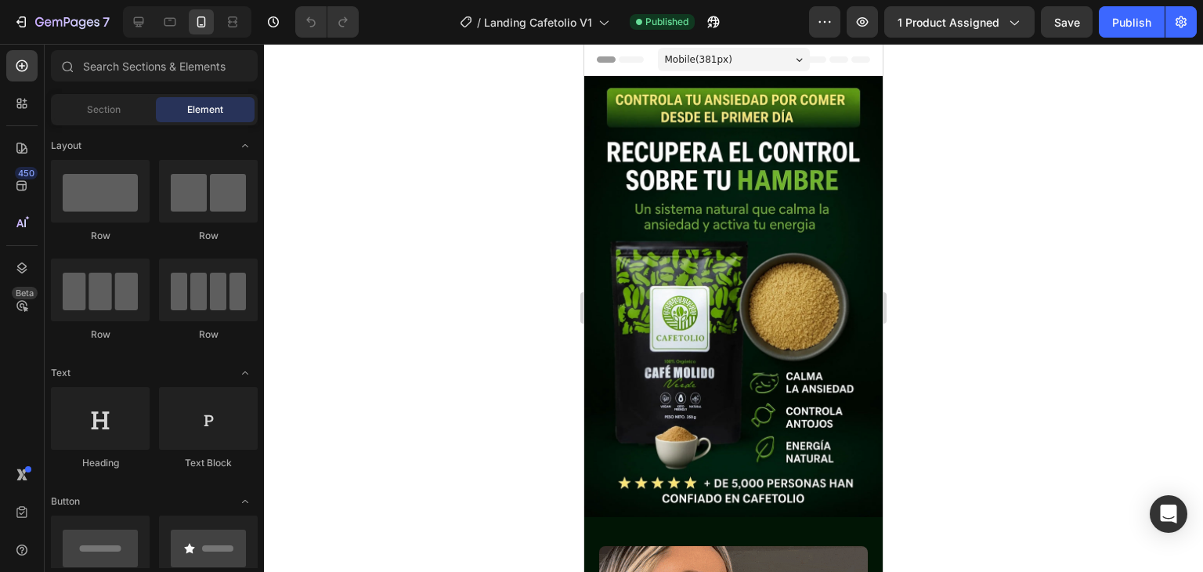
click at [933, 100] on div at bounding box center [733, 308] width 939 height 528
drag, startPoint x: 879, startPoint y: 88, endPoint x: 1474, endPoint y: 110, distance: 595.6
click at [936, 88] on div at bounding box center [733, 308] width 939 height 528
click at [566, 168] on div at bounding box center [733, 308] width 939 height 528
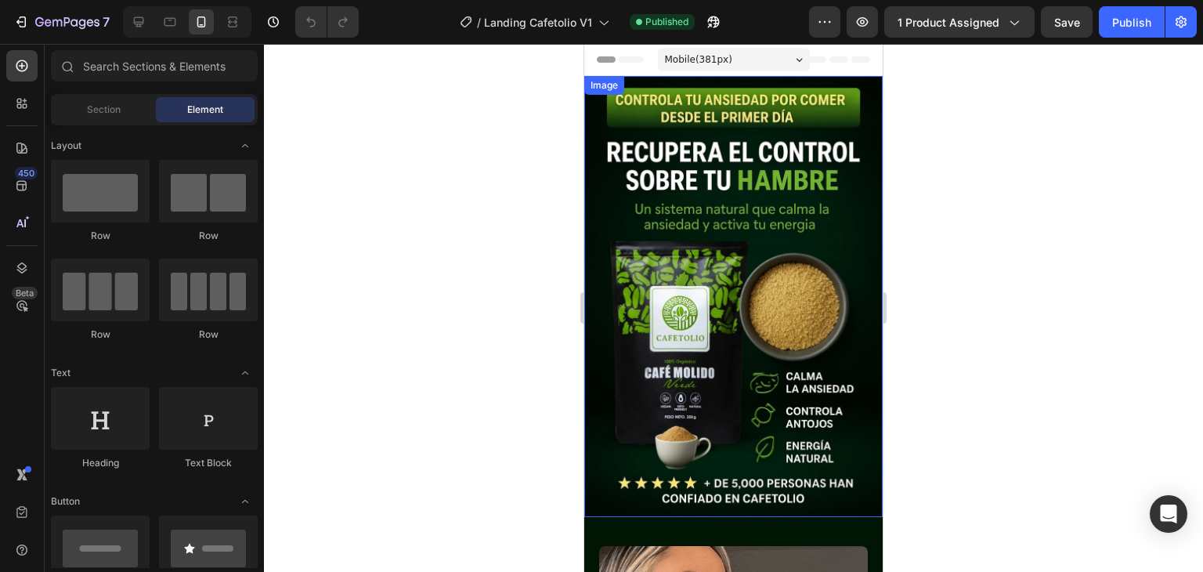
click at [932, 158] on div at bounding box center [733, 308] width 939 height 528
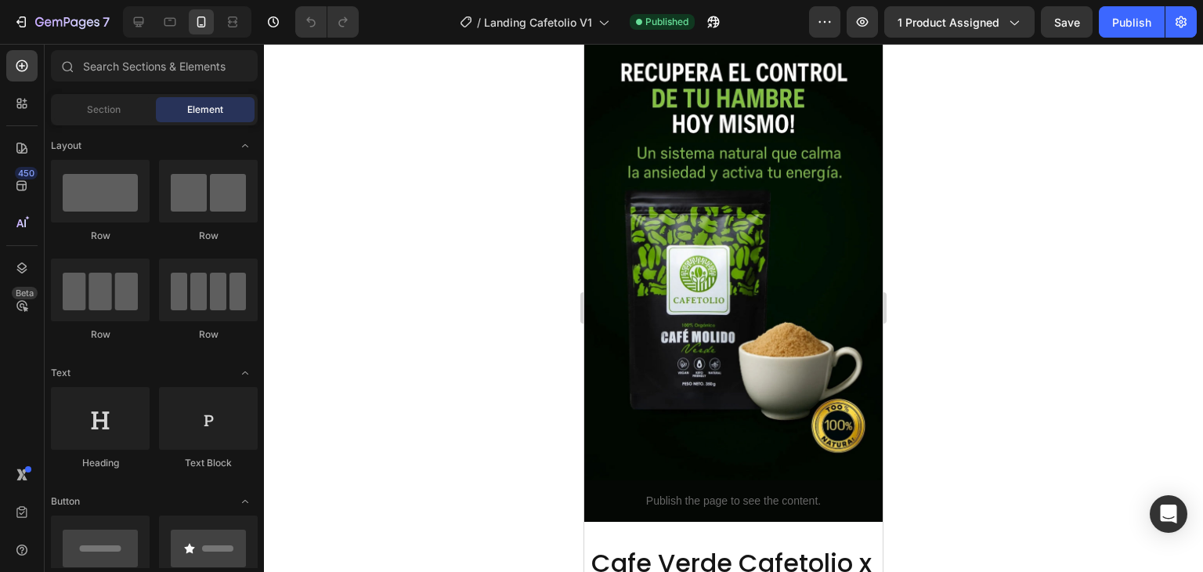
drag, startPoint x: 876, startPoint y: 92, endPoint x: 1475, endPoint y: 208, distance: 610.0
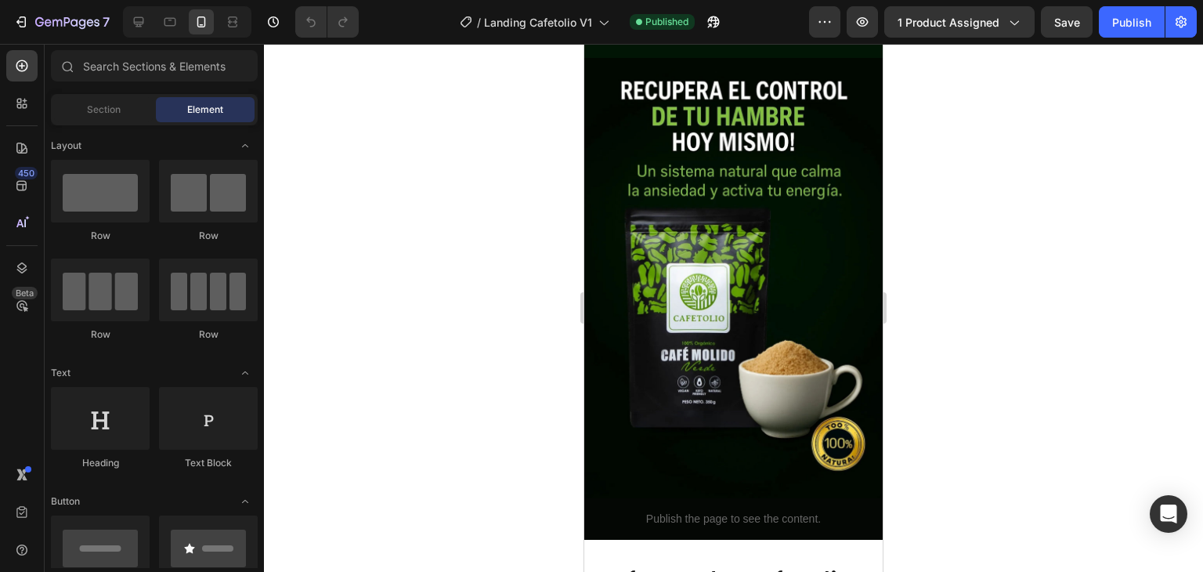
click at [926, 161] on div at bounding box center [733, 308] width 939 height 528
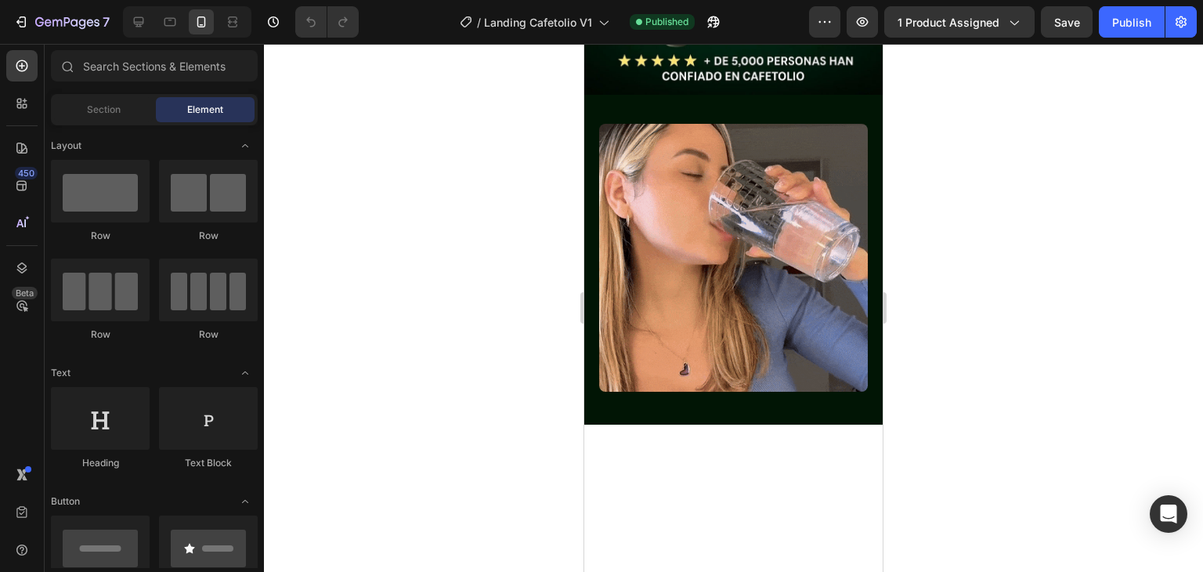
scroll to position [0, 0]
